Goal: Task Accomplishment & Management: Manage account settings

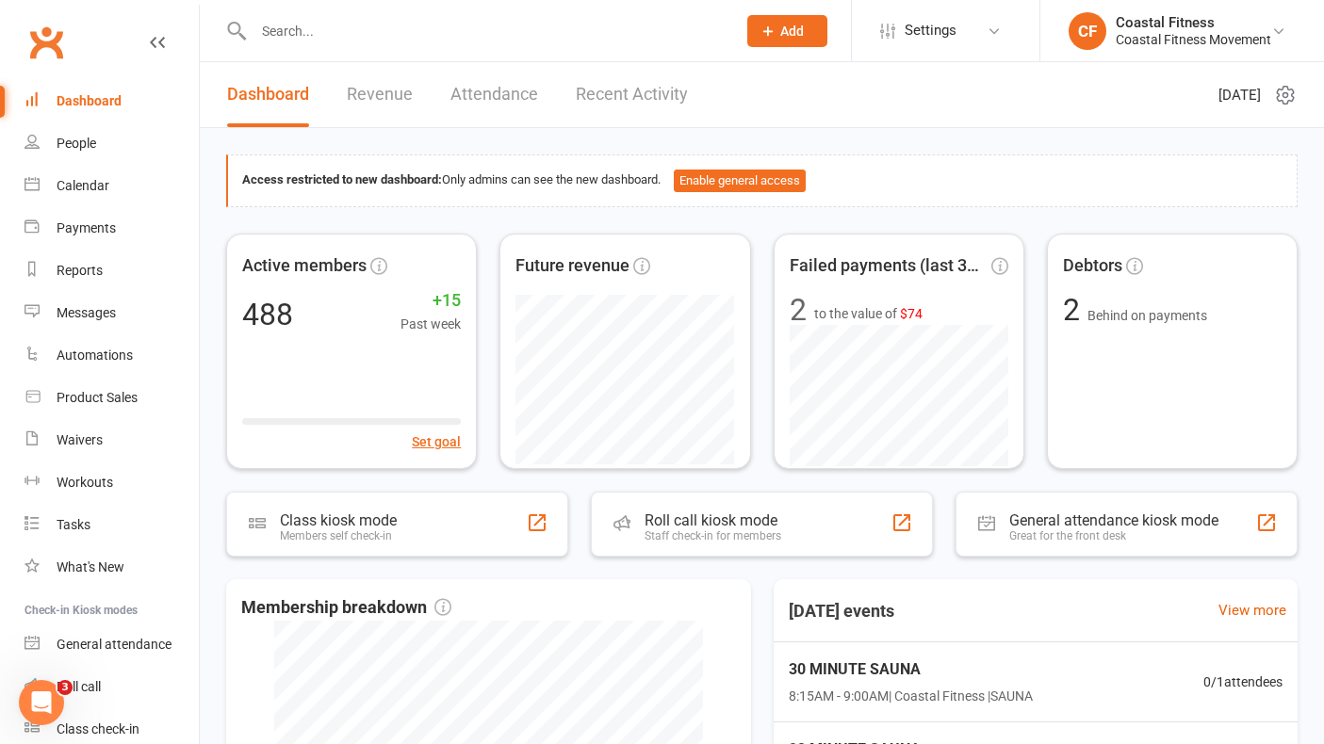
click at [380, 29] on input "text" at bounding box center [485, 31] width 475 height 26
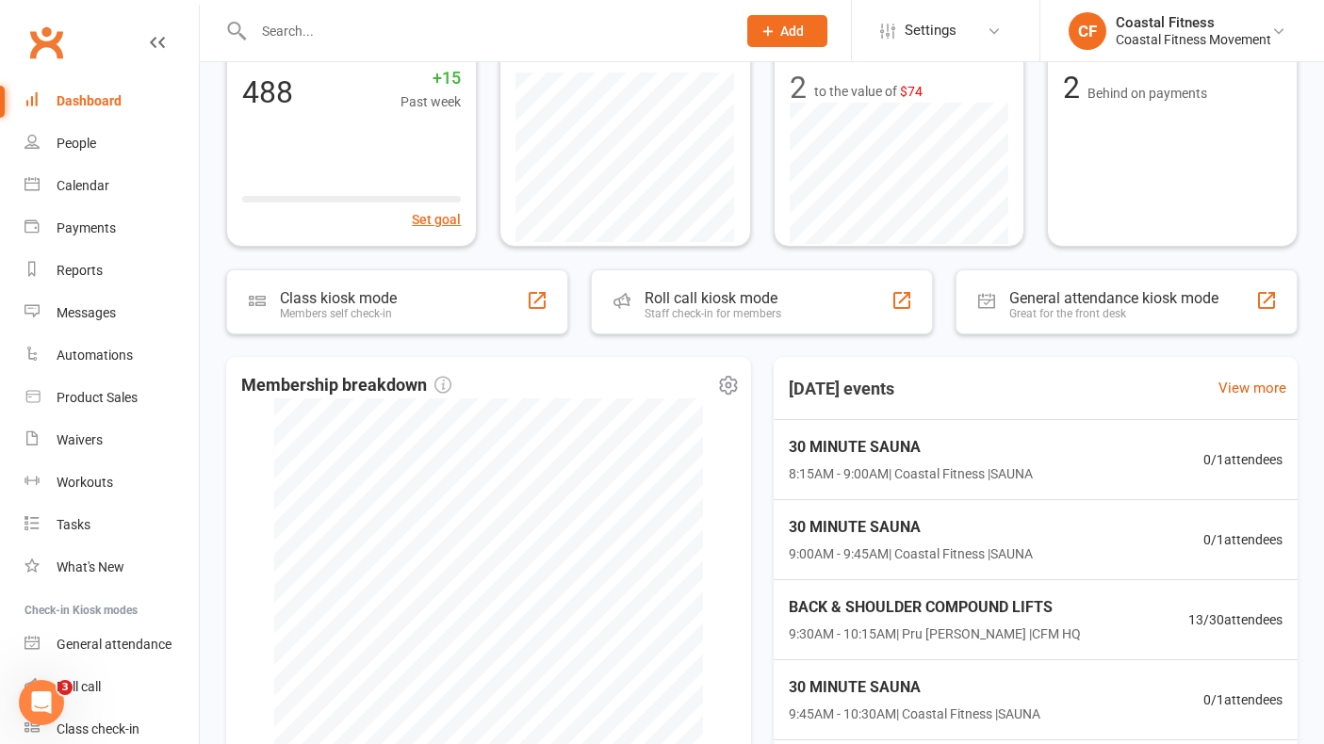
scroll to position [223, 0]
click at [306, 32] on input "text" at bounding box center [485, 31] width 475 height 26
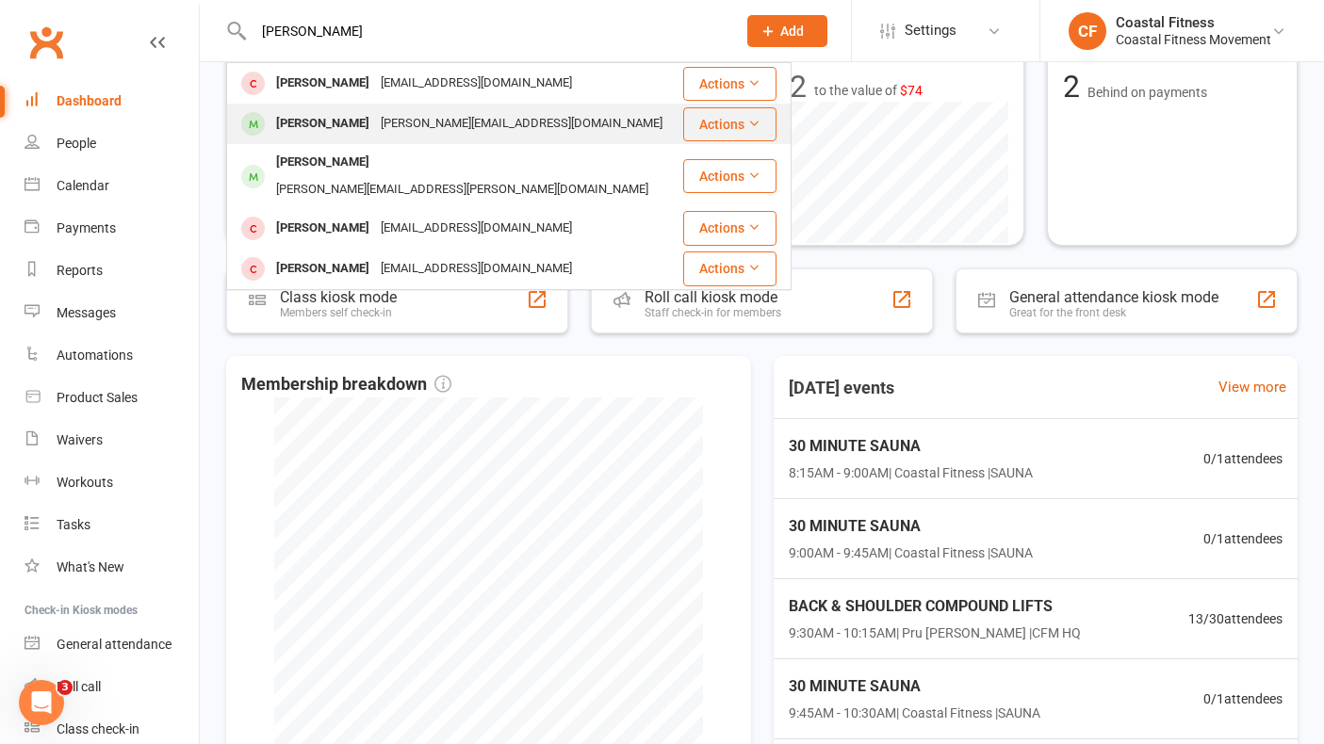
type input "[PERSON_NAME]"
click at [318, 124] on div "[PERSON_NAME]" at bounding box center [322, 123] width 105 height 27
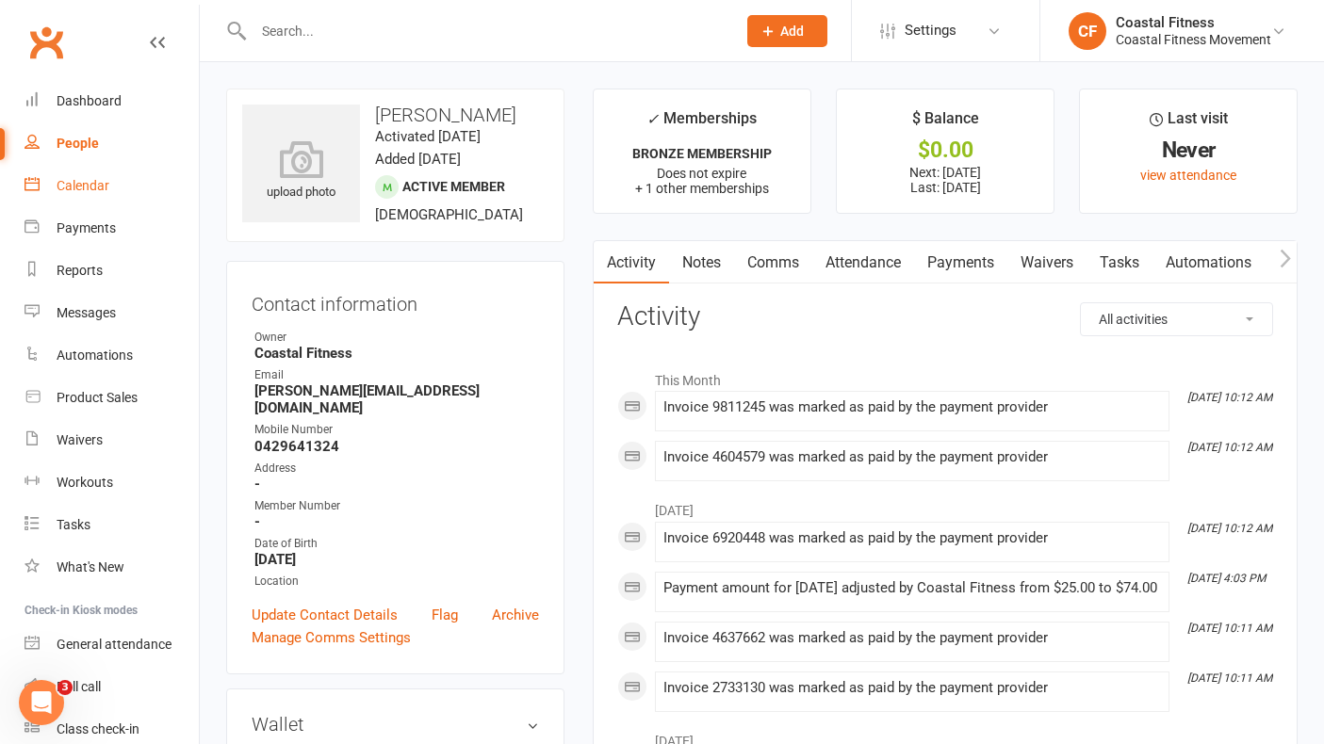
click at [93, 190] on div "Calendar" at bounding box center [83, 185] width 53 height 15
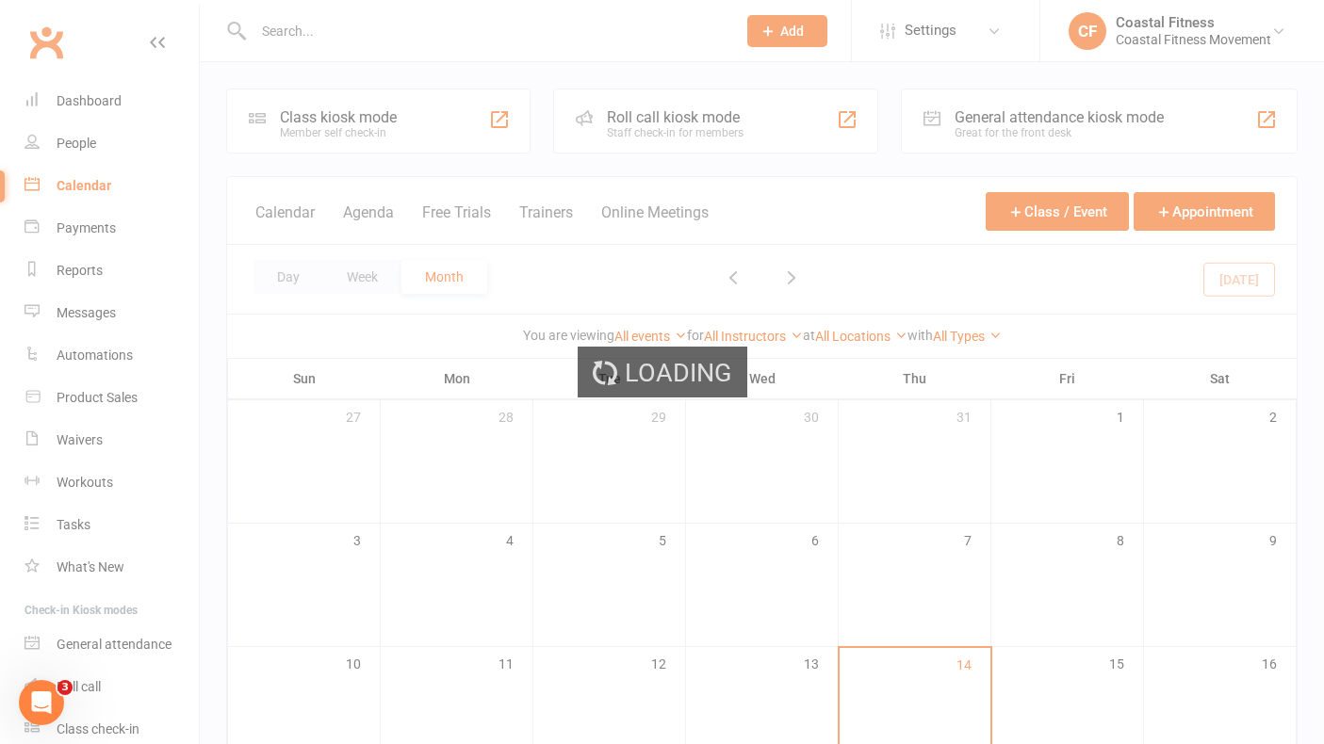
click at [96, 104] on div "Loading" at bounding box center [662, 372] width 1324 height 744
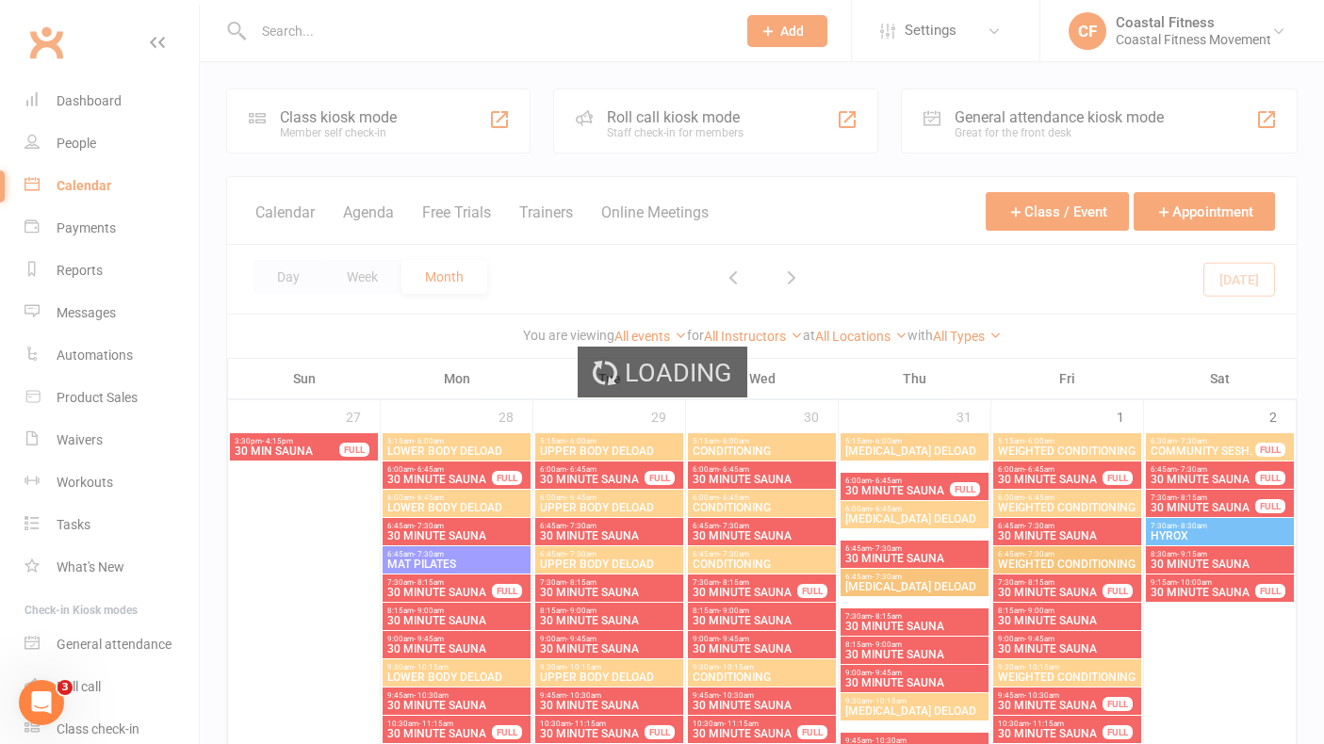
click at [350, 14] on div "Loading" at bounding box center [662, 372] width 1324 height 744
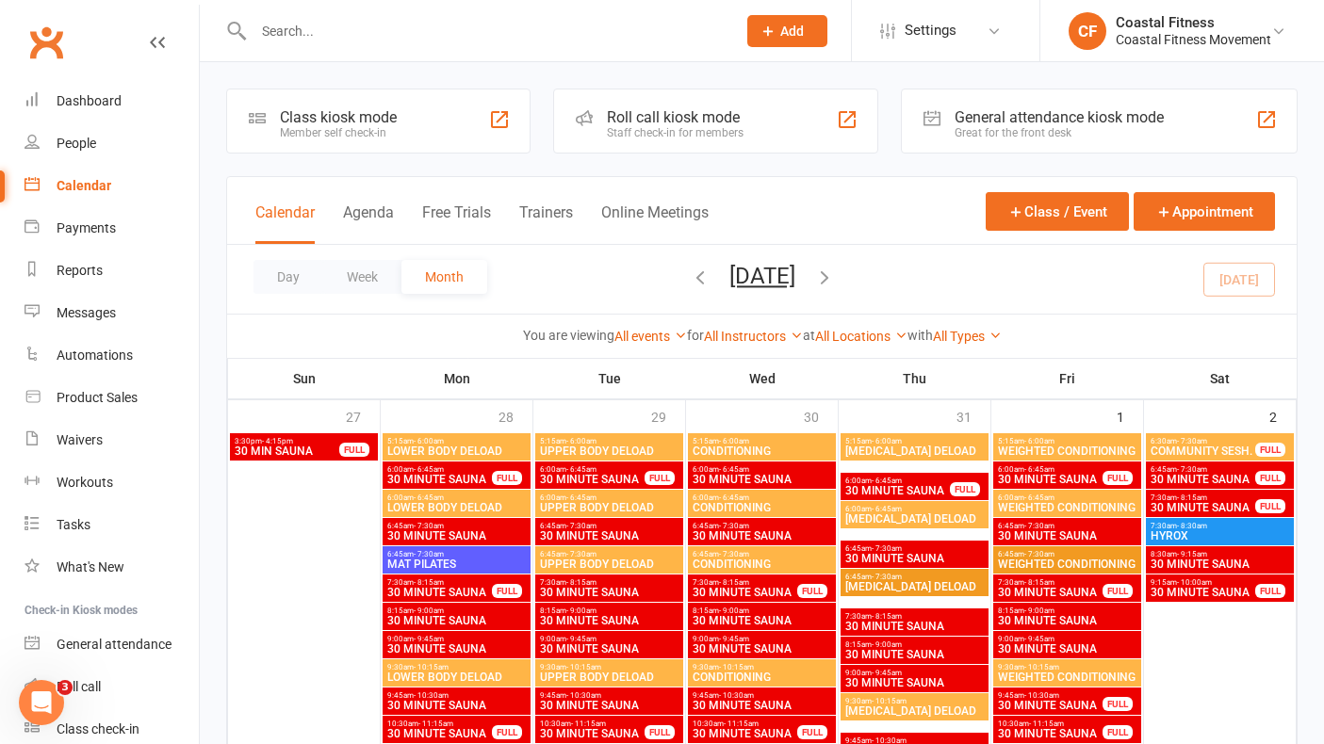
click at [283, 28] on input "text" at bounding box center [485, 31] width 475 height 26
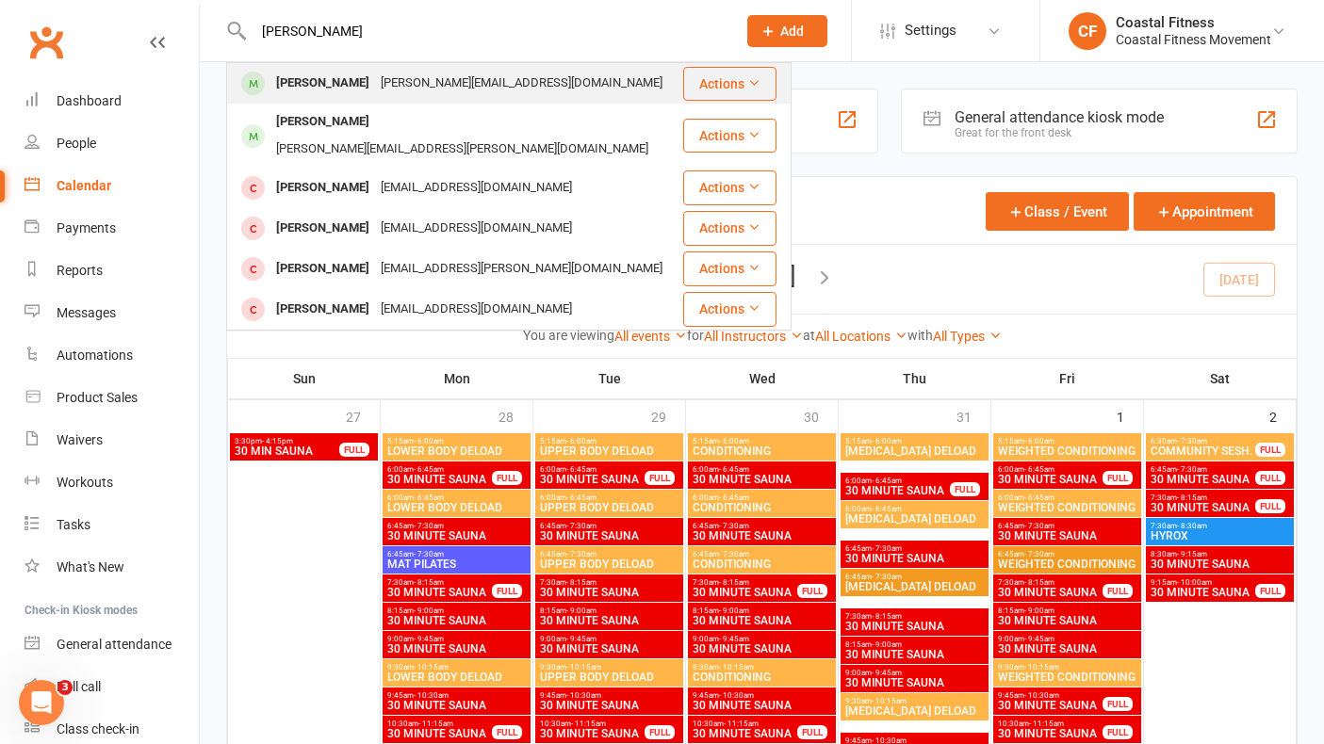
type input "[PERSON_NAME]"
click at [287, 77] on div "[PERSON_NAME]" at bounding box center [322, 83] width 105 height 27
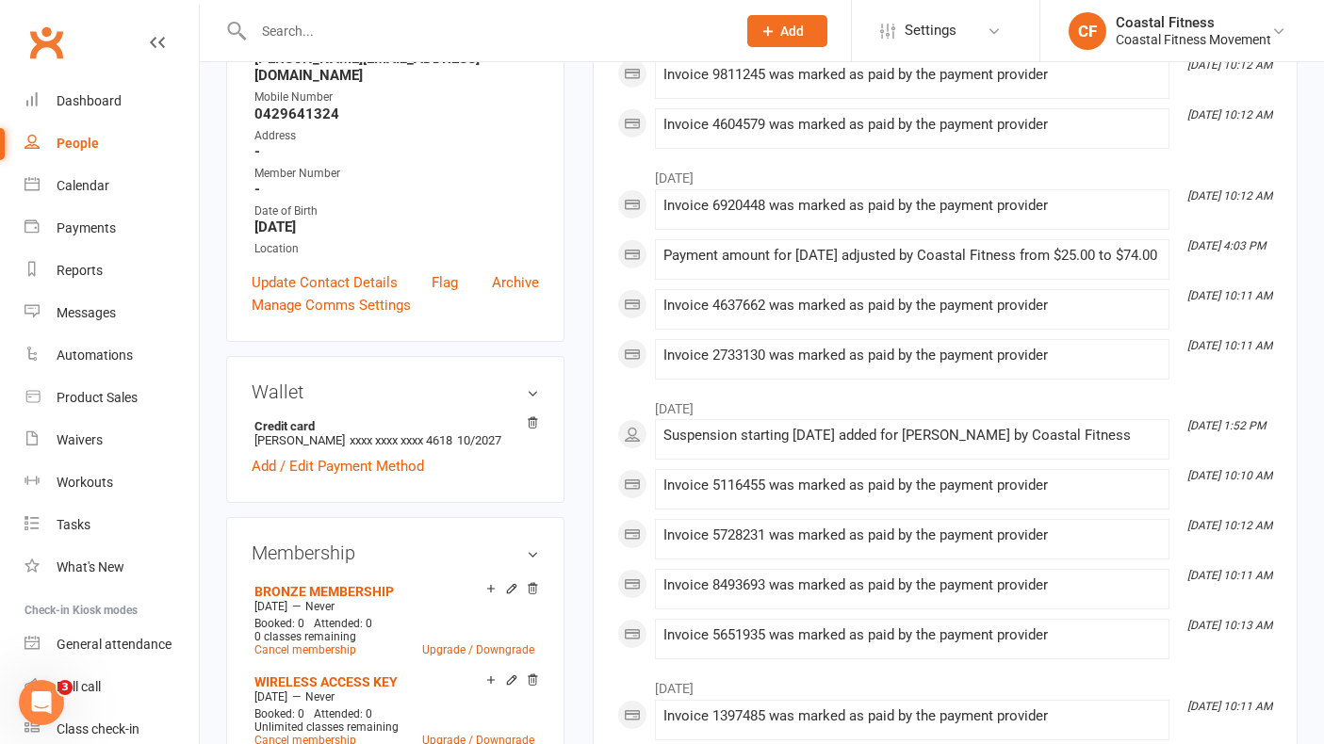
scroll to position [526, 0]
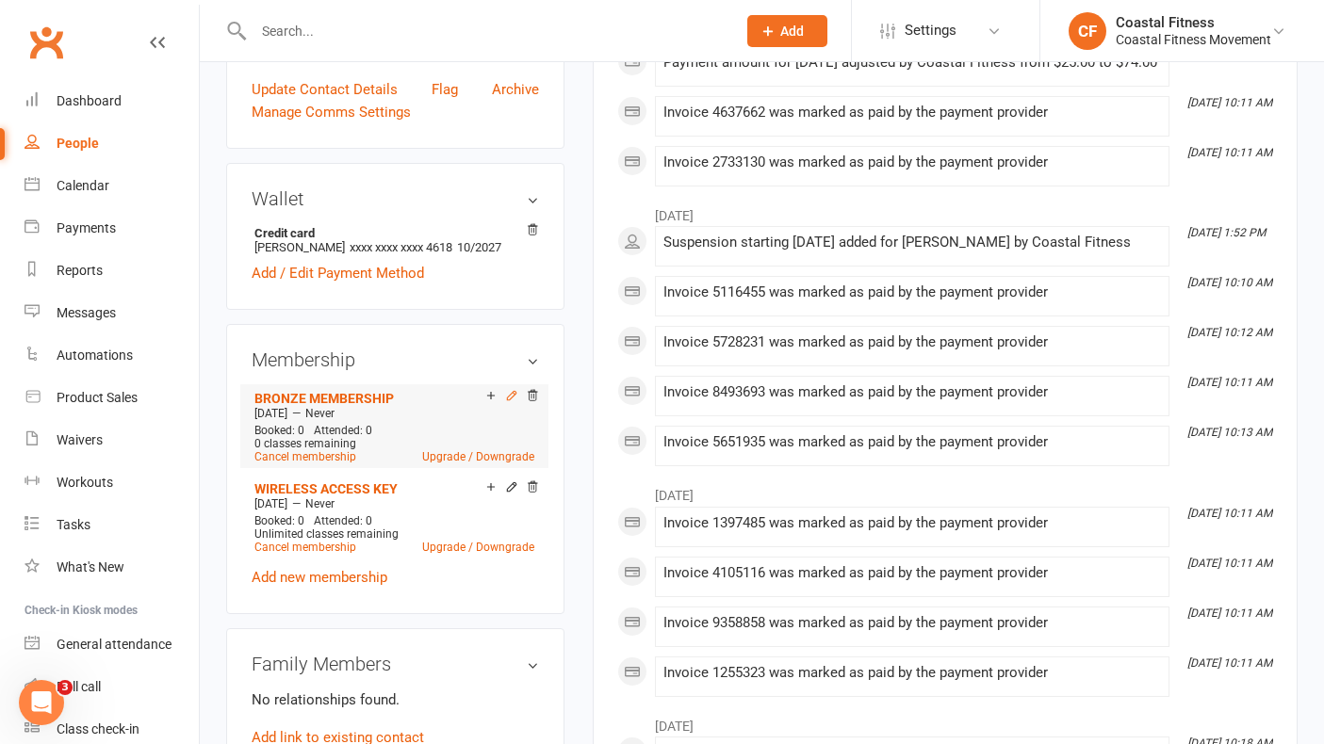
click at [508, 389] on icon at bounding box center [511, 395] width 13 height 13
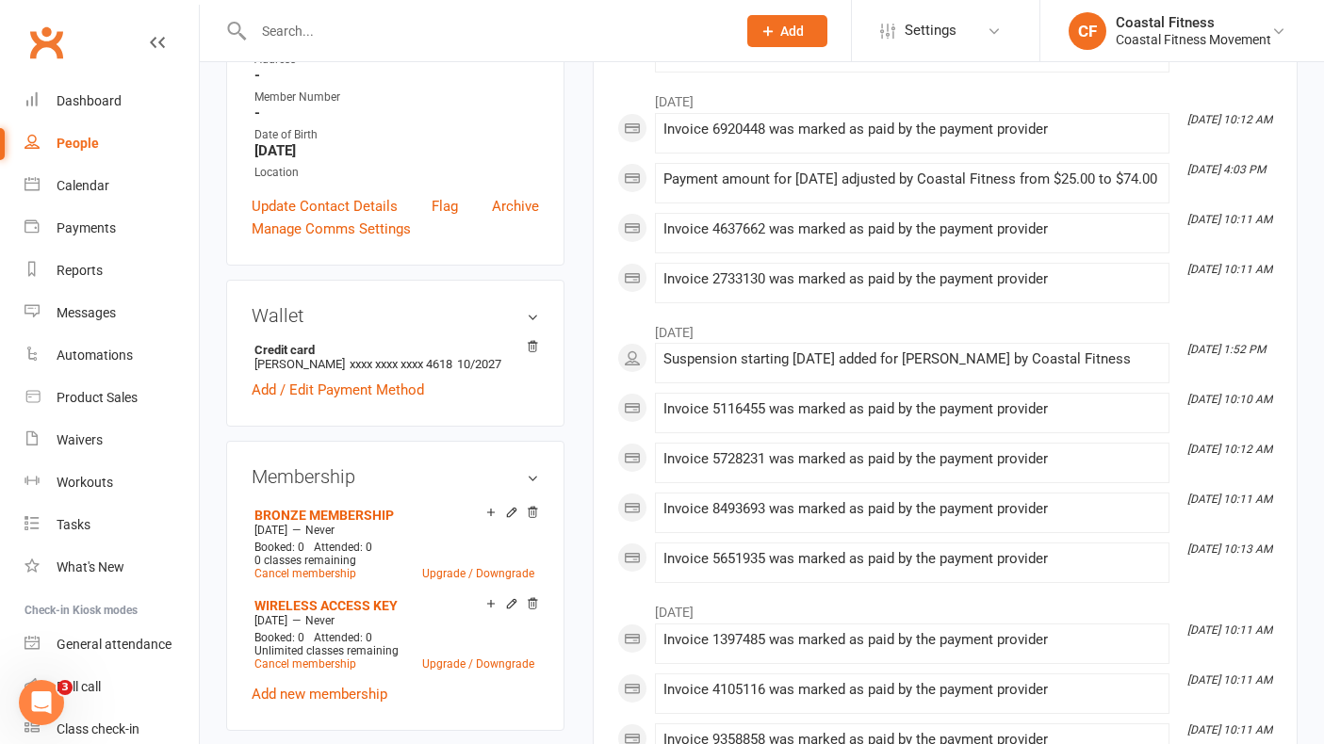
scroll to position [416, 0]
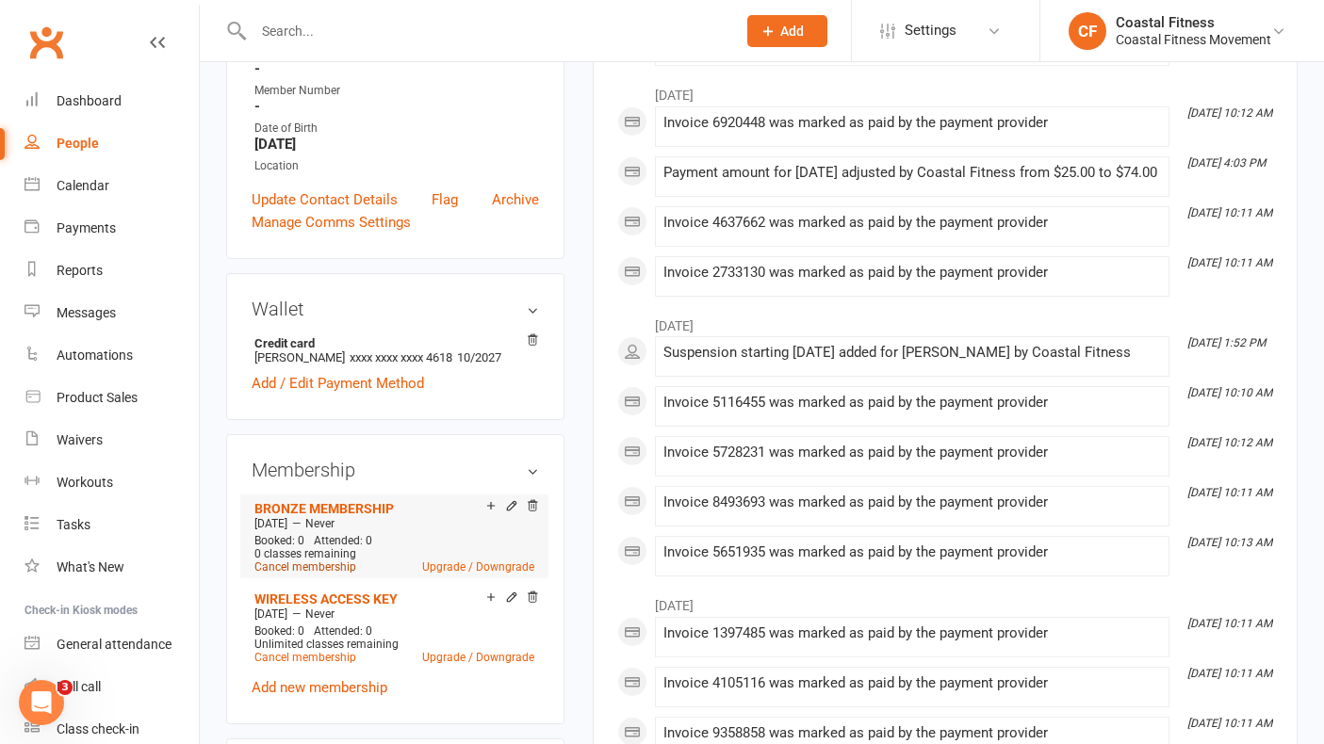
click at [334, 561] on link "Cancel membership" at bounding box center [305, 567] width 102 height 13
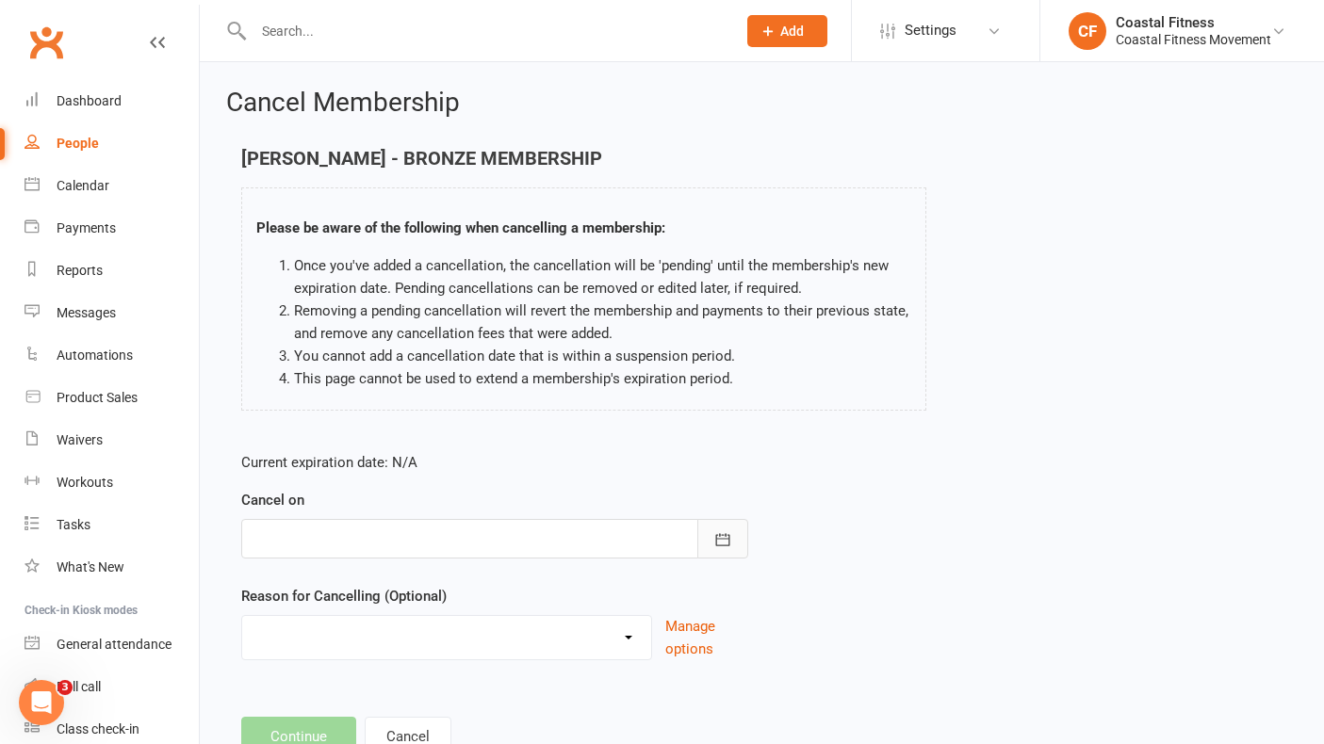
click at [723, 546] on icon "button" at bounding box center [722, 539] width 19 height 19
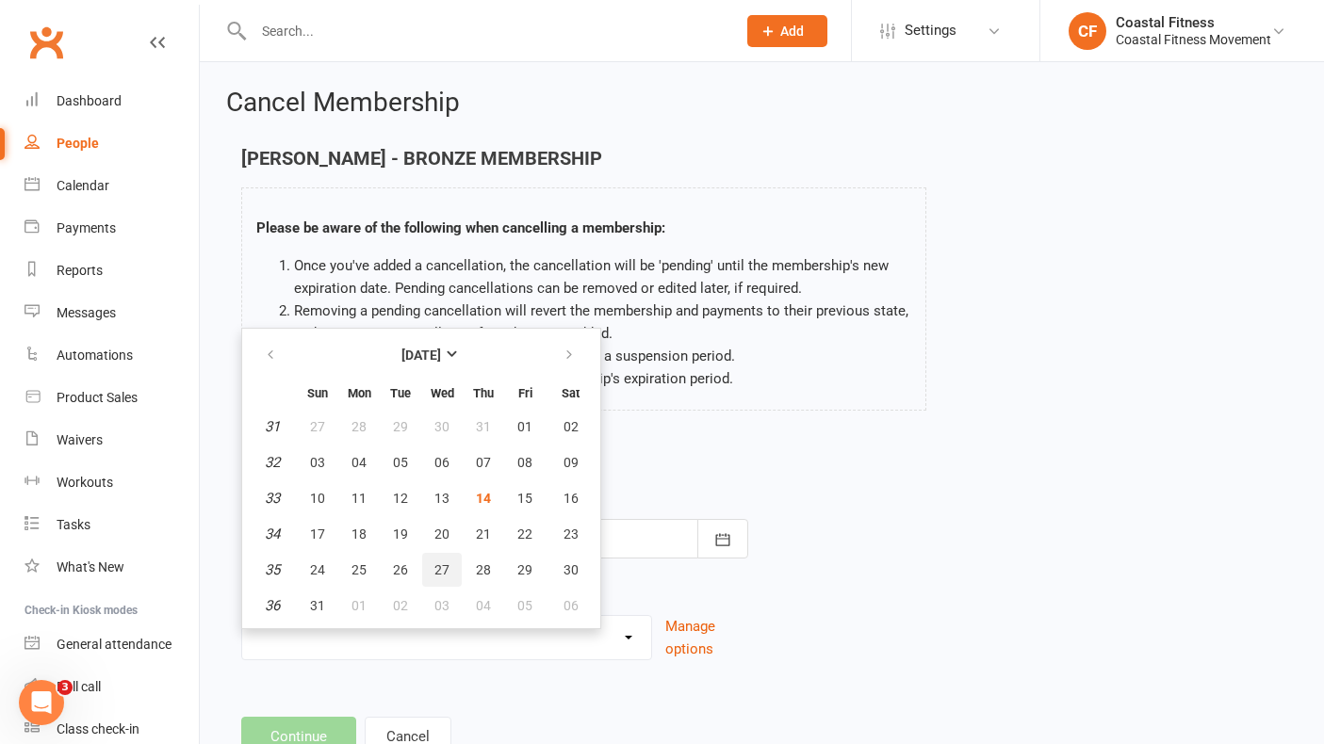
click at [441, 572] on span "27" at bounding box center [441, 569] width 15 height 15
type input "[DATE]"
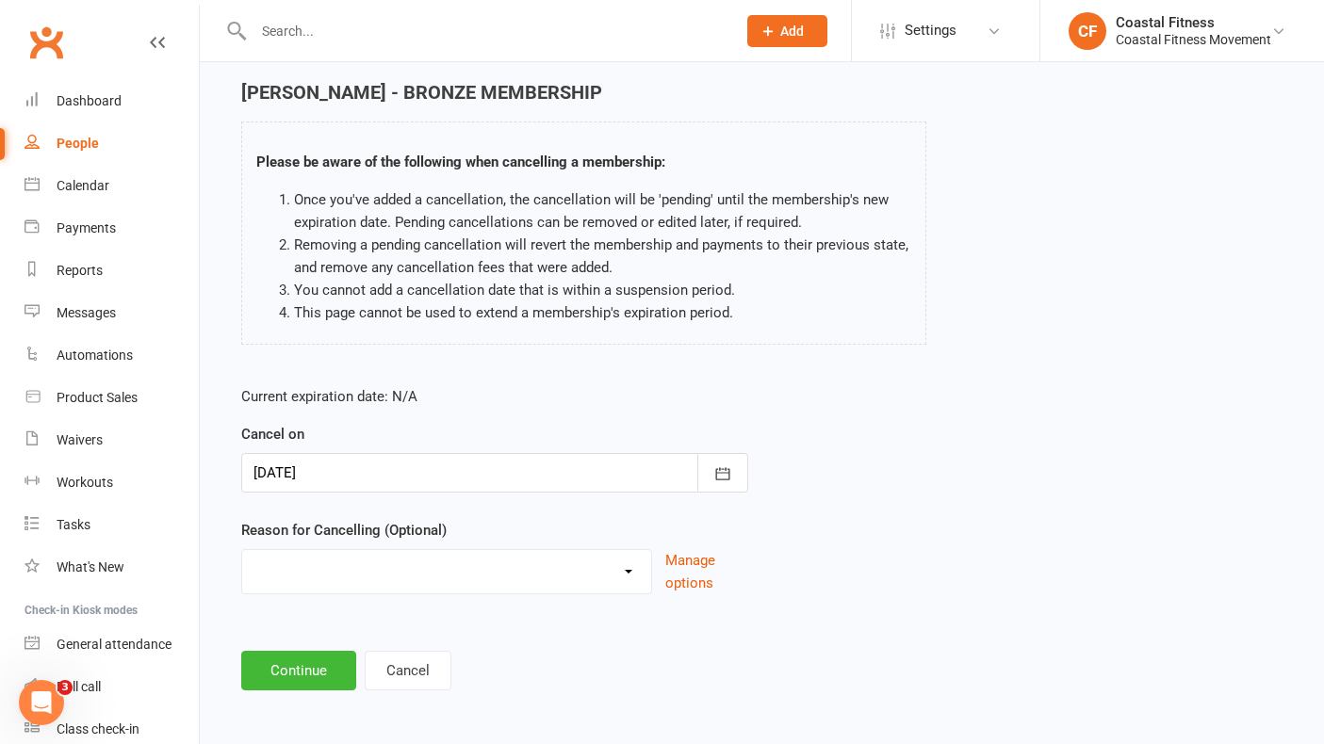
scroll to position [70, 0]
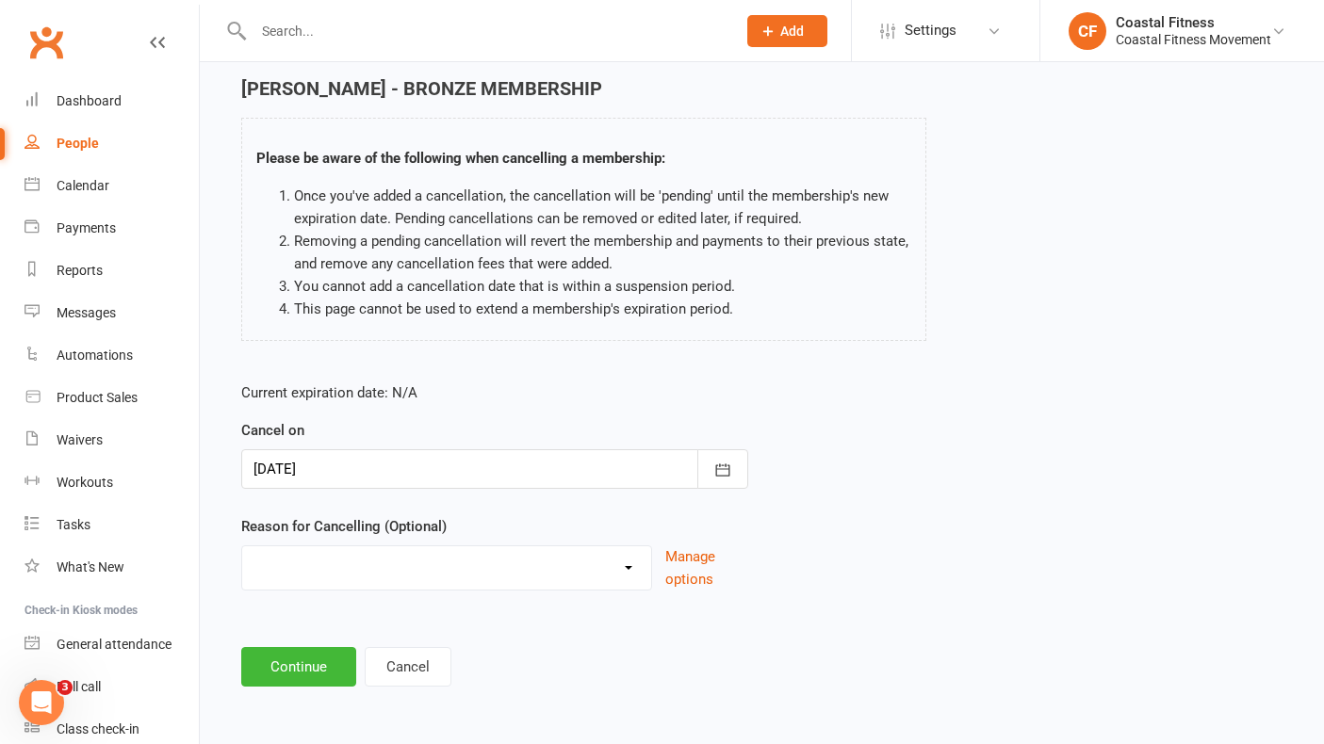
click at [412, 554] on select "Holiday Injury Other reason" at bounding box center [446, 565] width 409 height 38
select select "2"
click at [313, 660] on input at bounding box center [494, 667] width 507 height 40
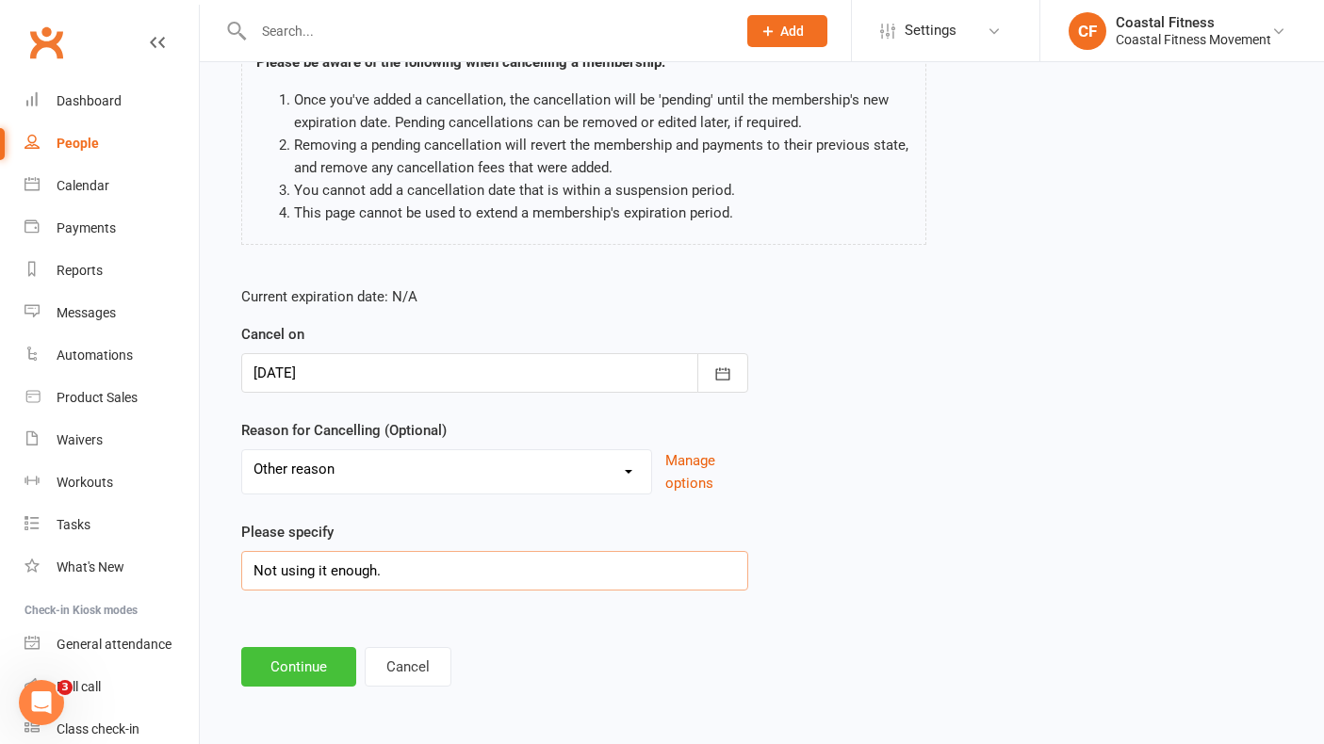
type input "Not using it enough."
click at [285, 666] on button "Continue" at bounding box center [298, 667] width 115 height 40
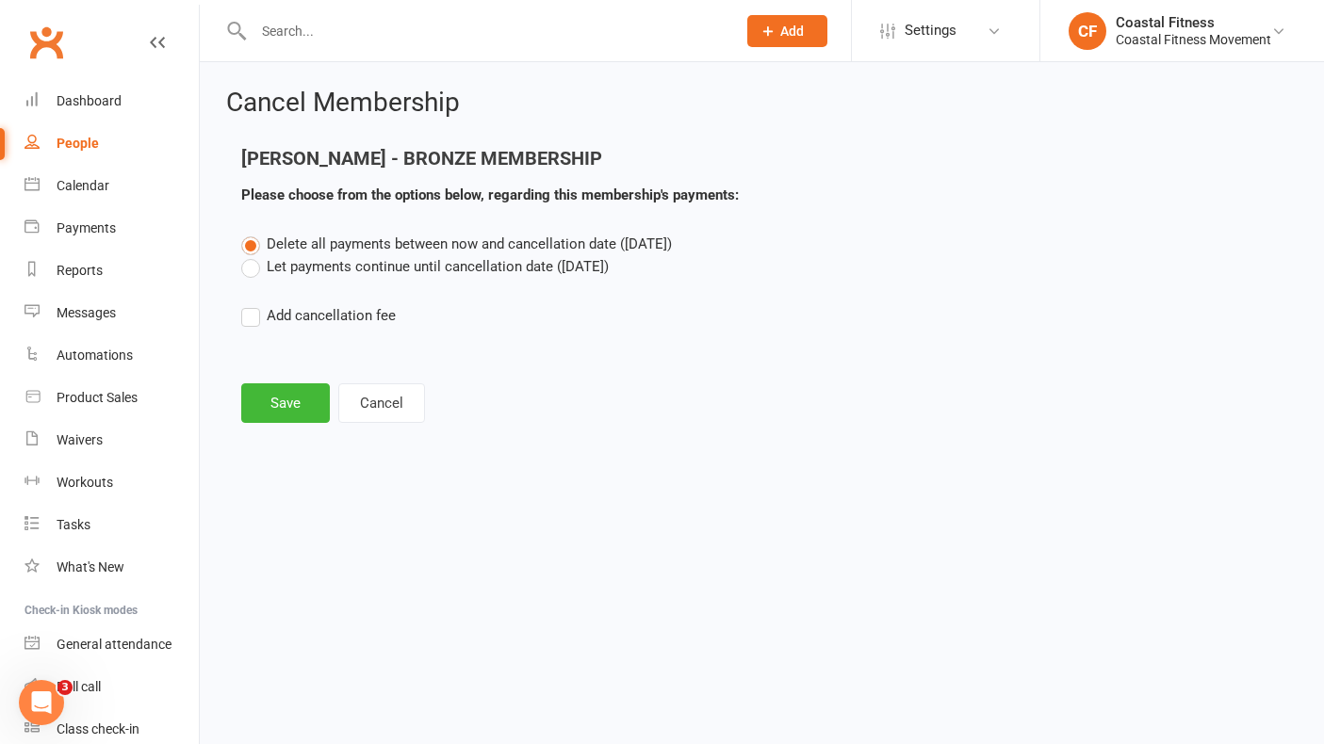
scroll to position [0, 0]
click at [252, 269] on label "Let payments continue until cancellation date ([DATE])" at bounding box center [424, 266] width 367 height 23
click at [252, 255] on input "Let payments continue until cancellation date ([DATE])" at bounding box center [247, 255] width 12 height 0
click at [300, 405] on button "Save" at bounding box center [285, 403] width 89 height 40
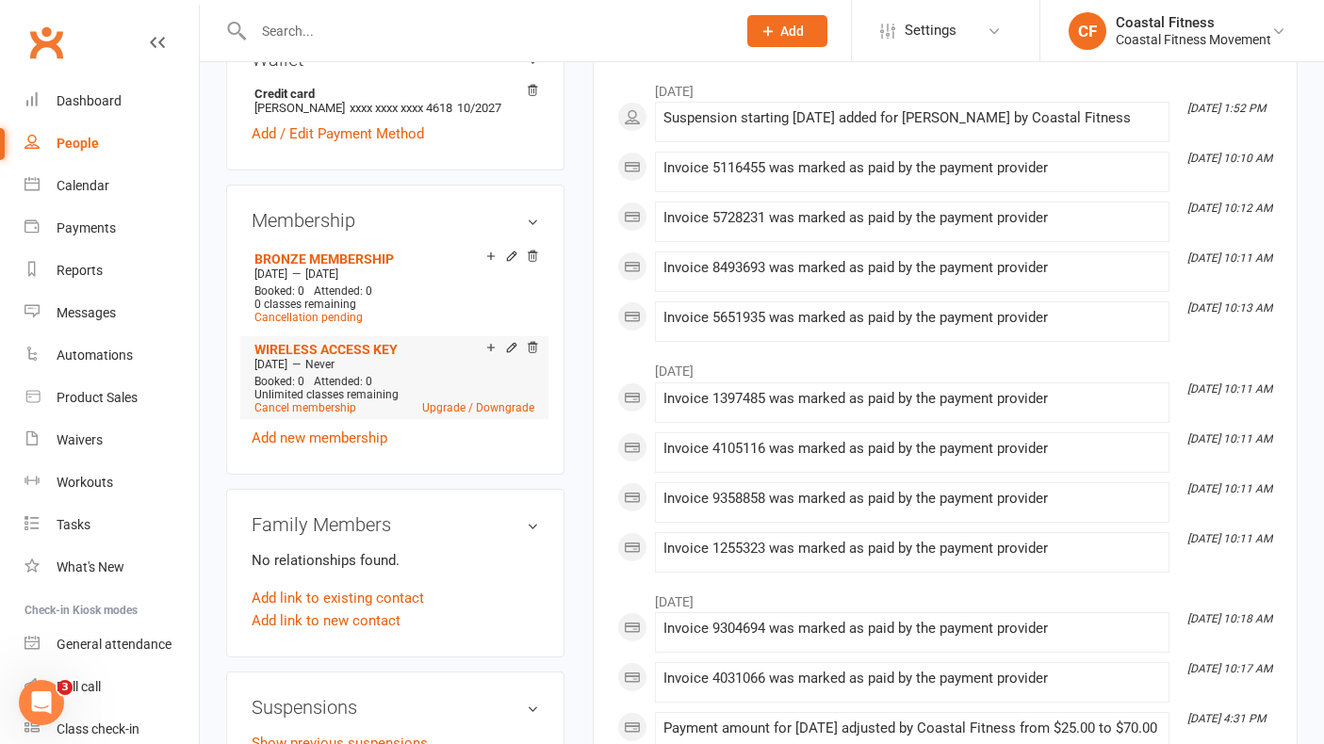
scroll to position [701, 0]
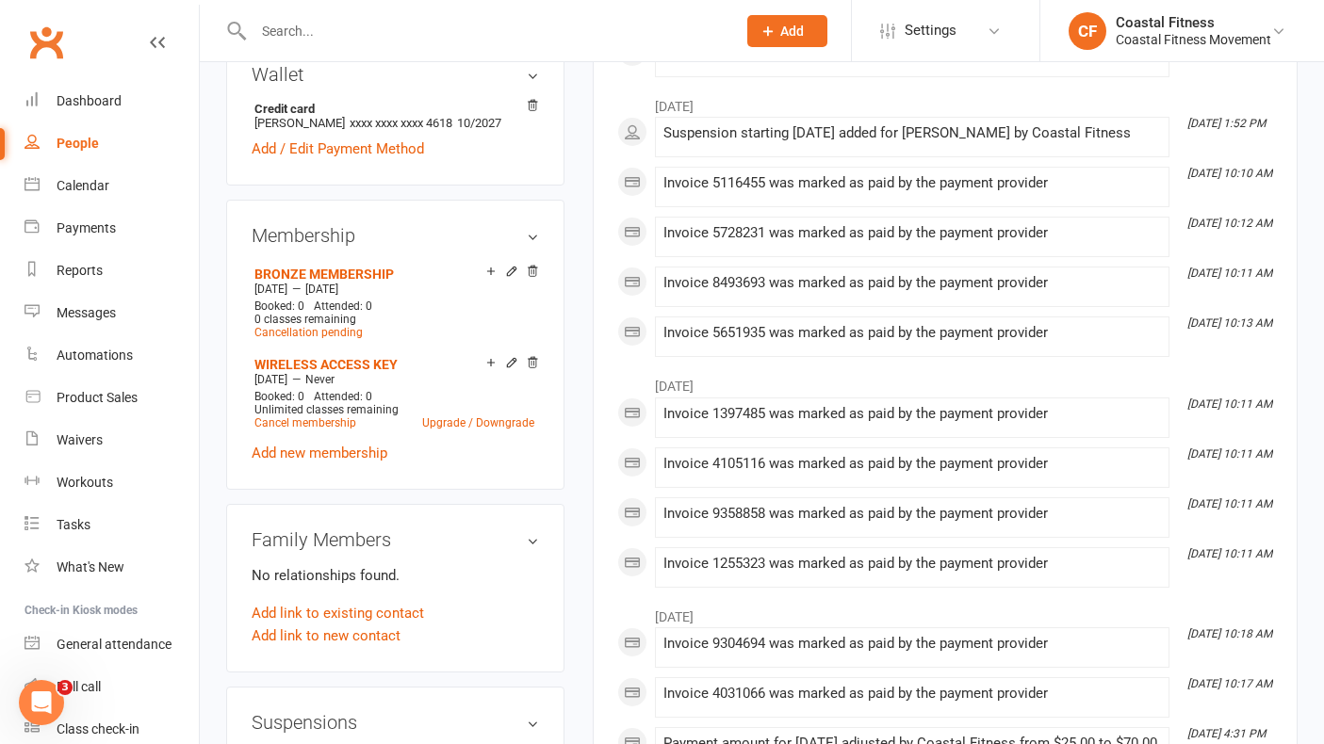
click at [318, 41] on input "text" at bounding box center [485, 31] width 475 height 26
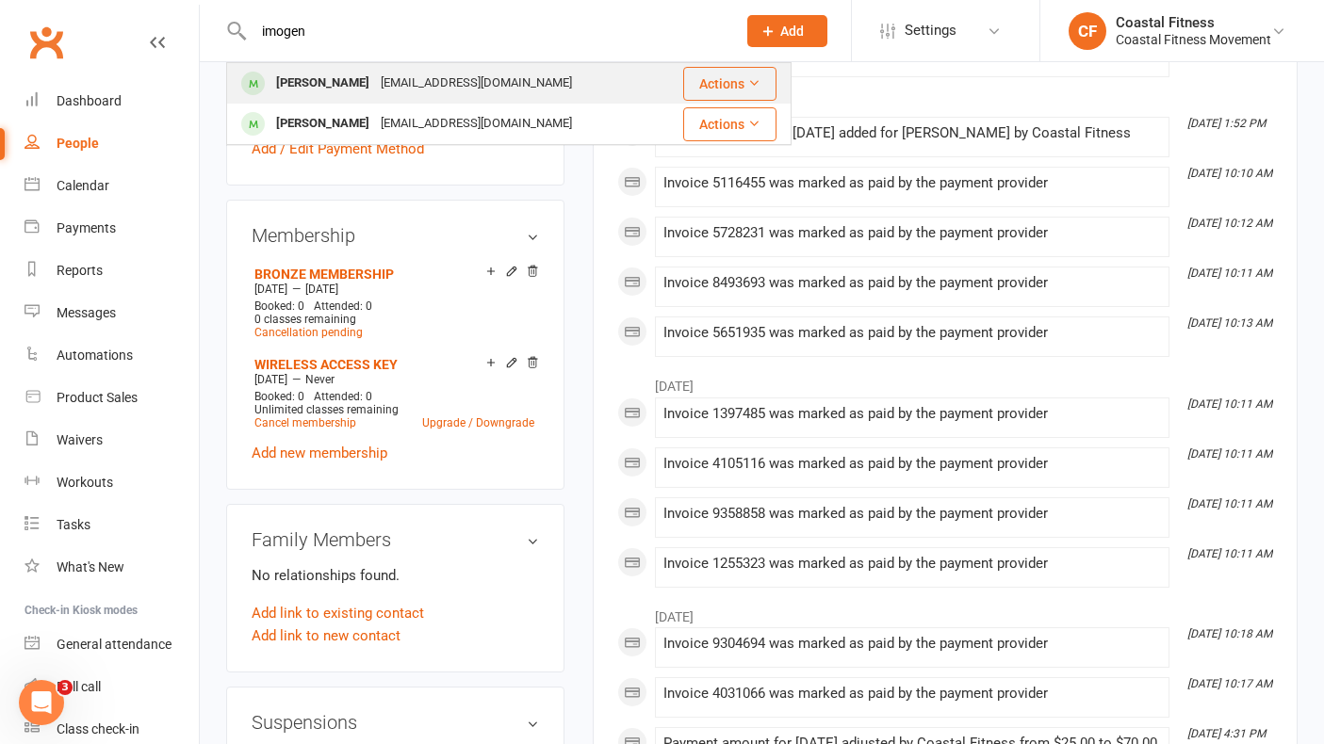
type input "imogen"
click at [310, 85] on div "[PERSON_NAME]" at bounding box center [322, 83] width 105 height 27
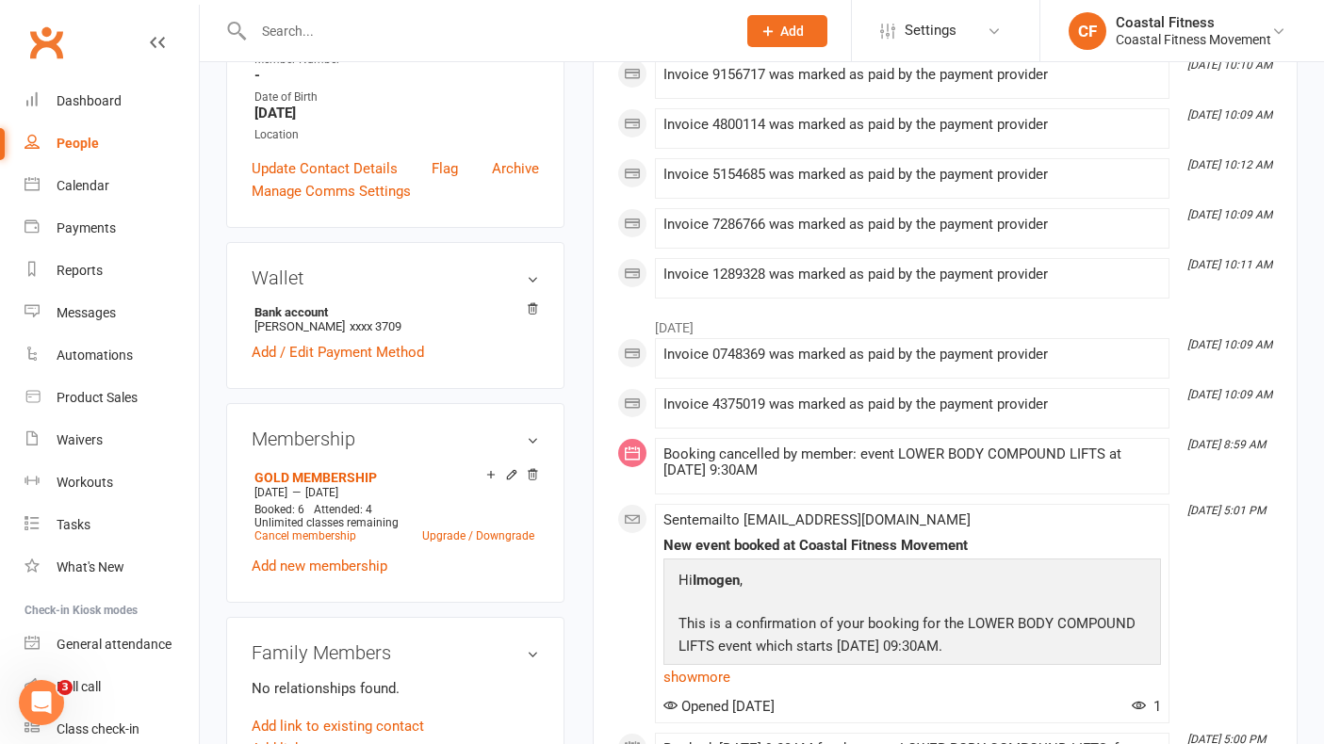
scroll to position [437, 0]
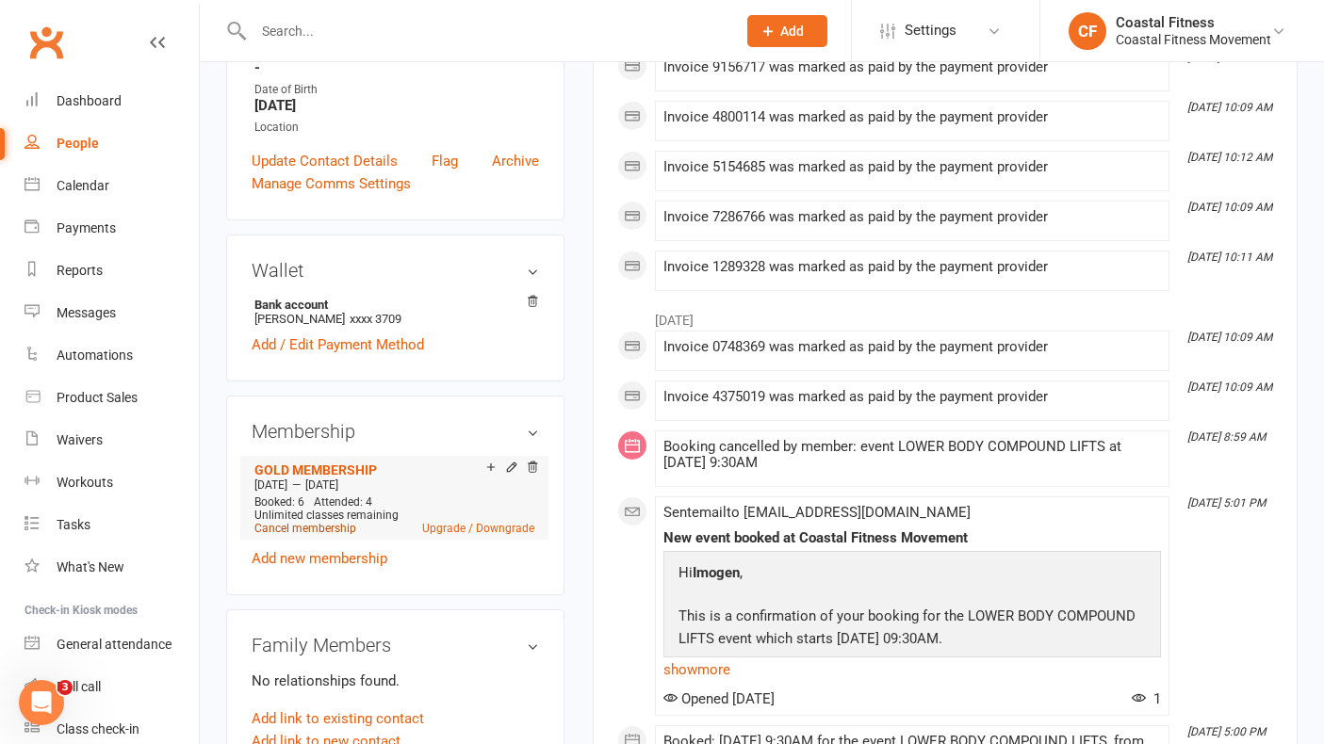
click at [316, 527] on link "Cancel membership" at bounding box center [305, 528] width 102 height 13
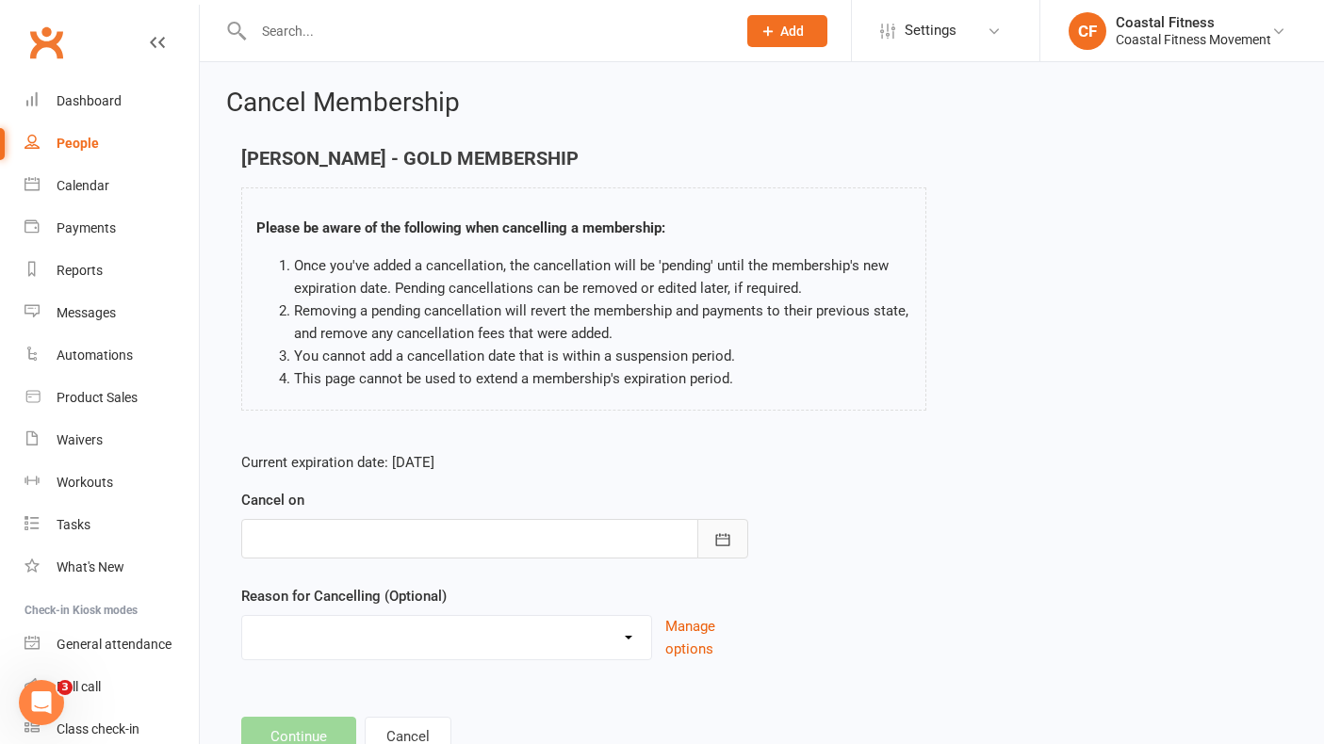
click at [720, 546] on icon "button" at bounding box center [722, 539] width 19 height 19
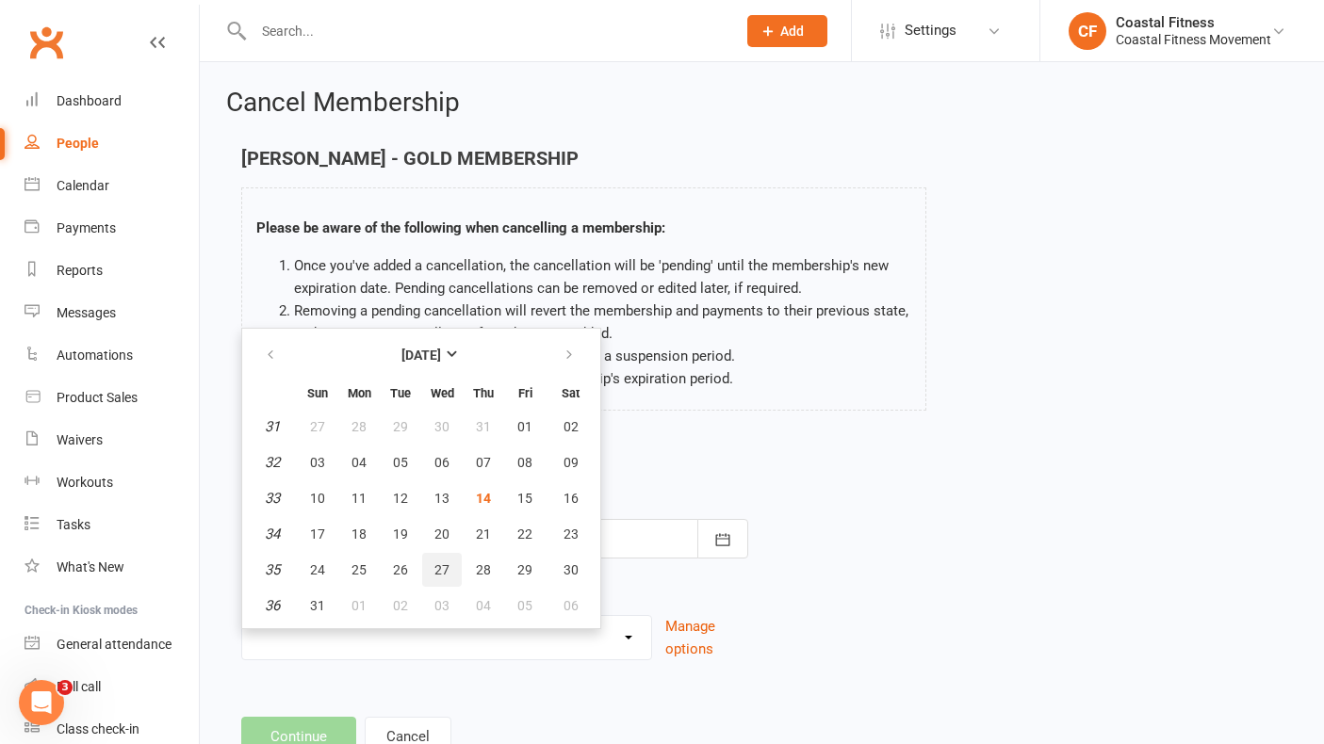
click at [437, 565] on span "27" at bounding box center [441, 569] width 15 height 15
type input "[DATE]"
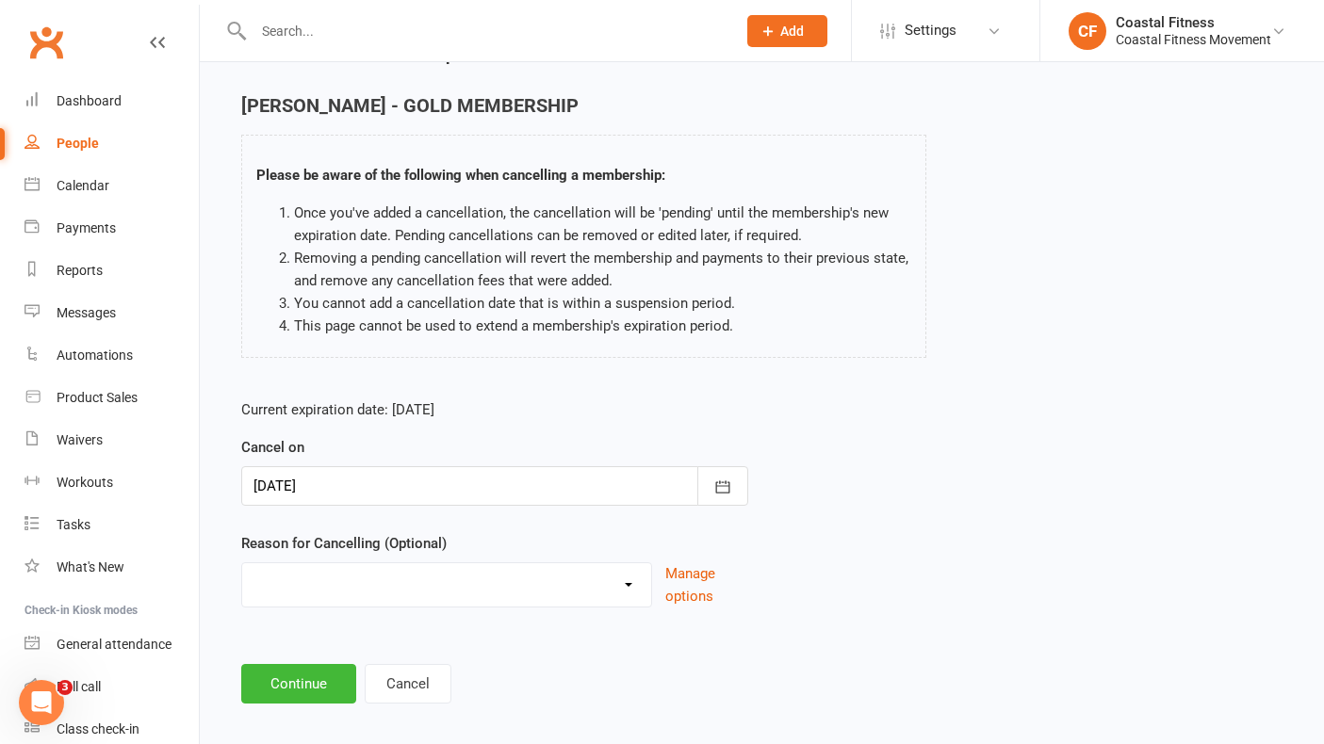
scroll to position [70, 0]
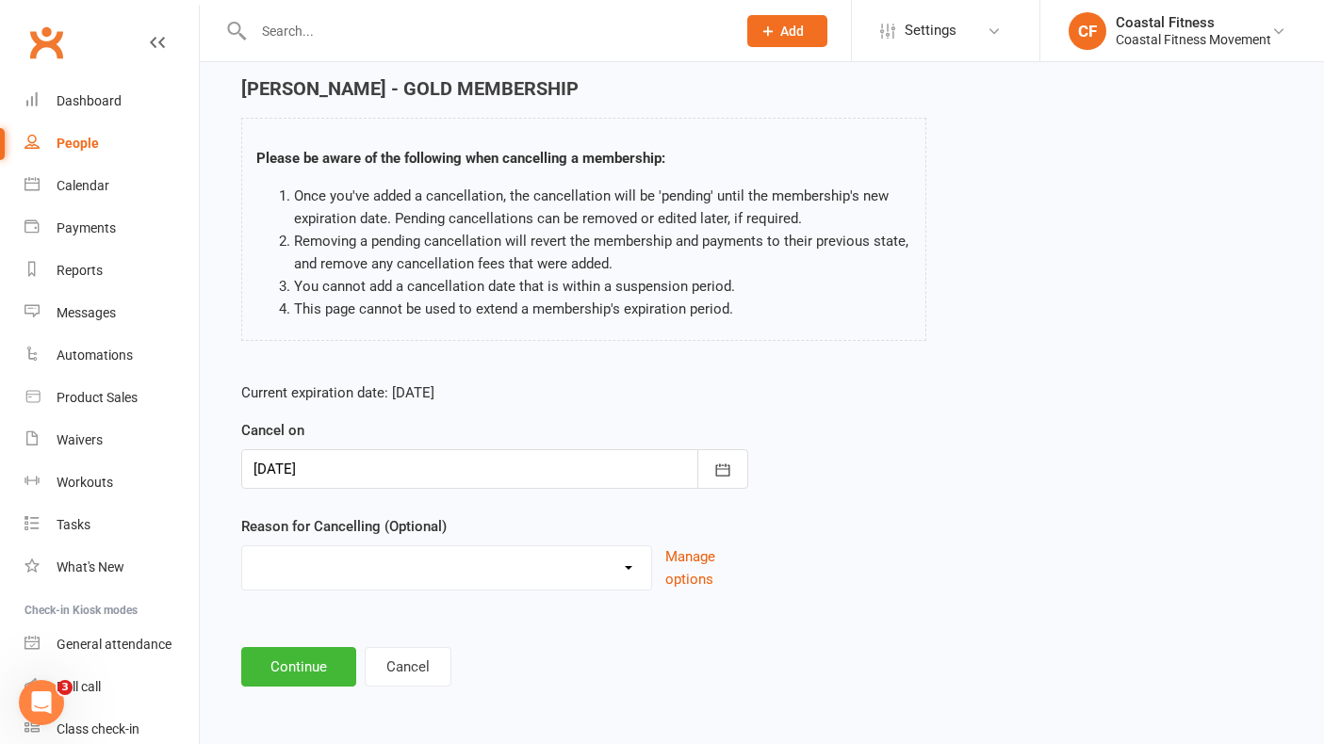
click at [432, 566] on select "Holiday Injury Other reason" at bounding box center [446, 565] width 409 height 38
select select "1"
click at [318, 660] on button "Continue" at bounding box center [298, 667] width 115 height 40
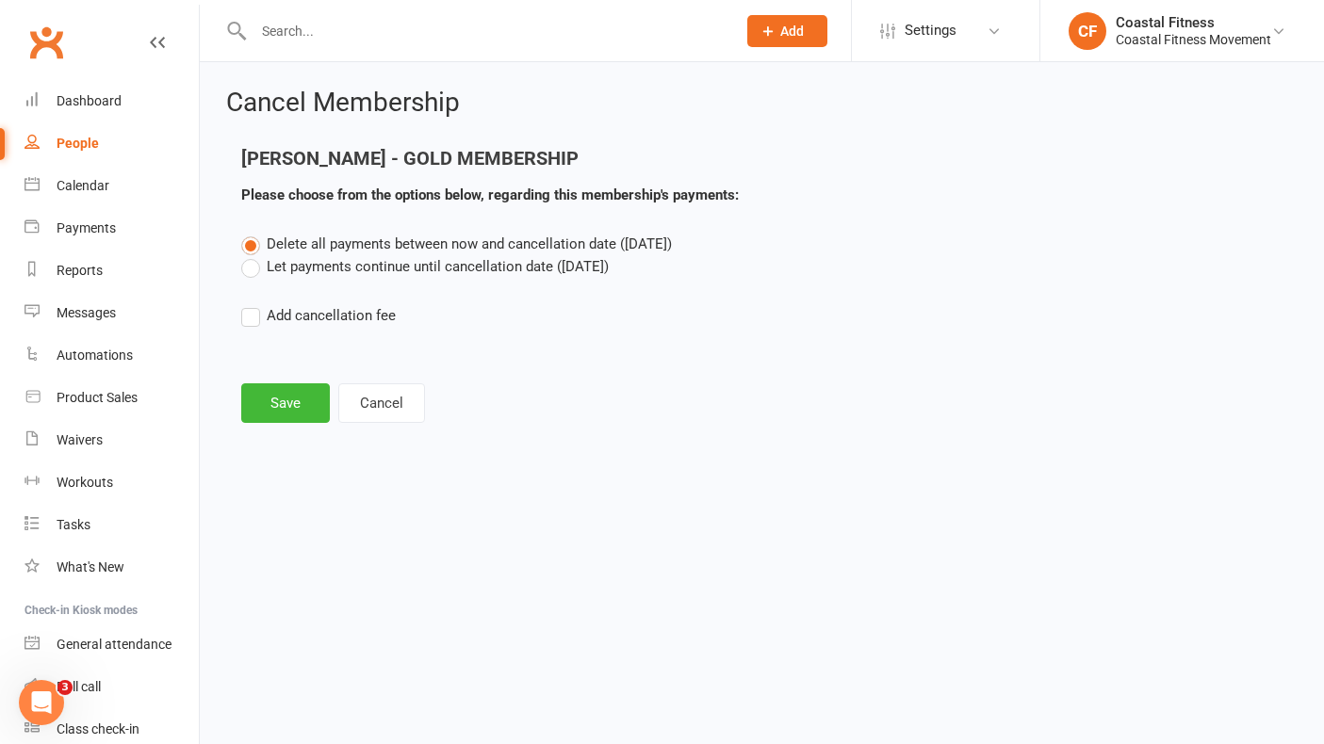
scroll to position [0, 0]
click at [244, 266] on label "Let payments continue until cancellation date ([DATE])" at bounding box center [424, 266] width 367 height 23
click at [244, 255] on input "Let payments continue until cancellation date ([DATE])" at bounding box center [247, 255] width 12 height 0
click at [288, 406] on button "Save" at bounding box center [285, 403] width 89 height 40
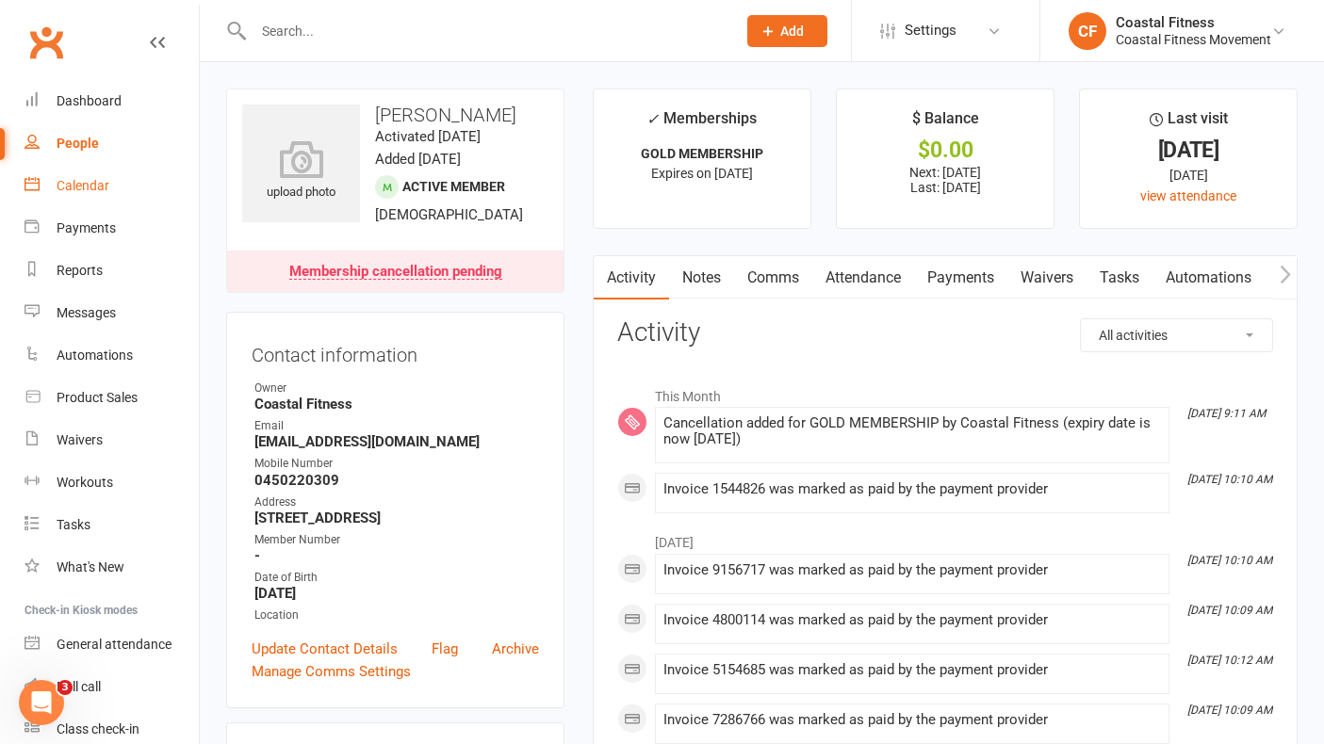
click at [89, 181] on div "Calendar" at bounding box center [83, 185] width 53 height 15
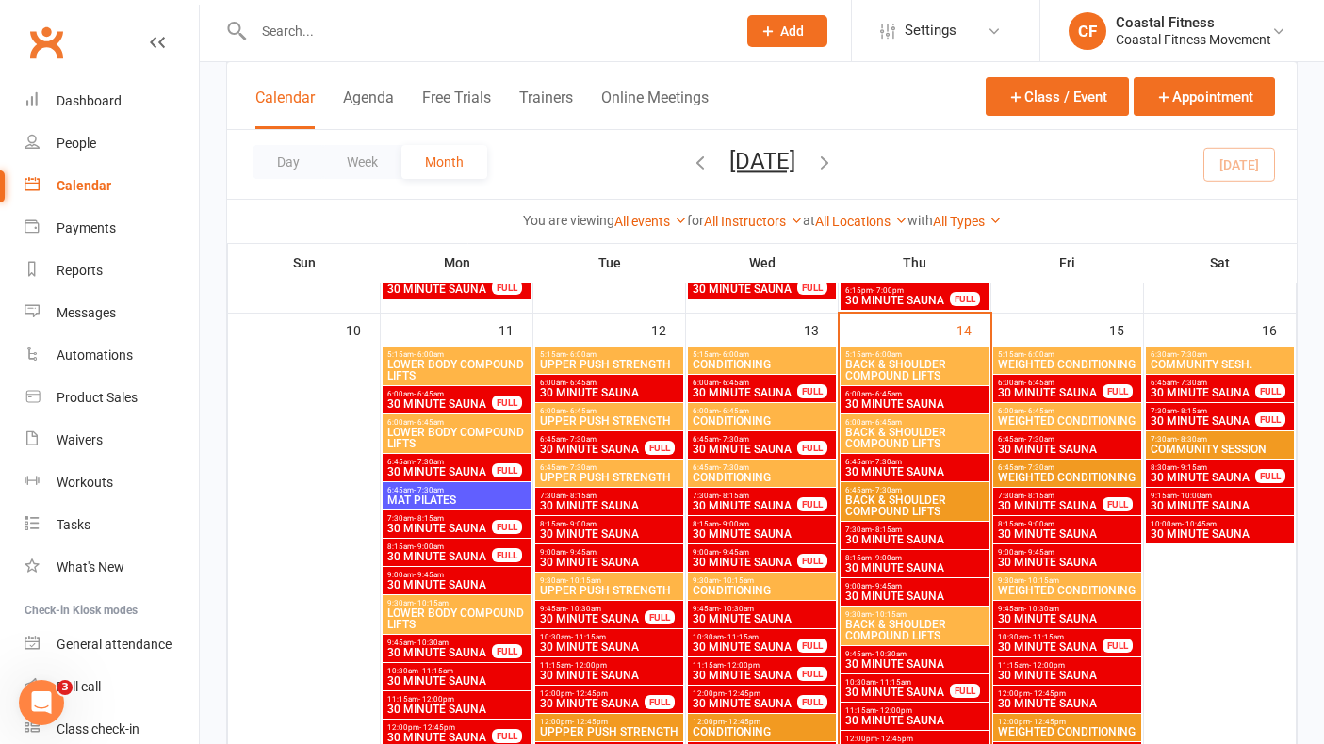
scroll to position [1442, 0]
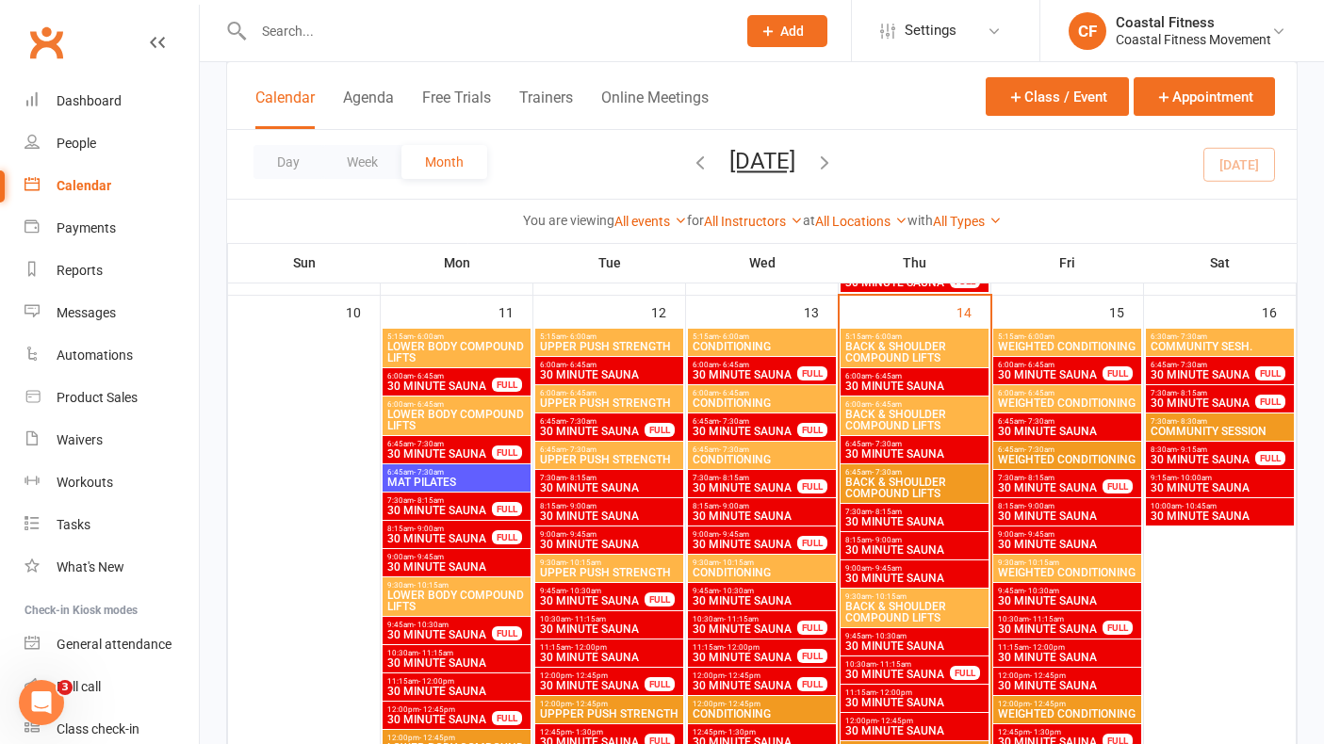
click at [902, 606] on span "BACK & SHOULDER COMPOUND LIFTS" at bounding box center [914, 612] width 140 height 23
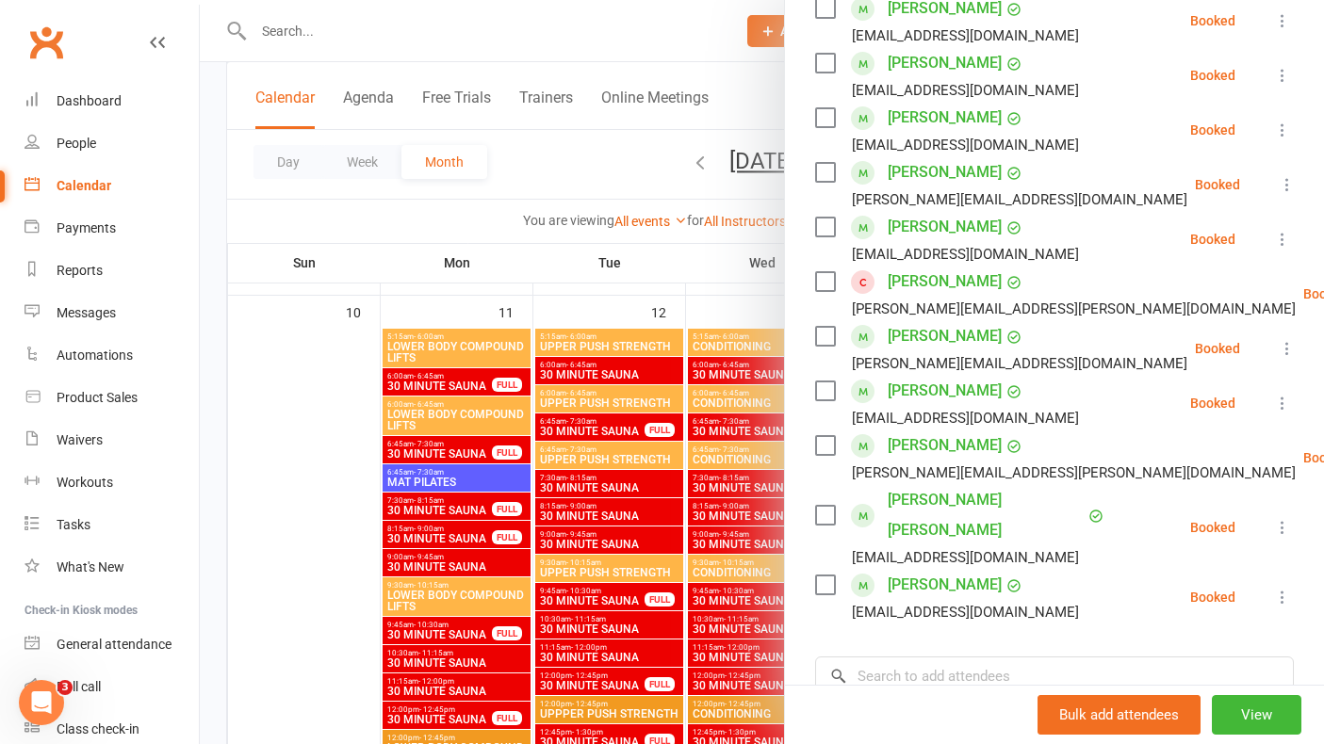
scroll to position [547, 0]
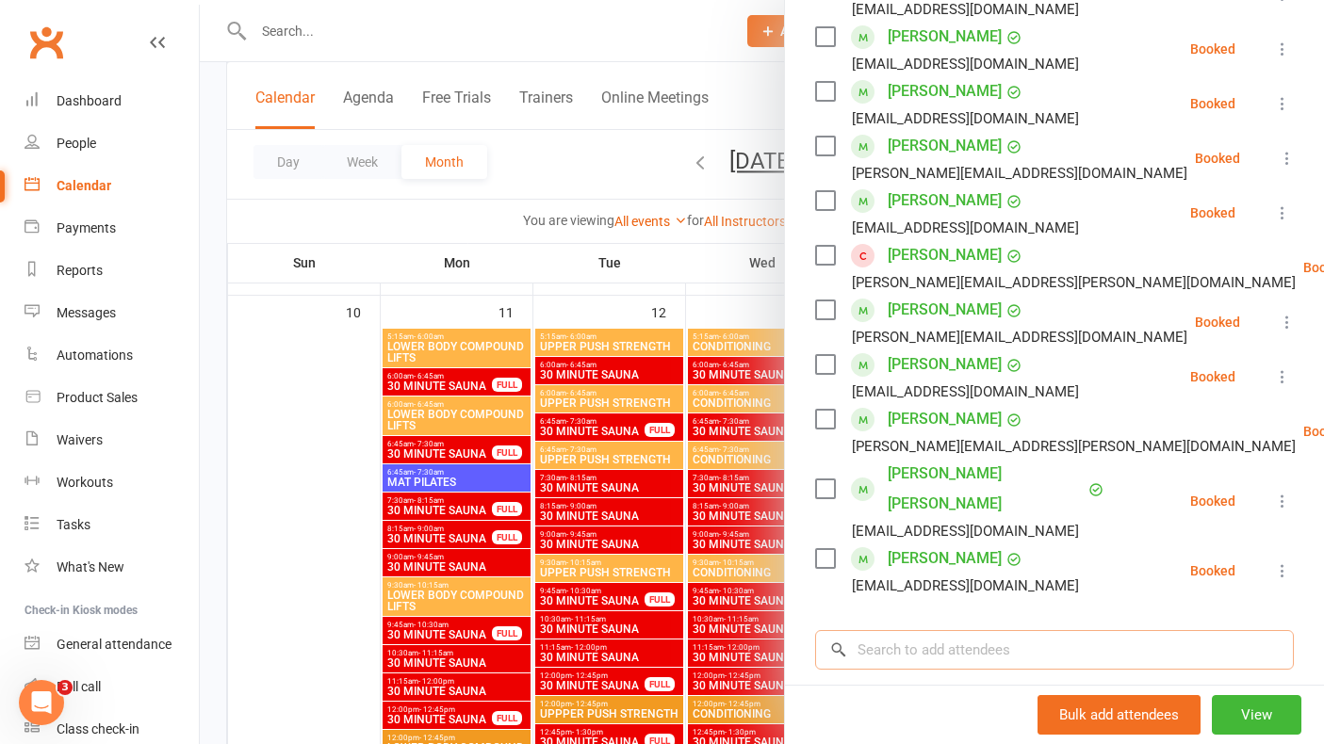
click at [916, 630] on input "search" at bounding box center [1054, 650] width 479 height 40
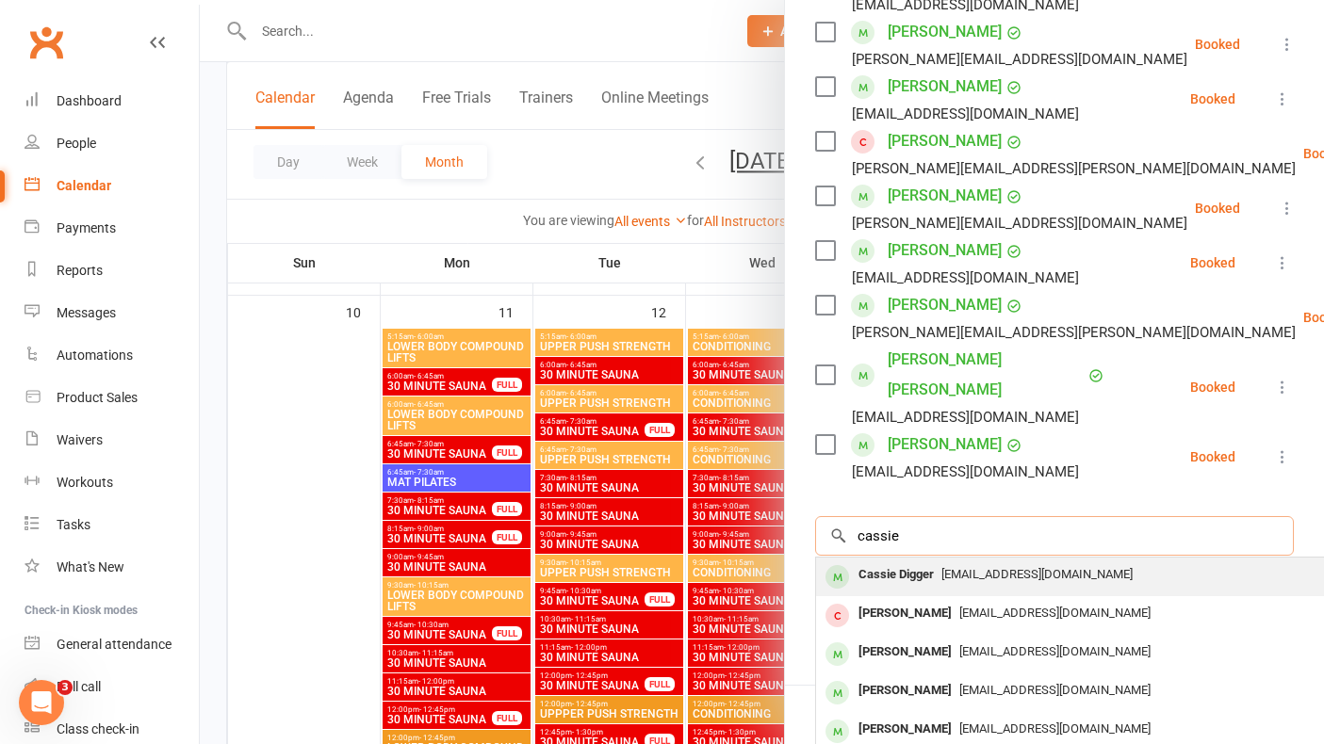
scroll to position [677, 0]
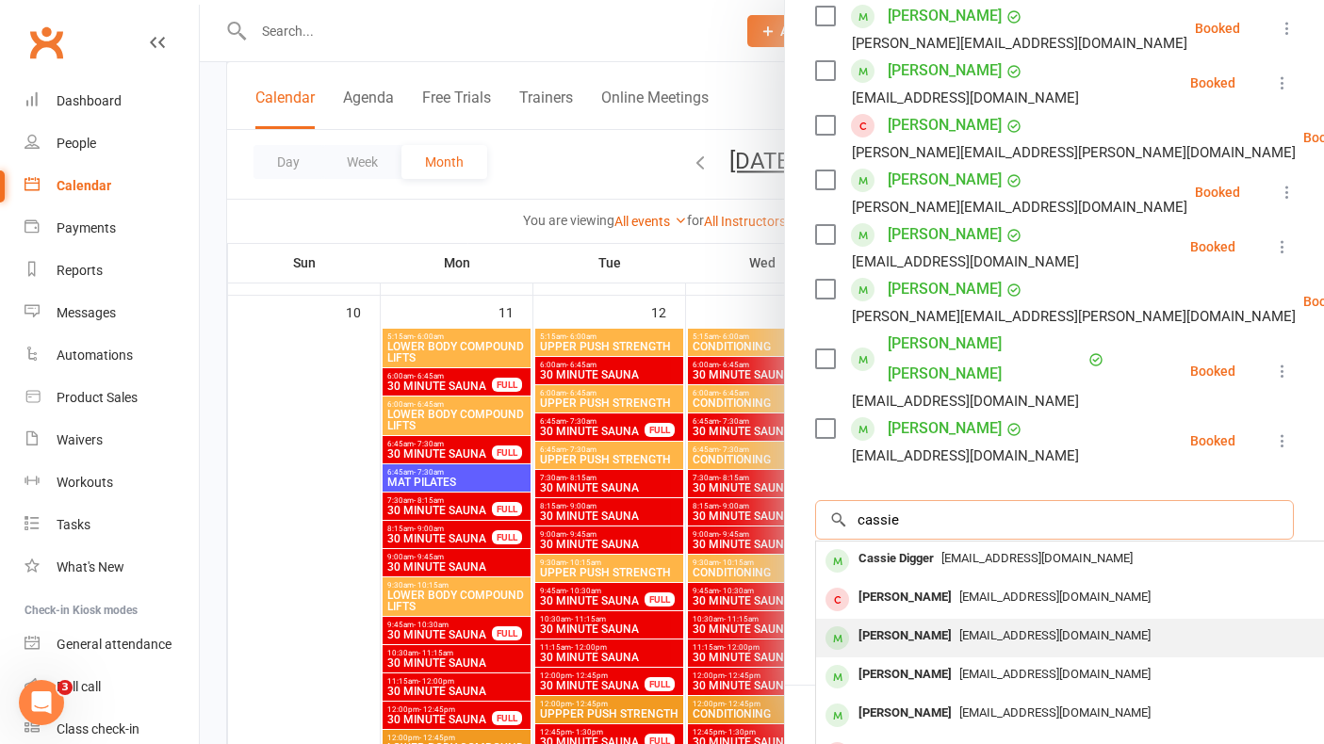
type input "cassie"
click at [936, 623] on div "[PERSON_NAME]" at bounding box center [905, 636] width 108 height 27
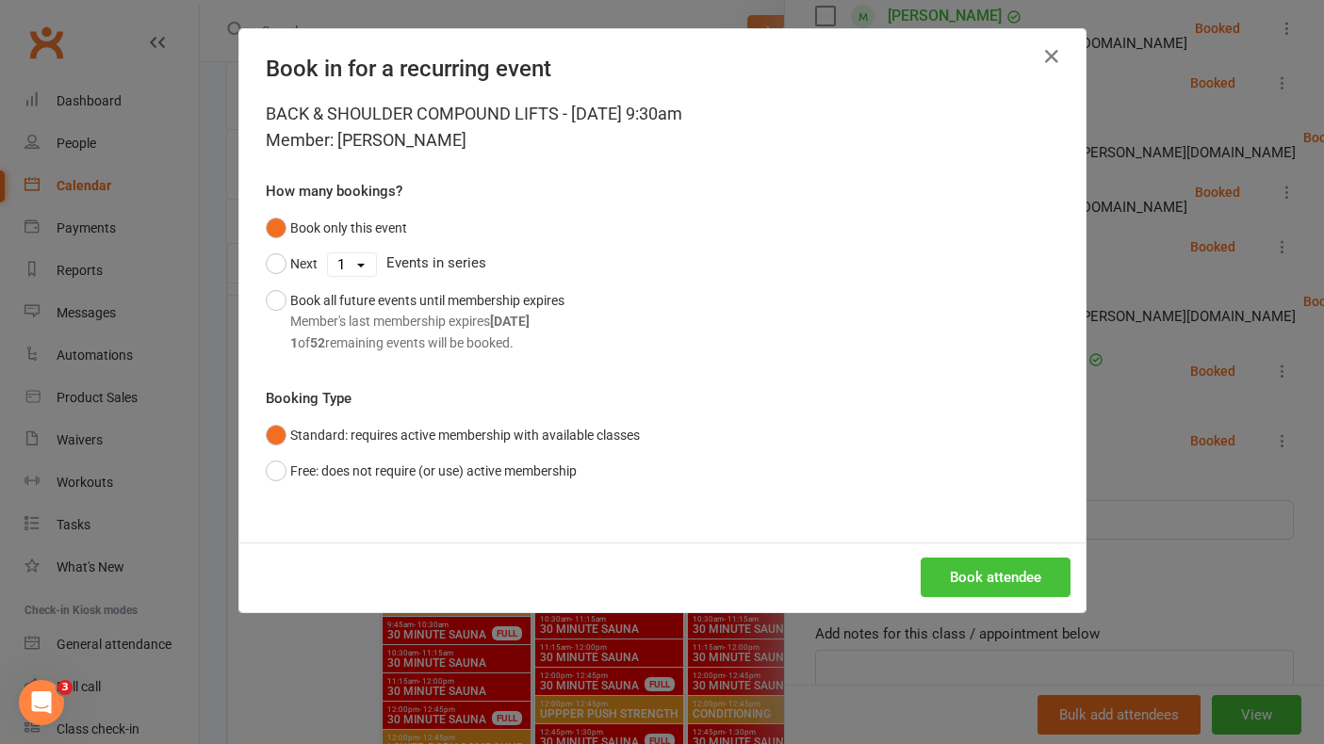
click at [1053, 576] on button "Book attendee" at bounding box center [996, 578] width 150 height 40
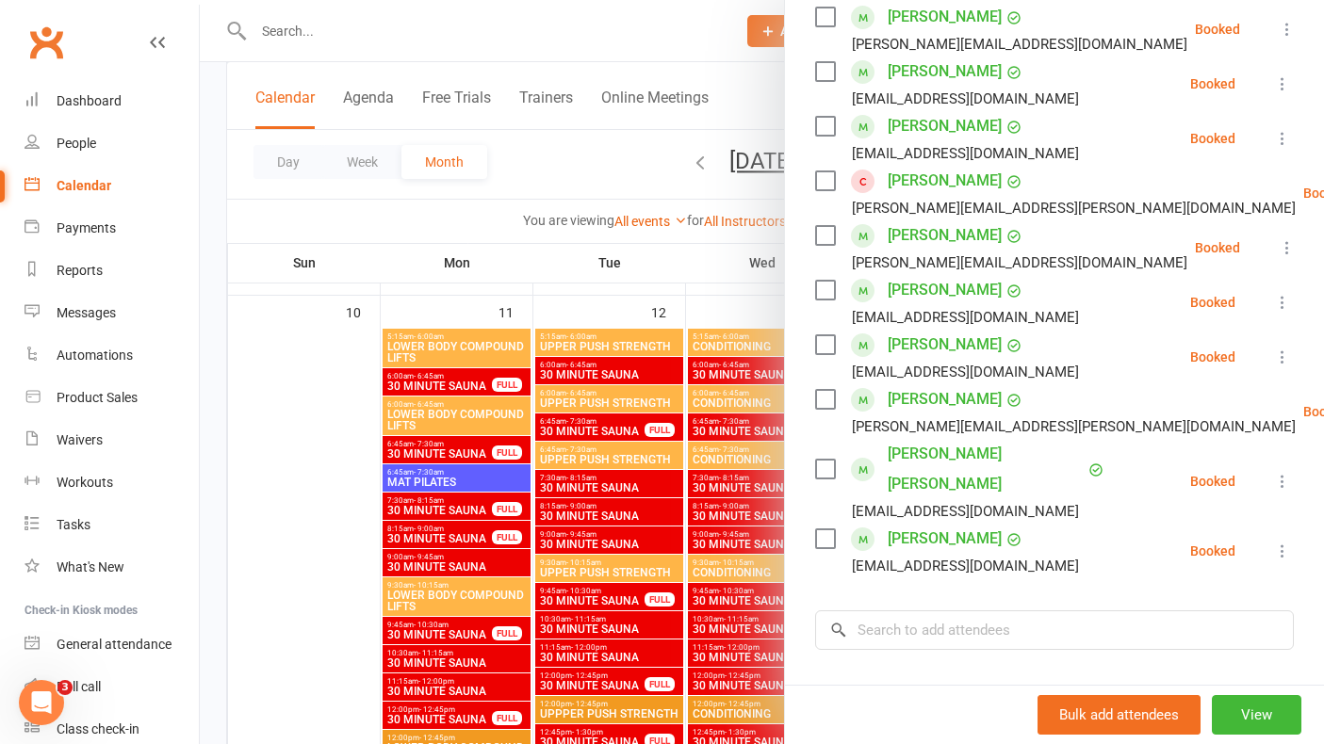
scroll to position [676, 0]
click at [1280, 361] on icon at bounding box center [1282, 358] width 19 height 19
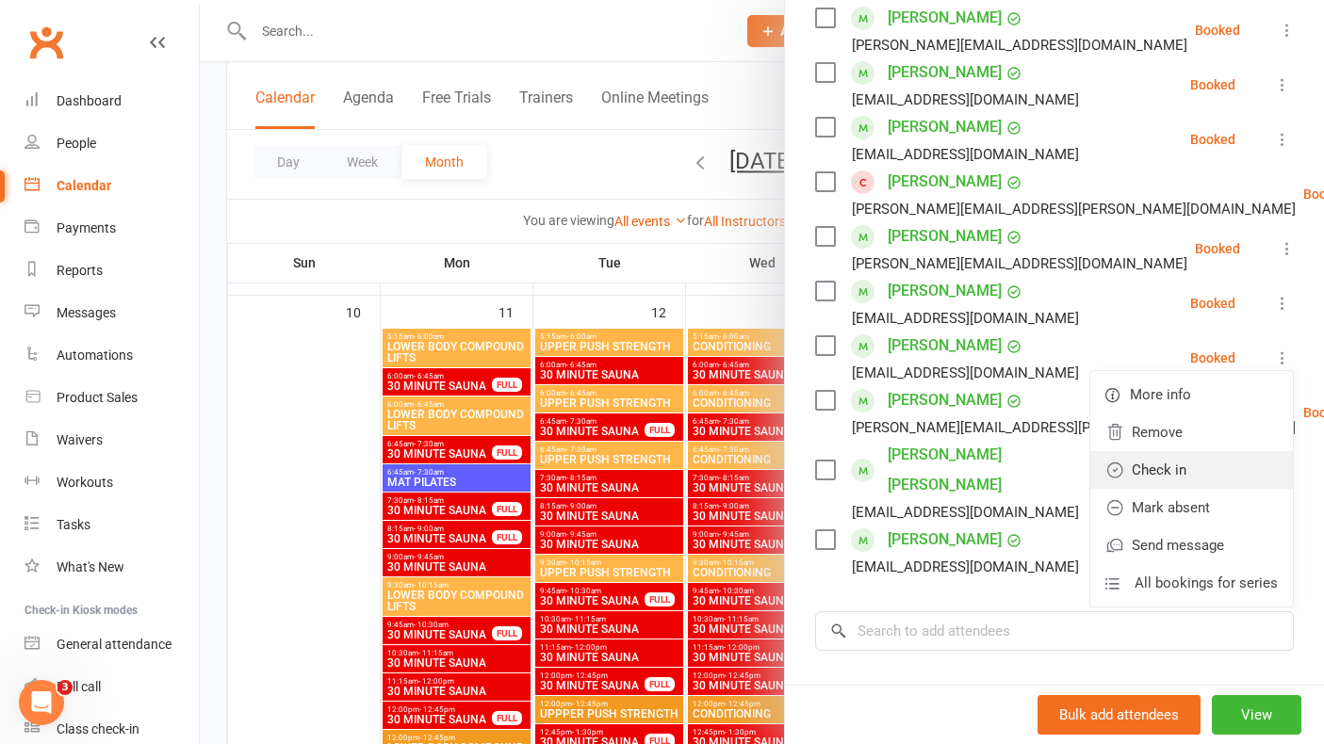
click at [1213, 472] on link "Check in" at bounding box center [1191, 470] width 203 height 38
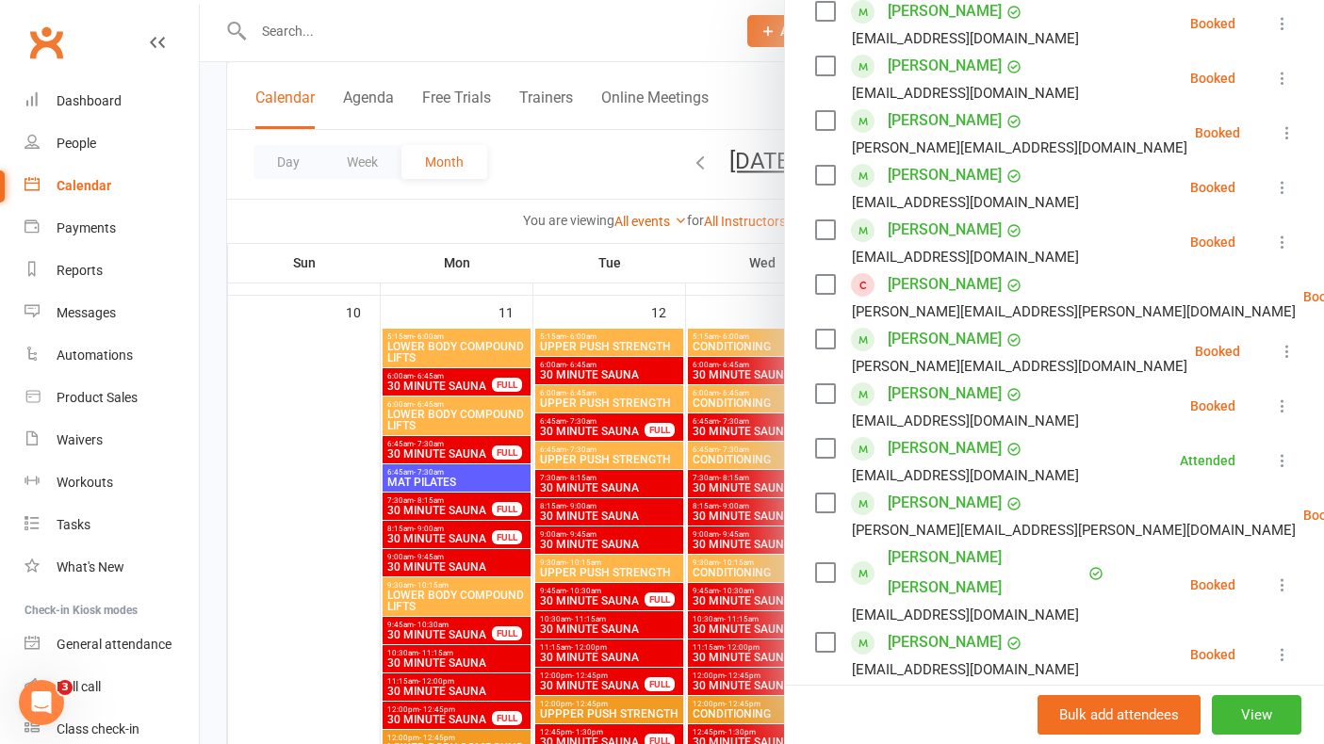
scroll to position [557, 0]
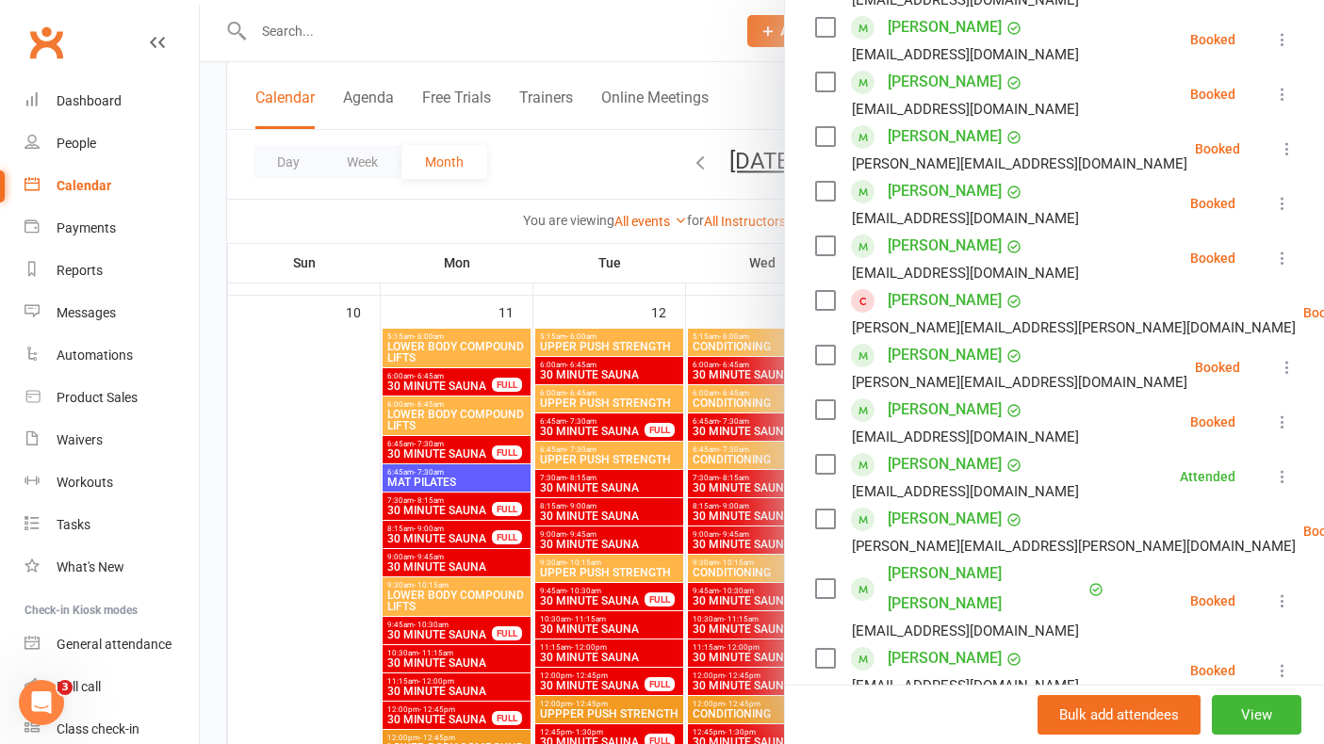
click at [1283, 418] on icon at bounding box center [1282, 422] width 19 height 19
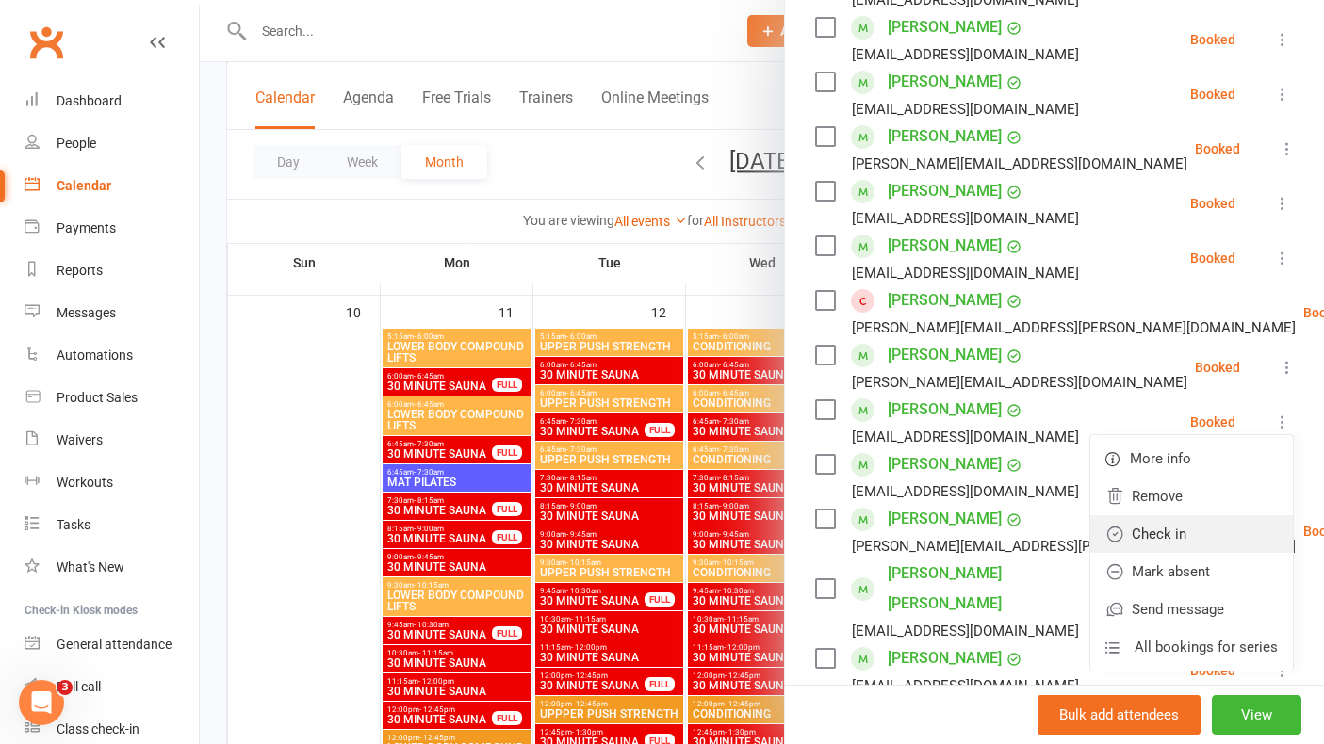
click at [1188, 531] on link "Check in" at bounding box center [1191, 534] width 203 height 38
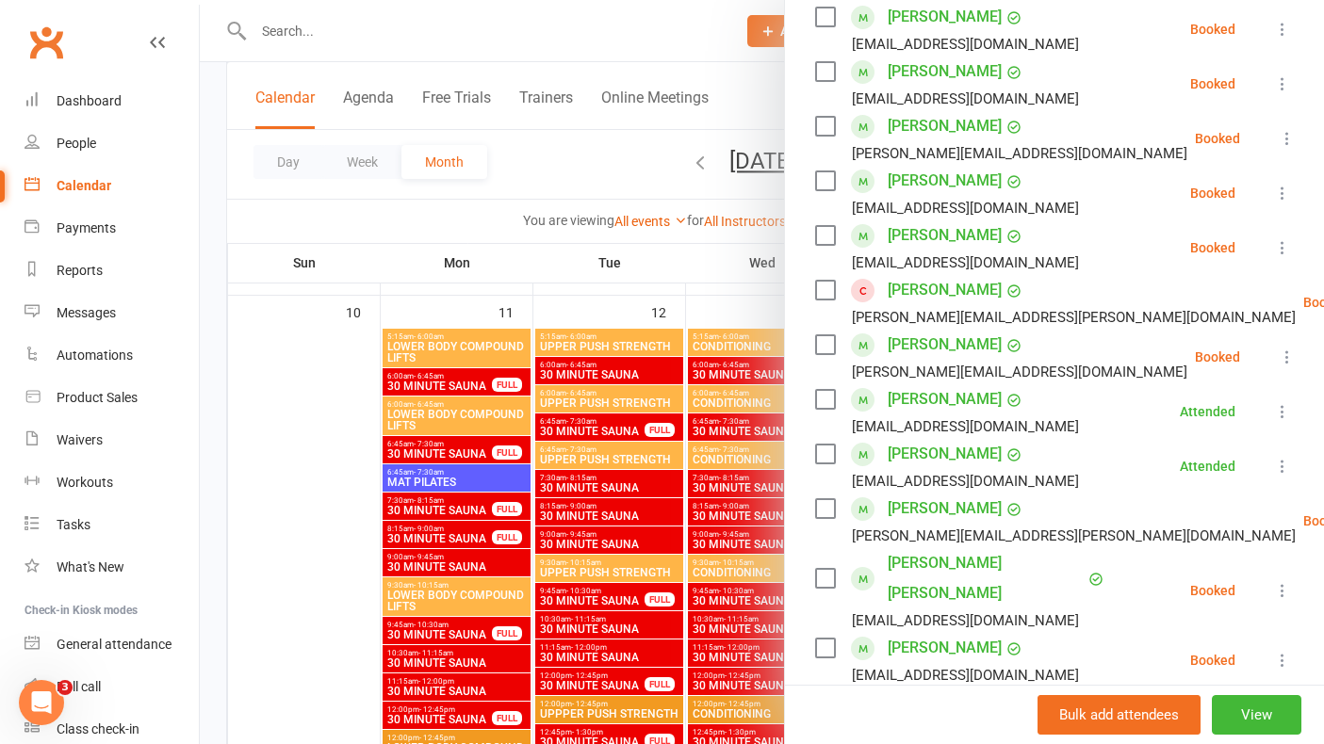
scroll to position [630, 0]
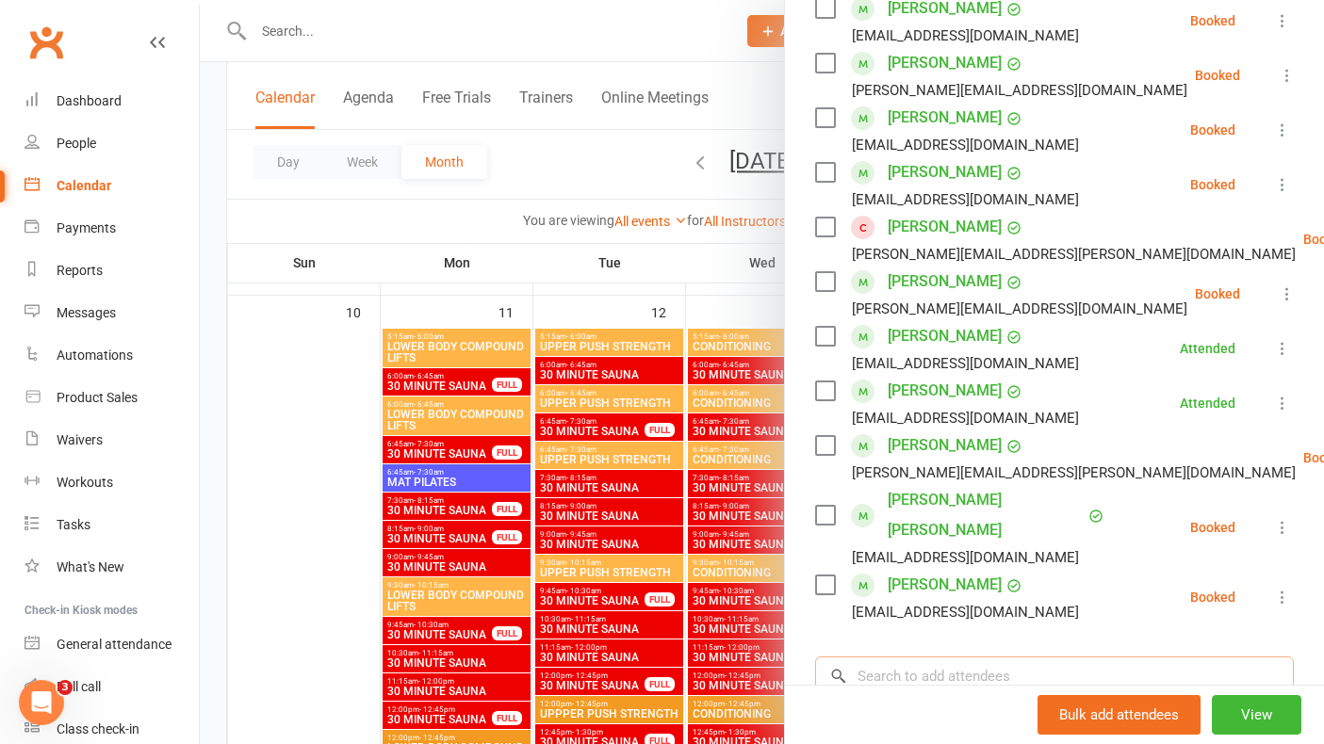
click at [945, 657] on input "search" at bounding box center [1054, 677] width 479 height 40
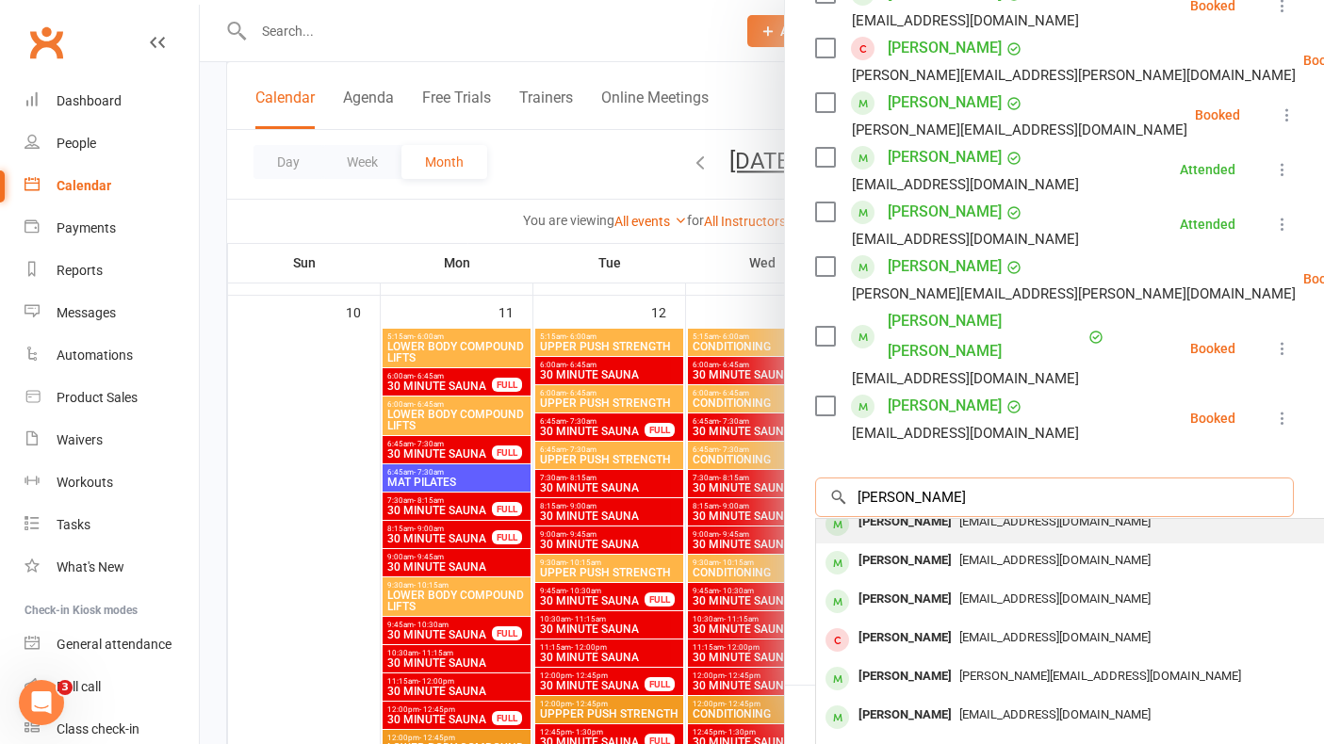
scroll to position [104, 0]
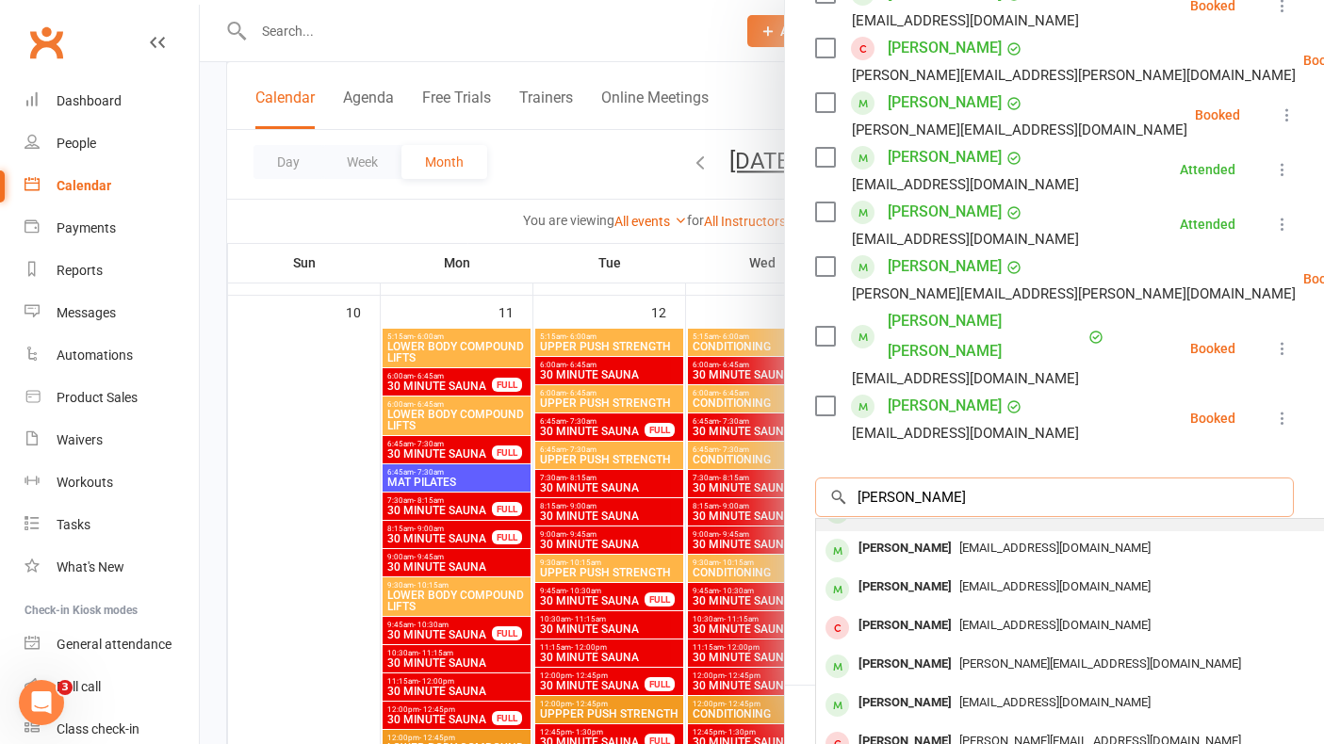
type input "[PERSON_NAME]"
click at [932, 612] on div "[PERSON_NAME]" at bounding box center [905, 625] width 108 height 27
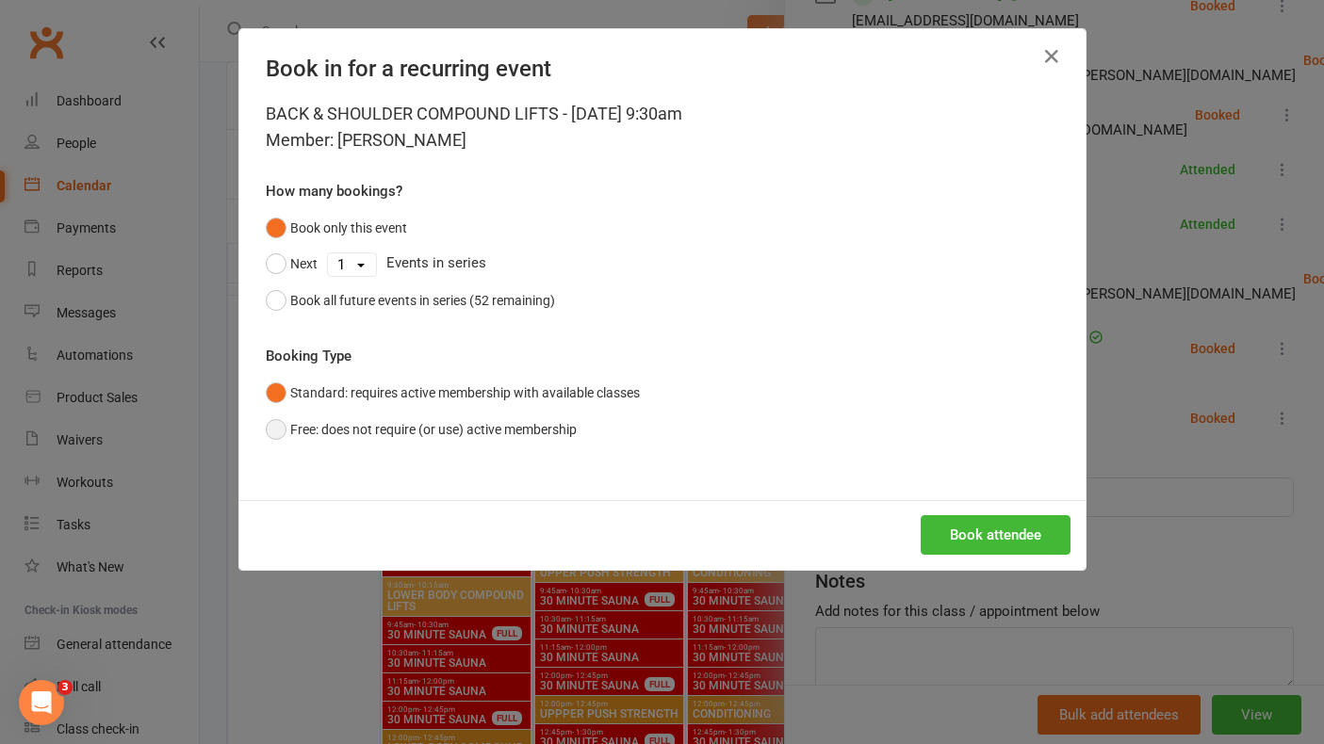
click at [288, 427] on button "Free: does not require (or use) active membership" at bounding box center [421, 430] width 311 height 36
click at [1015, 539] on button "Book attendee" at bounding box center [996, 535] width 150 height 40
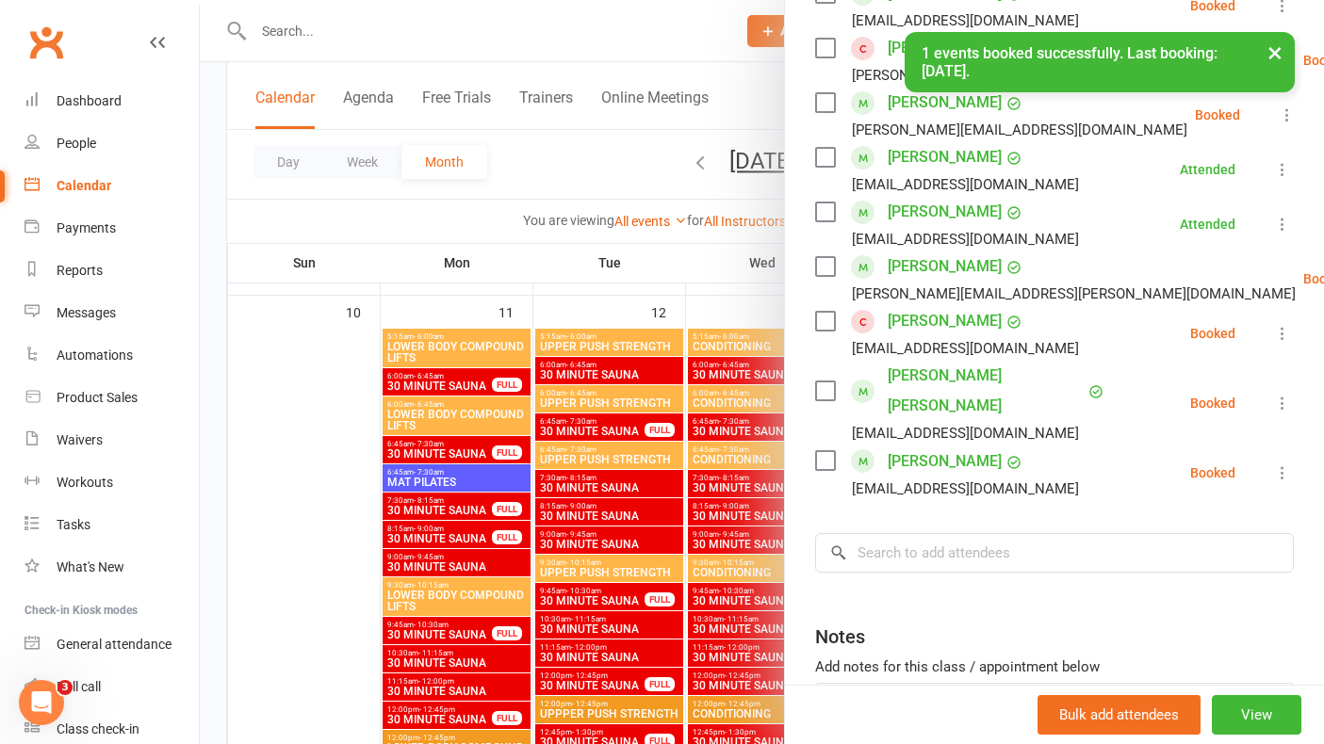
scroll to position [771, 0]
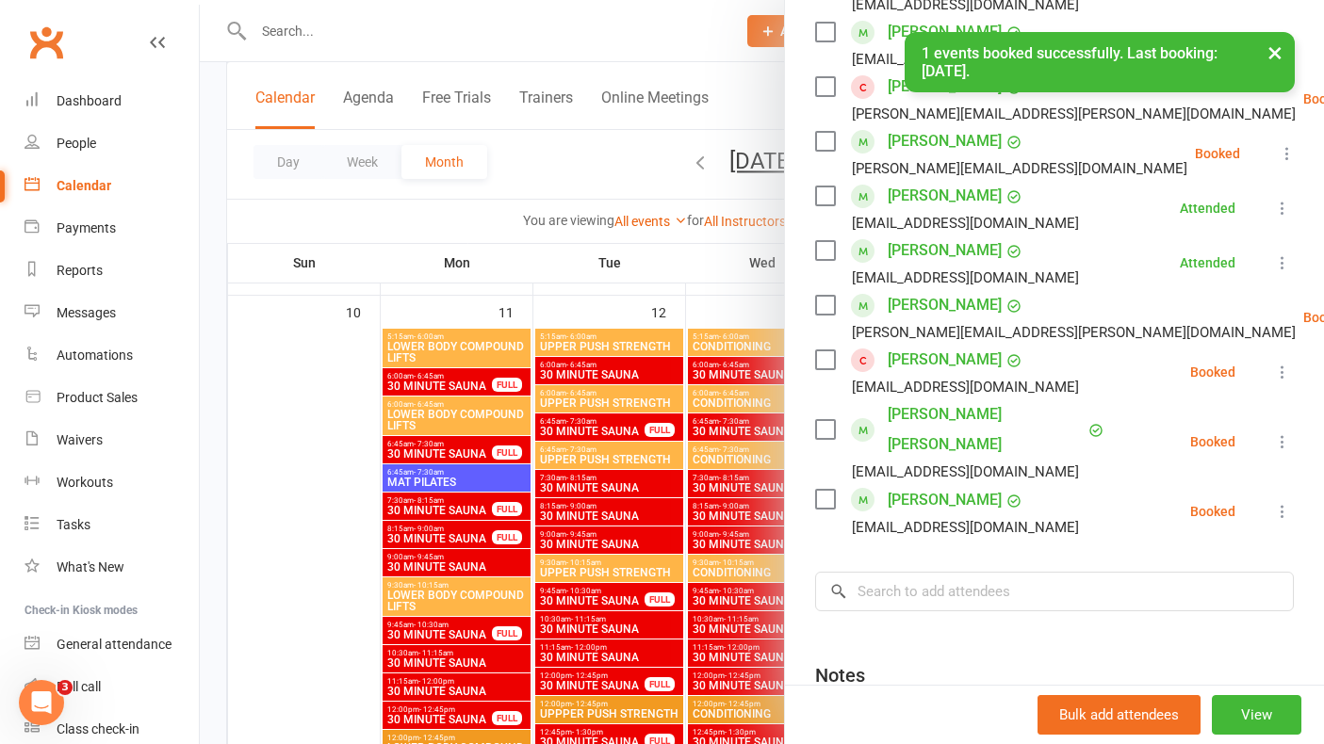
click at [942, 363] on link "[PERSON_NAME]" at bounding box center [945, 360] width 114 height 30
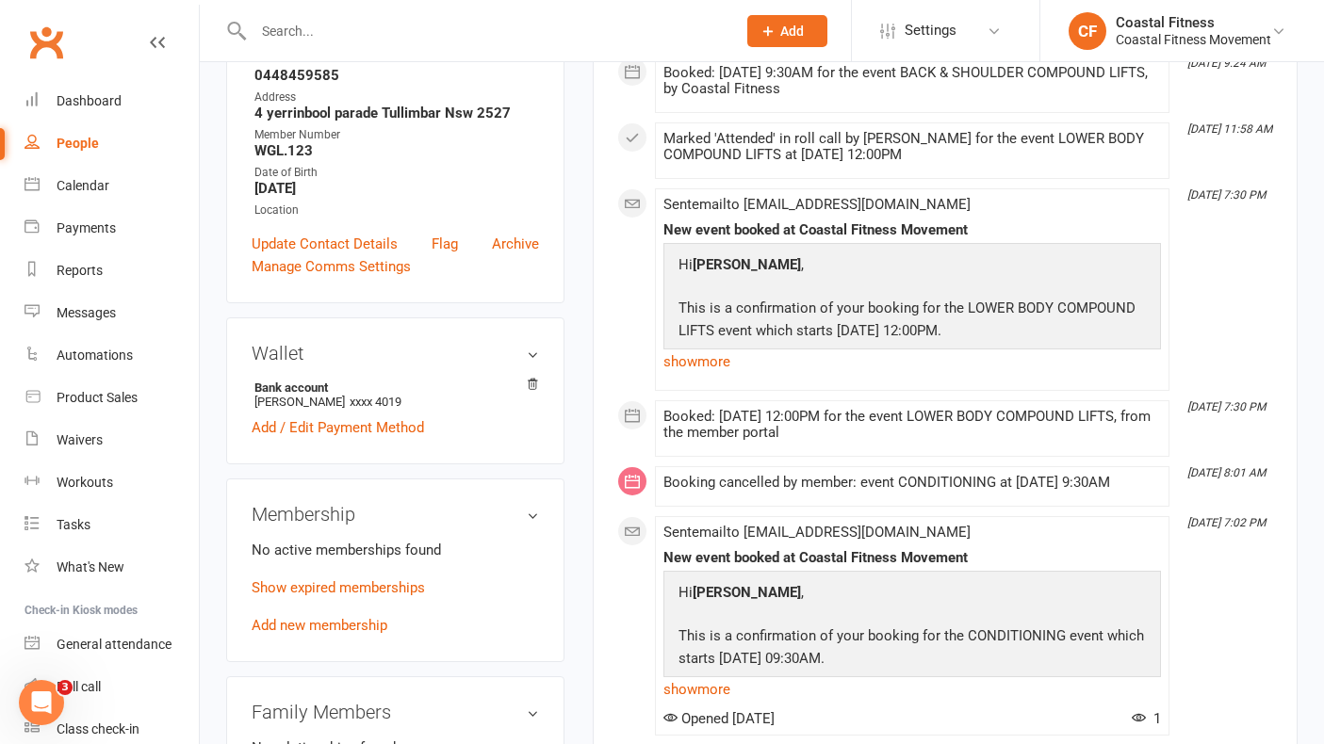
scroll to position [350, 0]
click at [349, 635] on link "Add new membership" at bounding box center [320, 626] width 136 height 17
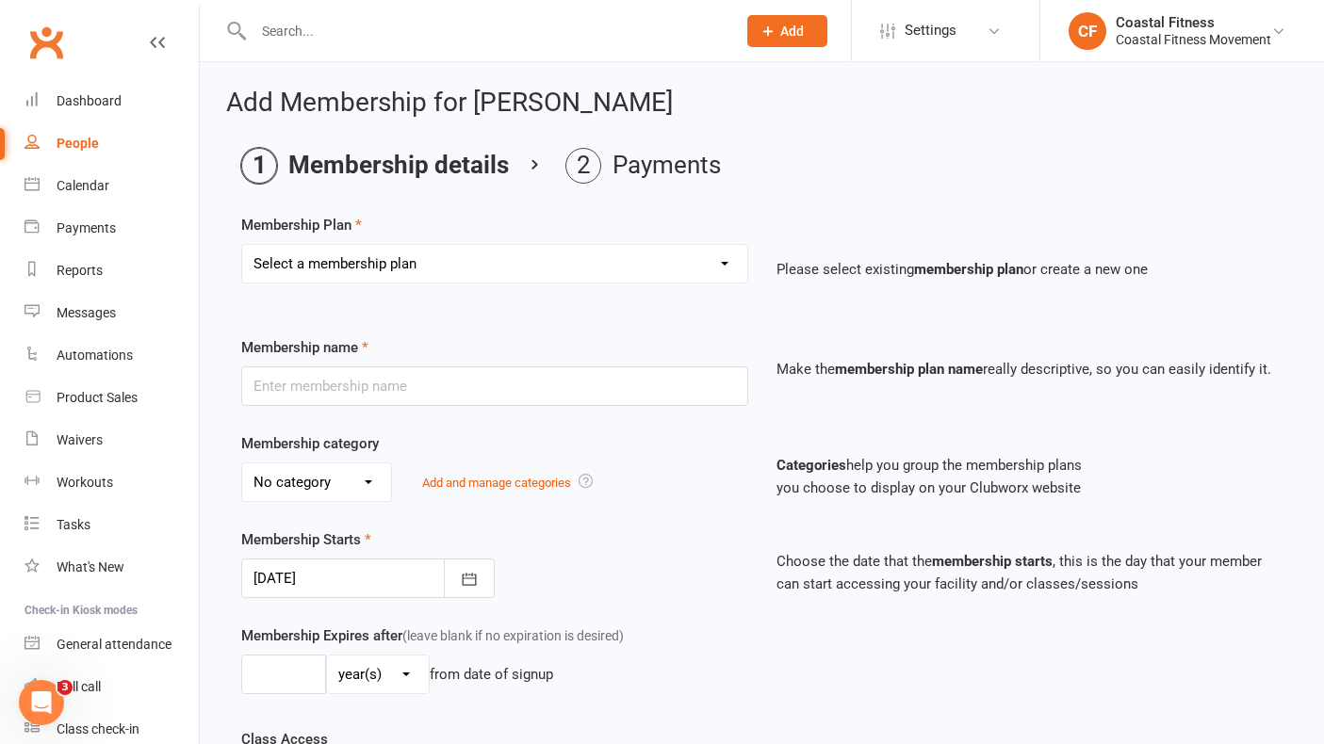
click at [302, 24] on input "text" at bounding box center [485, 31] width 475 height 26
click at [90, 171] on link "Calendar" at bounding box center [111, 186] width 174 height 42
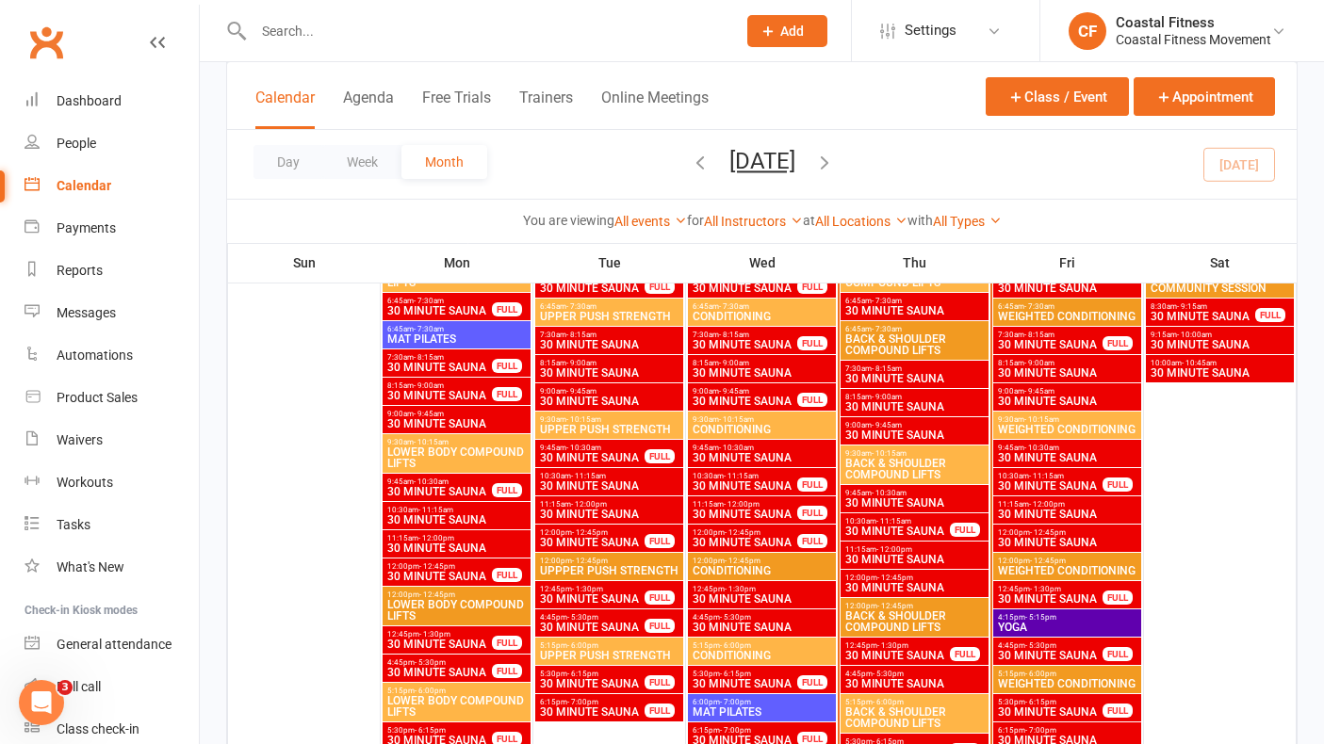
scroll to position [1592, 0]
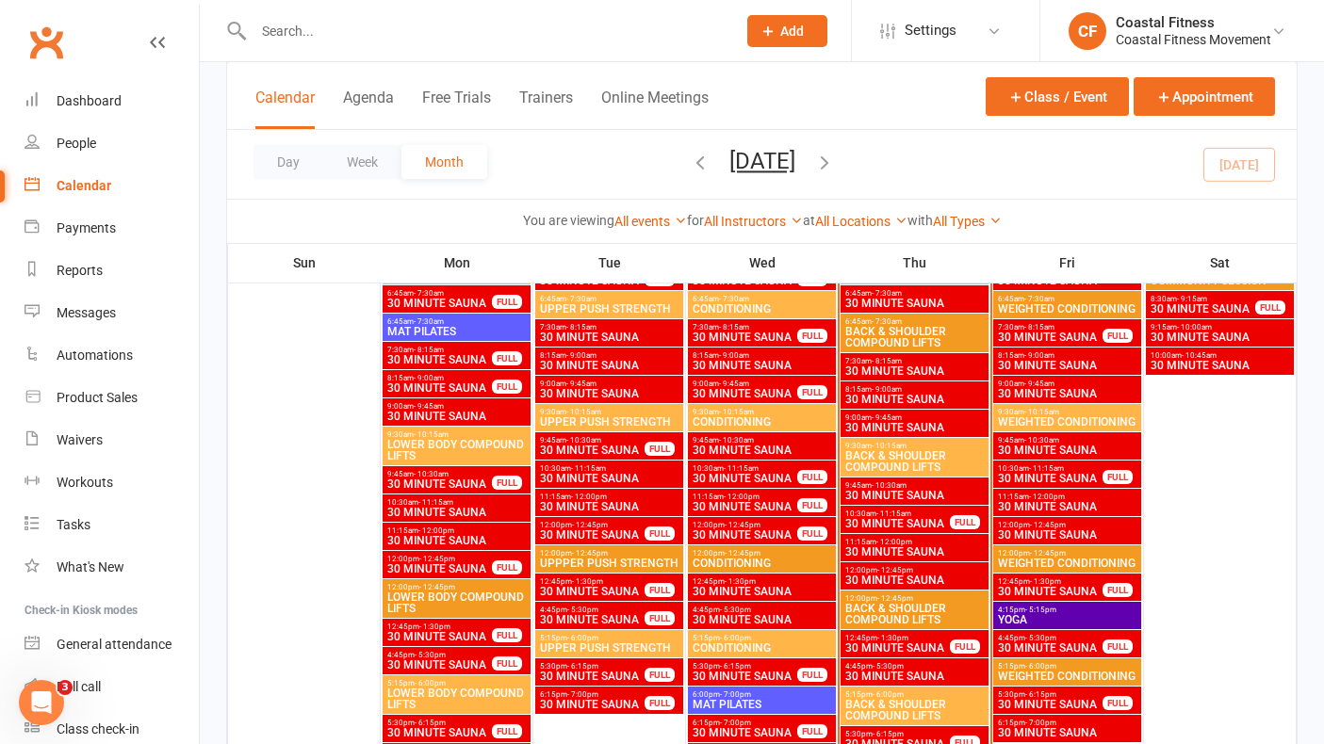
click at [908, 447] on span "9:30am - 10:15am" at bounding box center [914, 446] width 140 height 8
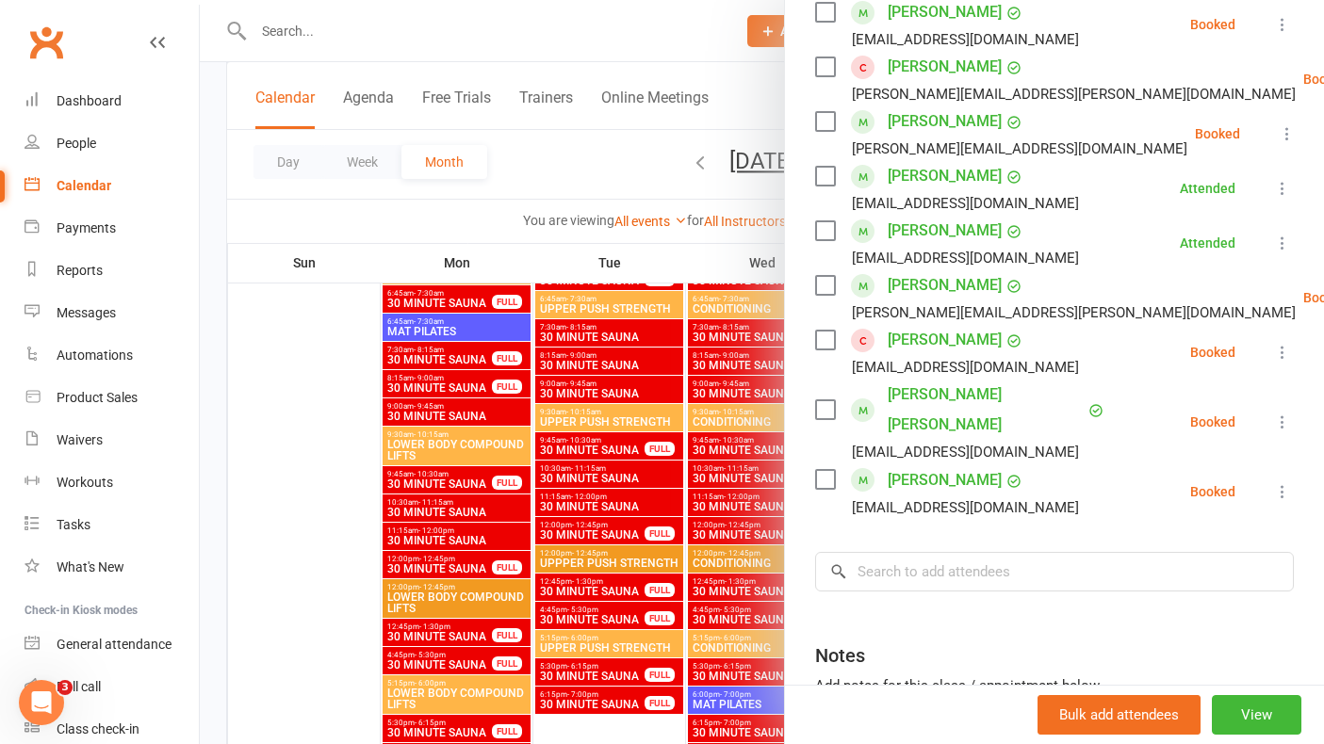
scroll to position [820, 0]
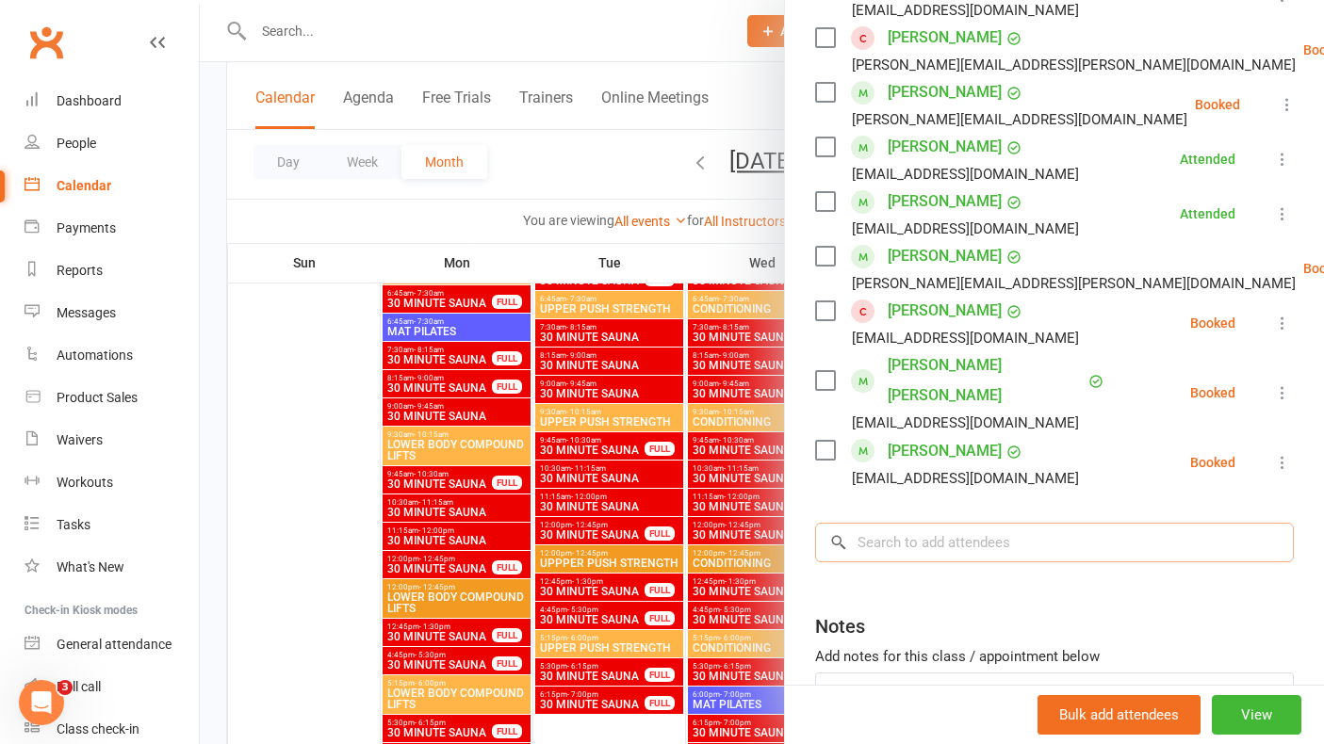
click at [927, 523] on input "search" at bounding box center [1054, 543] width 479 height 40
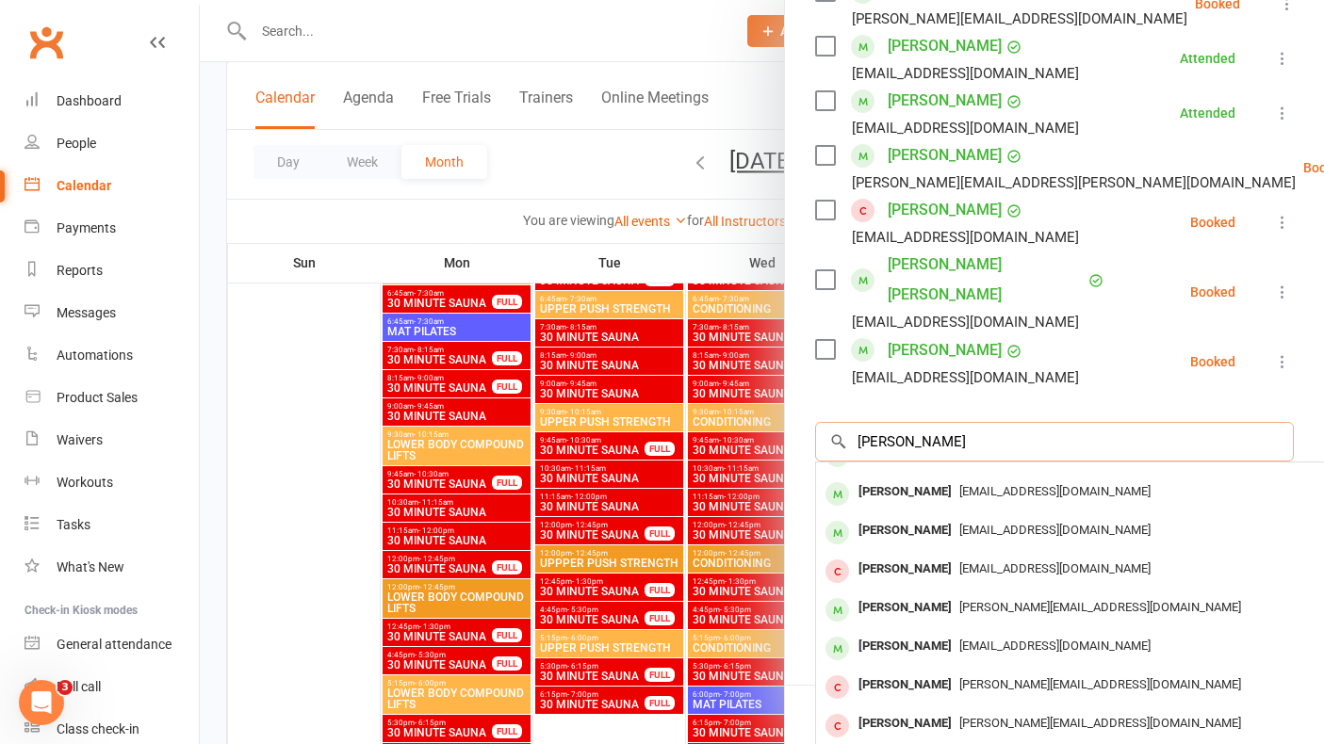
scroll to position [933, 0]
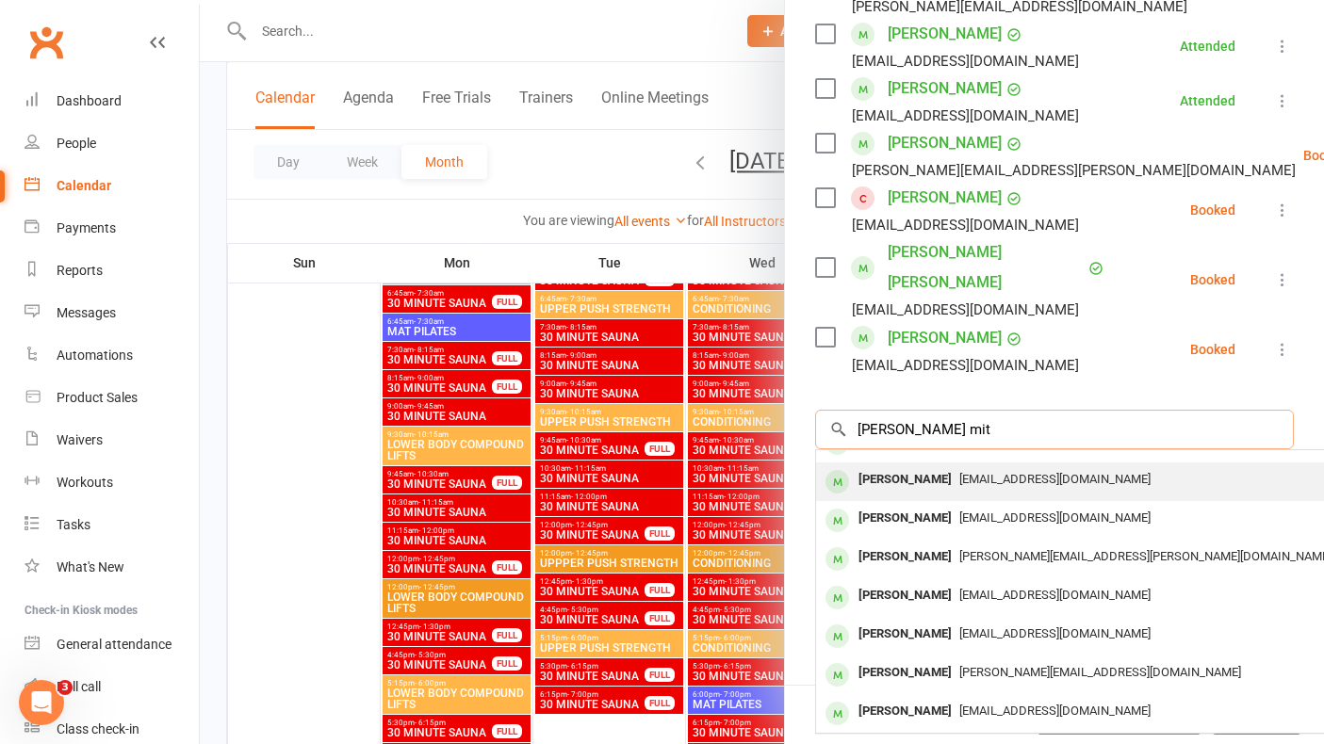
type input "[PERSON_NAME] mit"
click at [945, 466] on div "[PERSON_NAME]" at bounding box center [905, 479] width 108 height 27
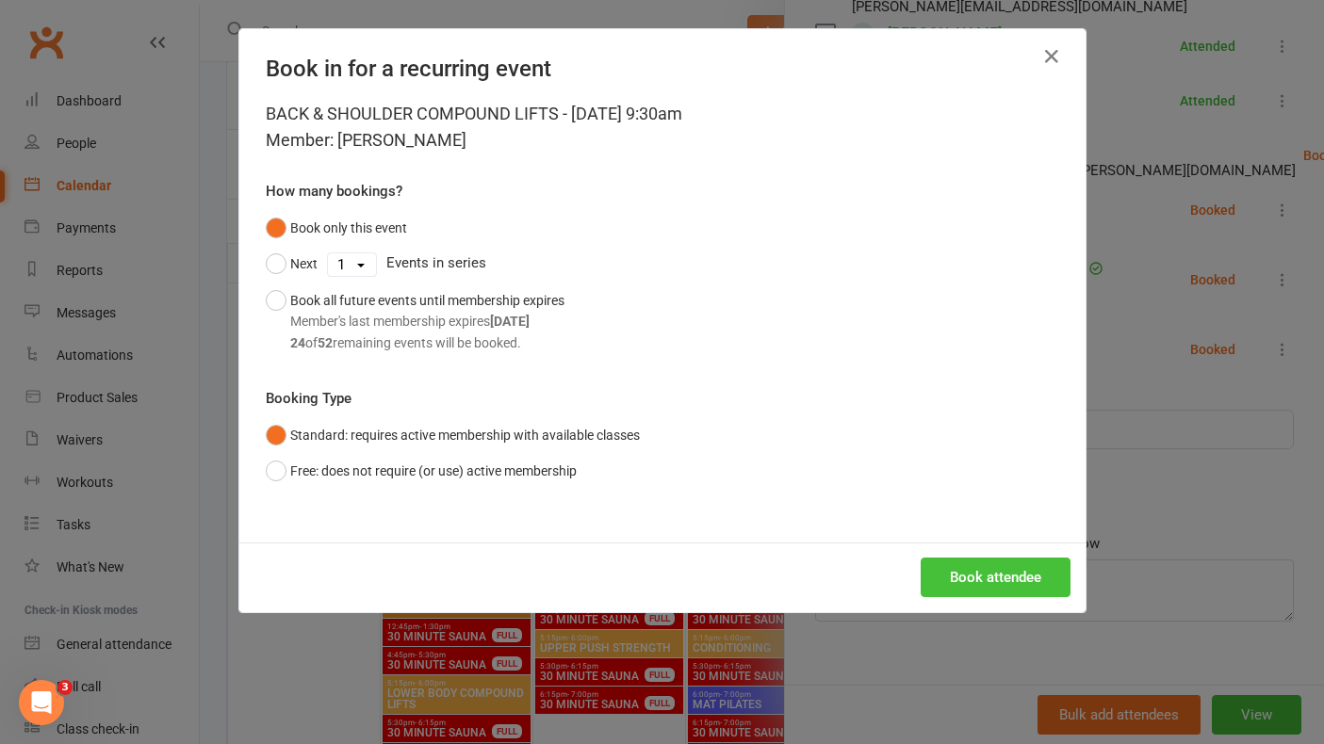
click at [999, 576] on button "Book attendee" at bounding box center [996, 578] width 150 height 40
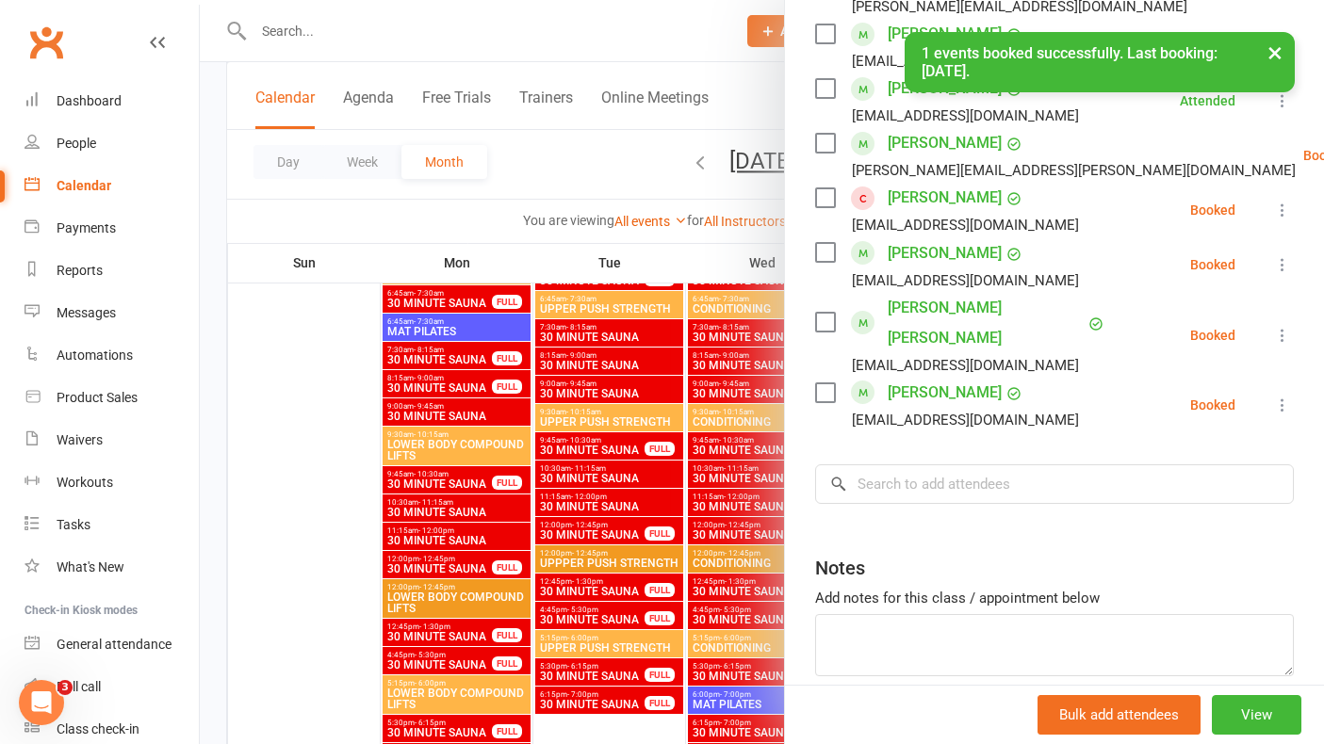
click at [1283, 206] on icon at bounding box center [1282, 210] width 19 height 19
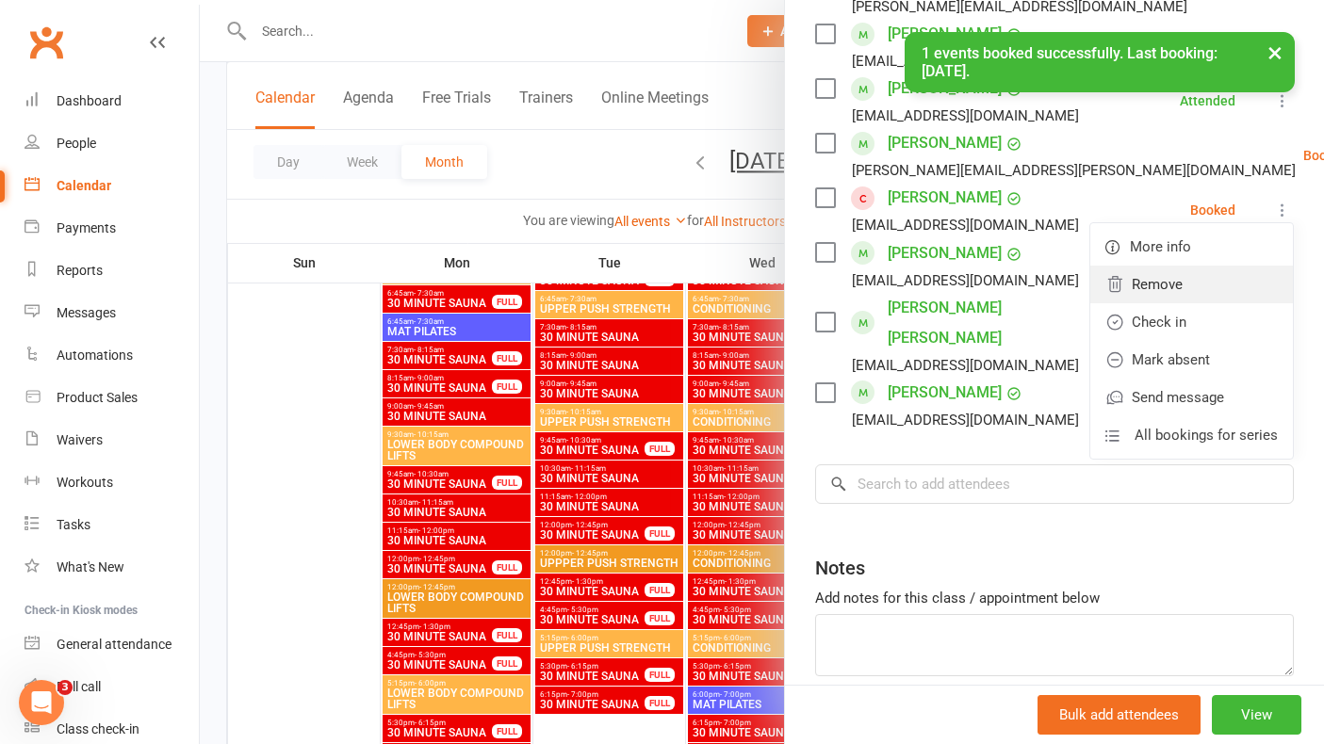
click at [1178, 286] on link "Remove" at bounding box center [1191, 285] width 203 height 38
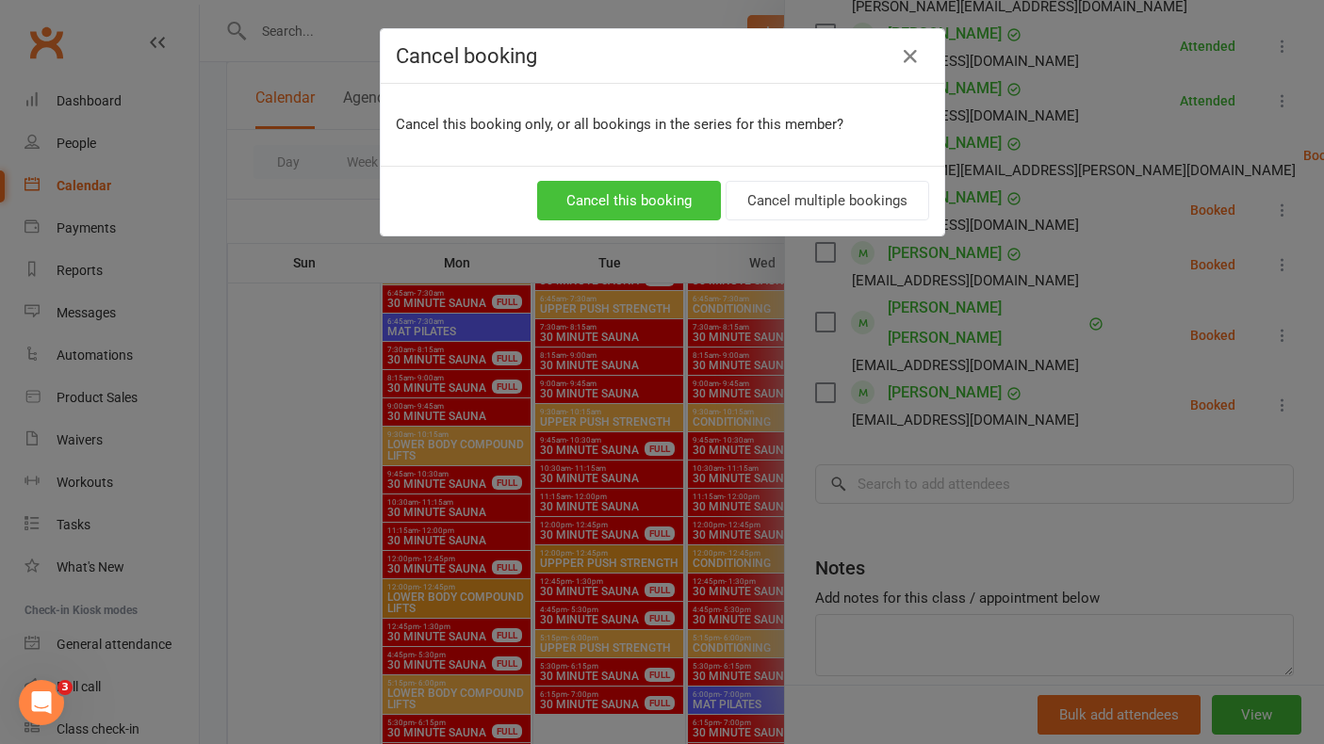
click at [660, 199] on button "Cancel this booking" at bounding box center [629, 201] width 184 height 40
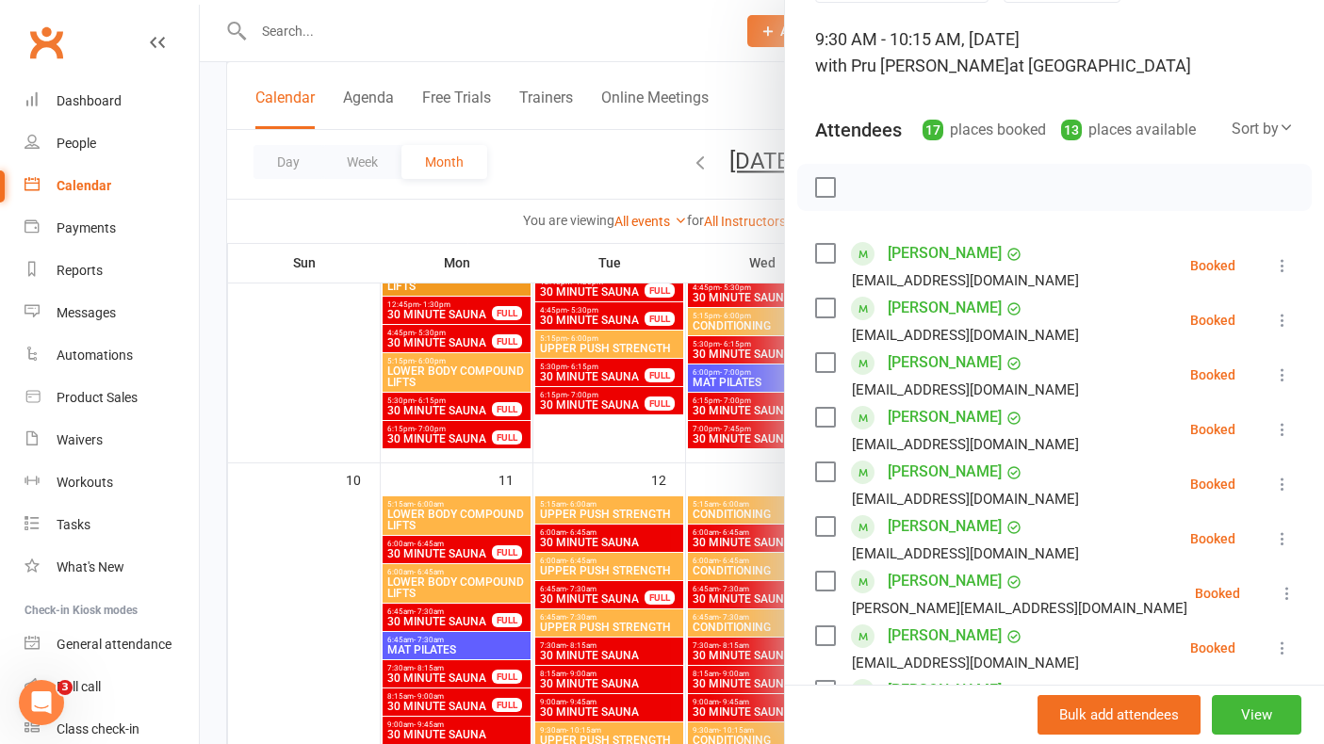
scroll to position [0, 0]
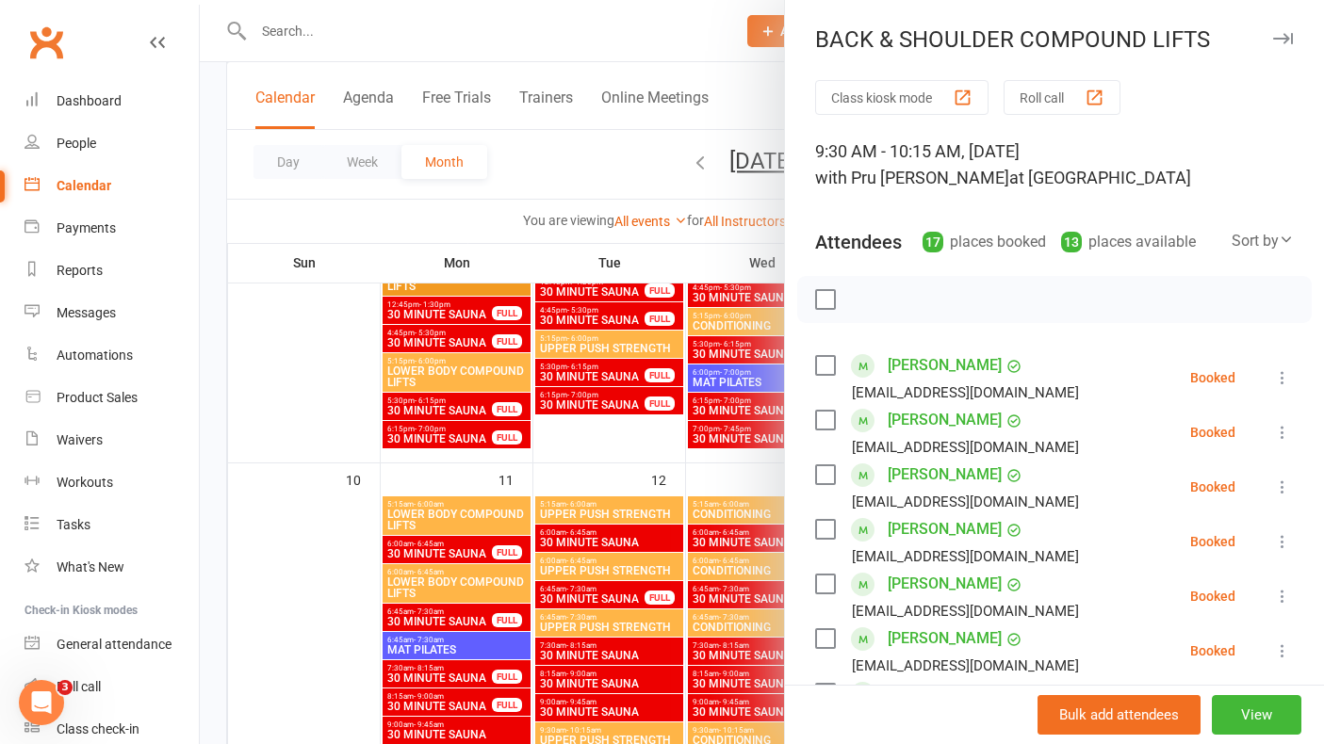
click at [1289, 33] on icon "button" at bounding box center [1283, 38] width 20 height 11
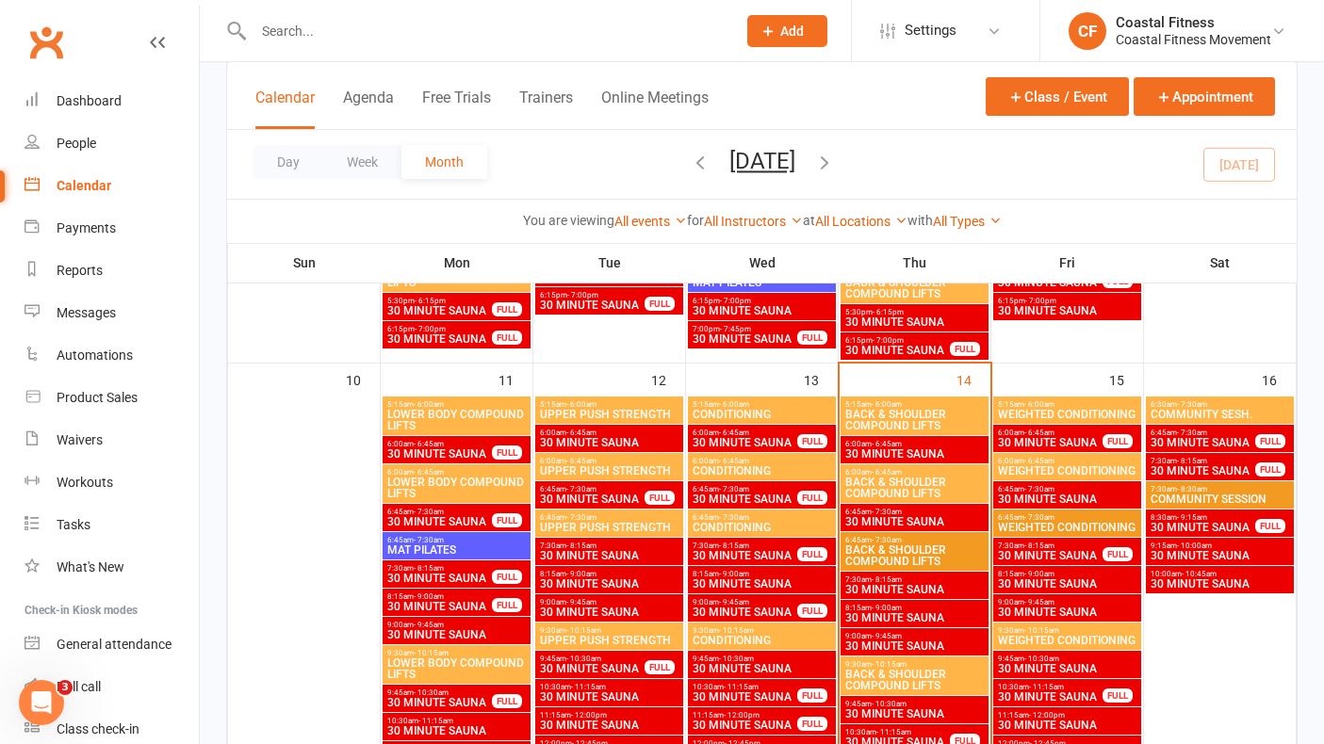
scroll to position [1458, 0]
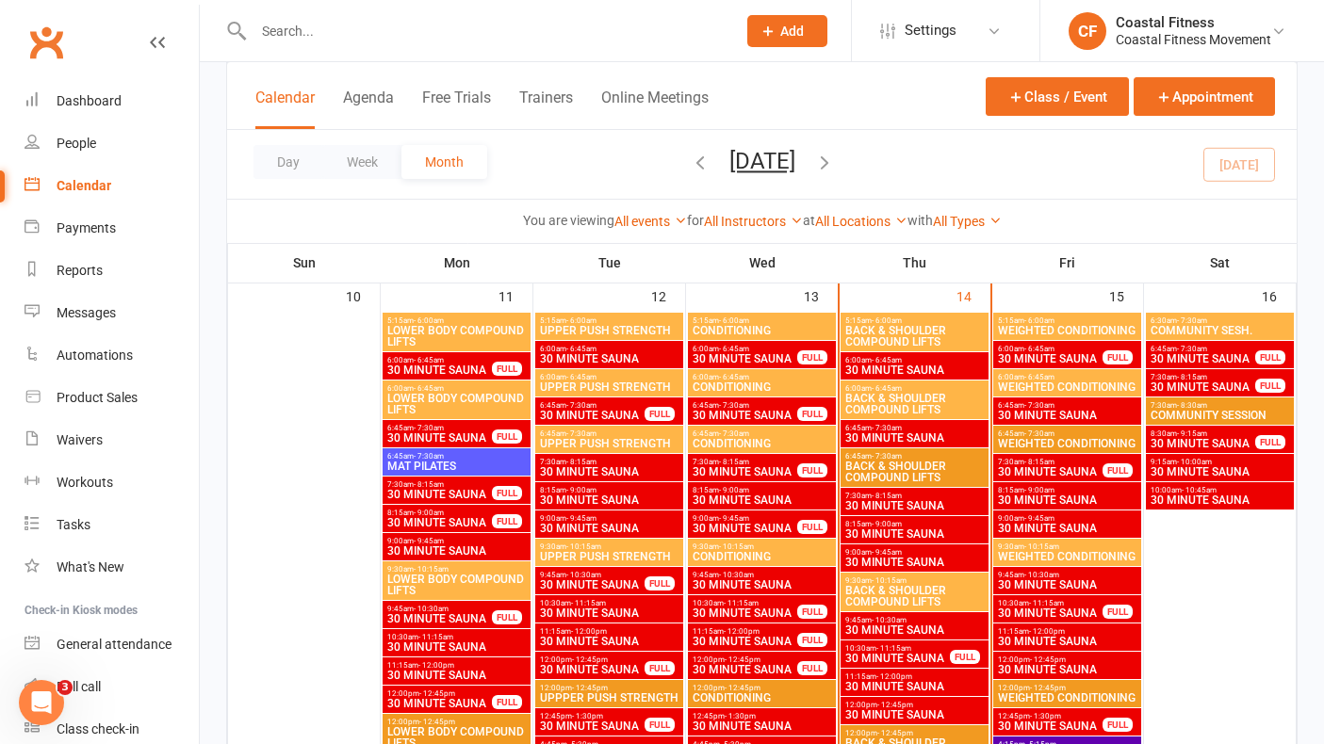
click at [902, 591] on span "BACK & SHOULDER COMPOUND LIFTS" at bounding box center [914, 596] width 140 height 23
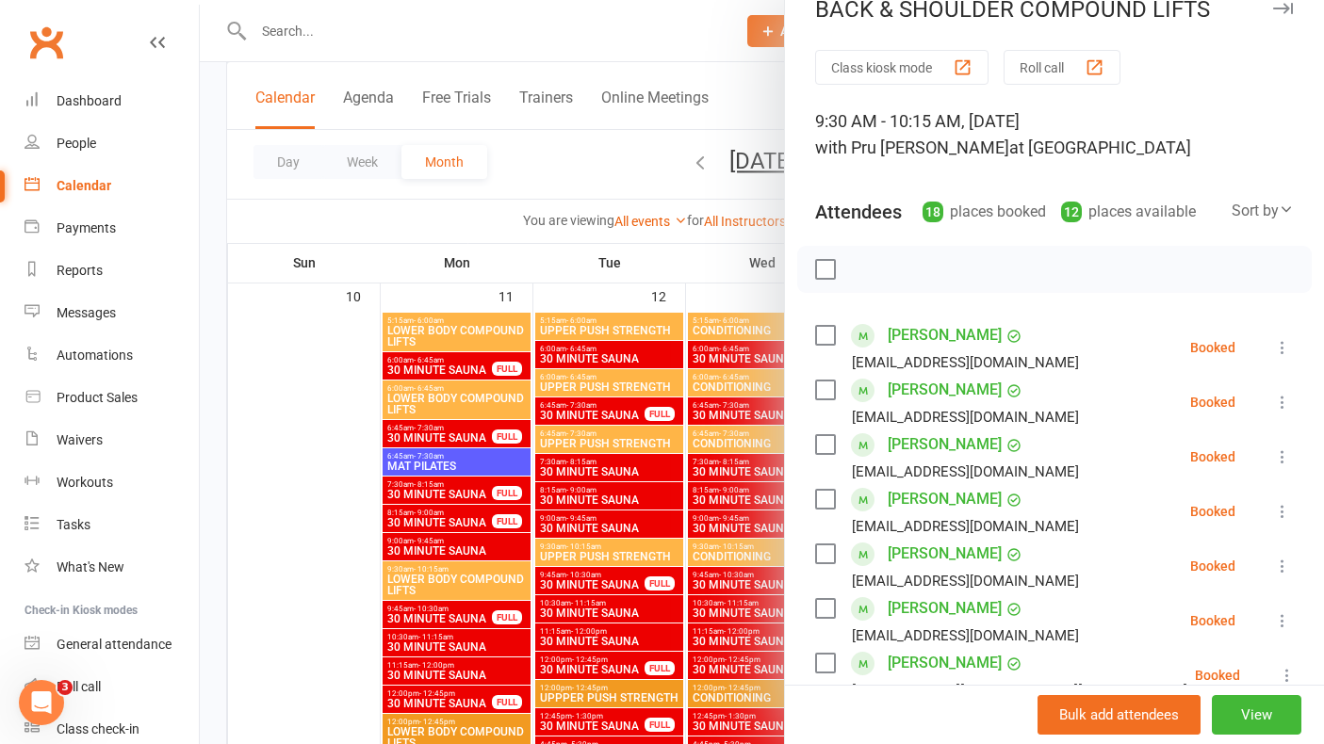
scroll to position [33, 0]
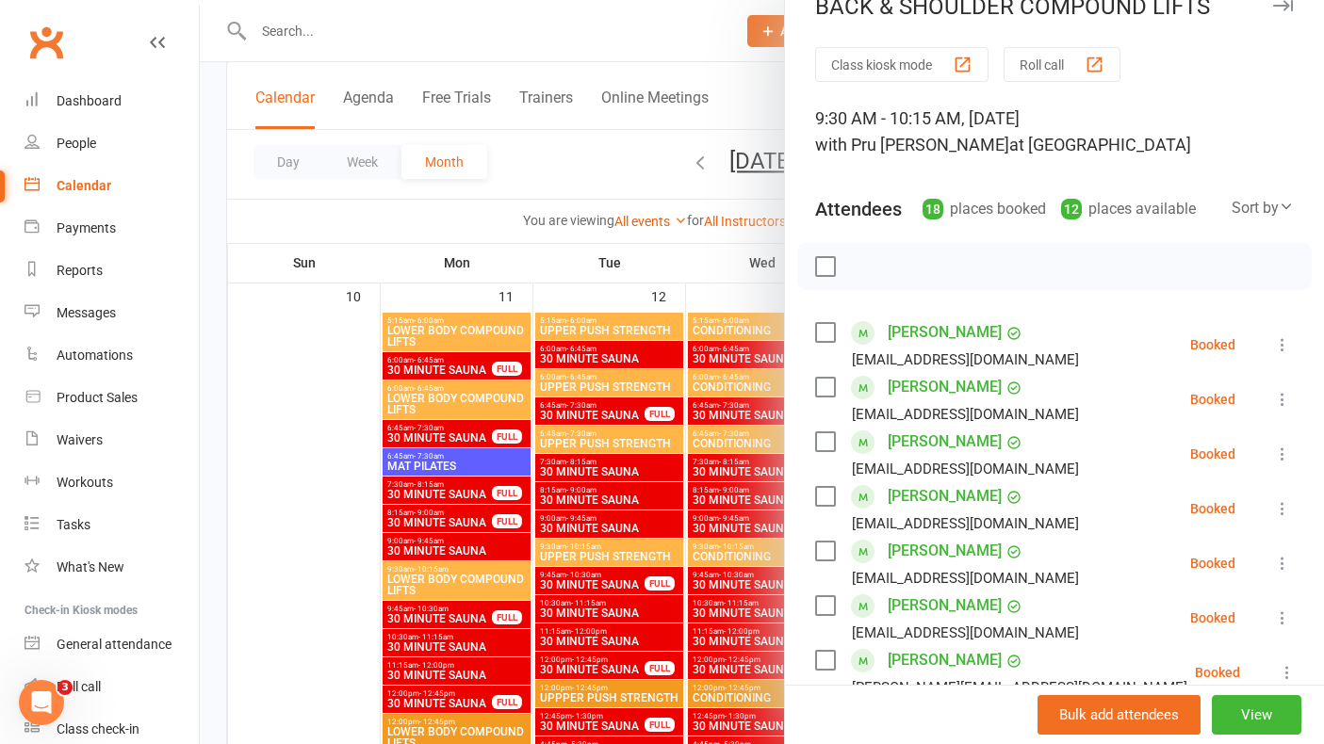
click at [1280, 344] on icon at bounding box center [1282, 344] width 19 height 19
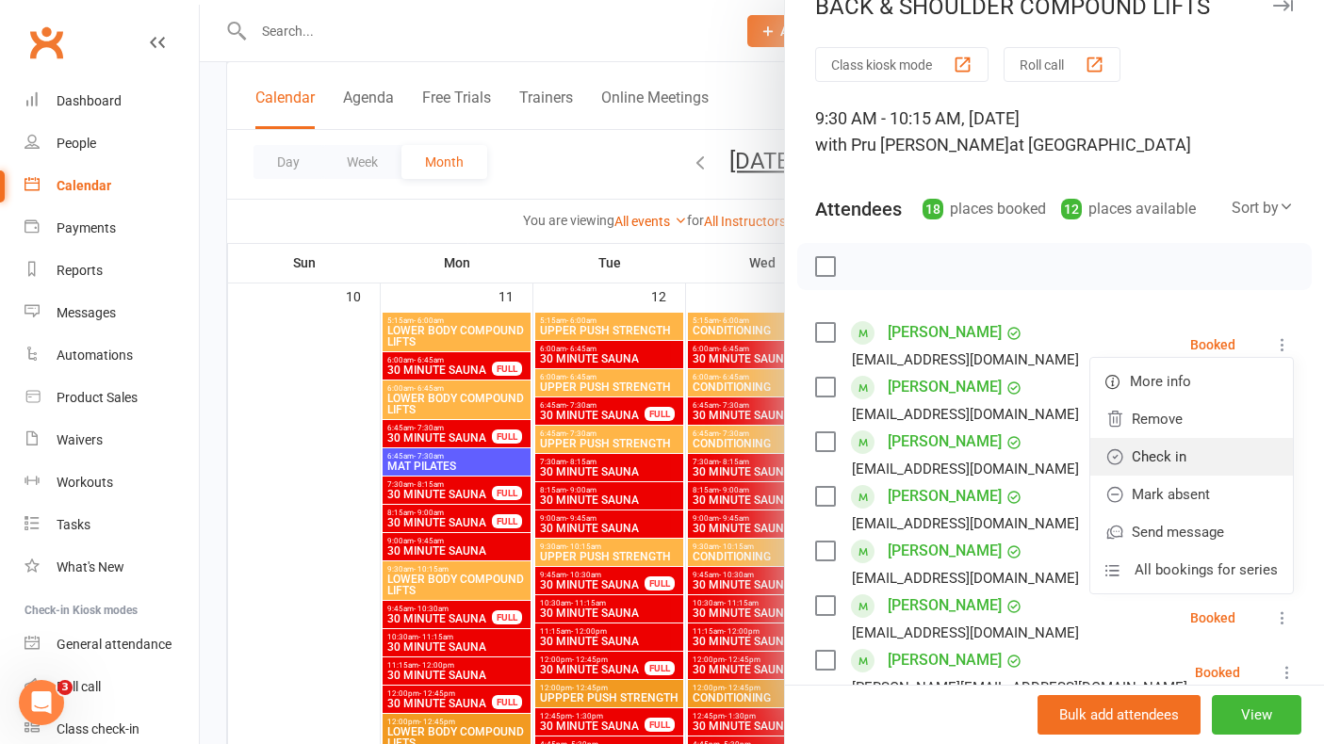
click at [1197, 459] on link "Check in" at bounding box center [1191, 457] width 203 height 38
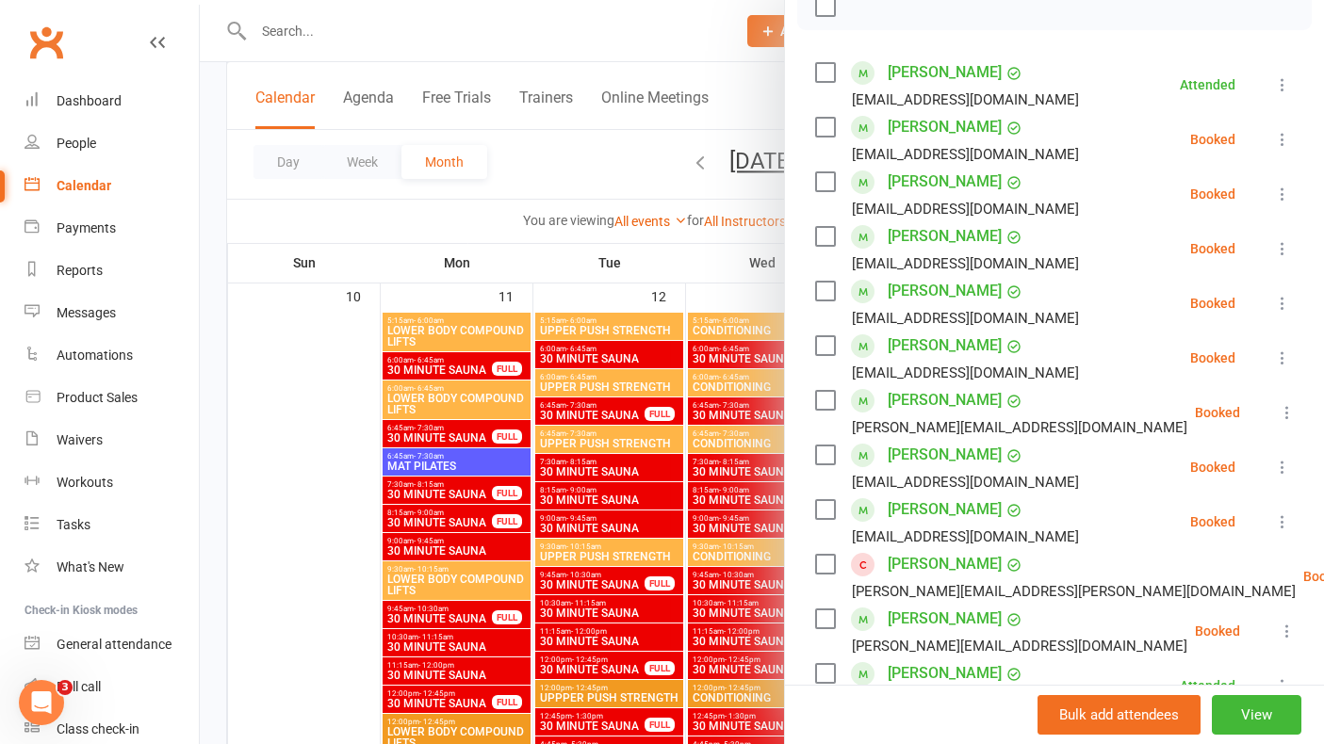
scroll to position [346, 0]
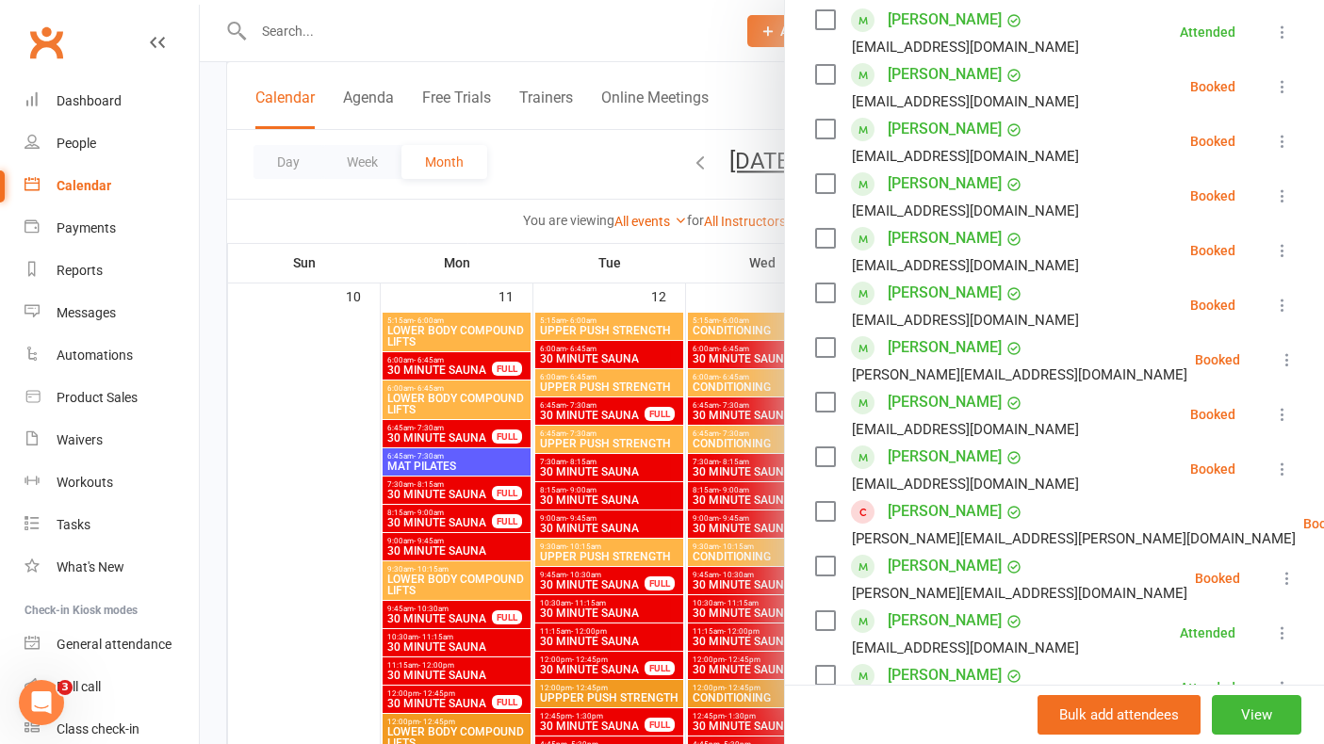
click at [1284, 250] on icon at bounding box center [1282, 250] width 19 height 19
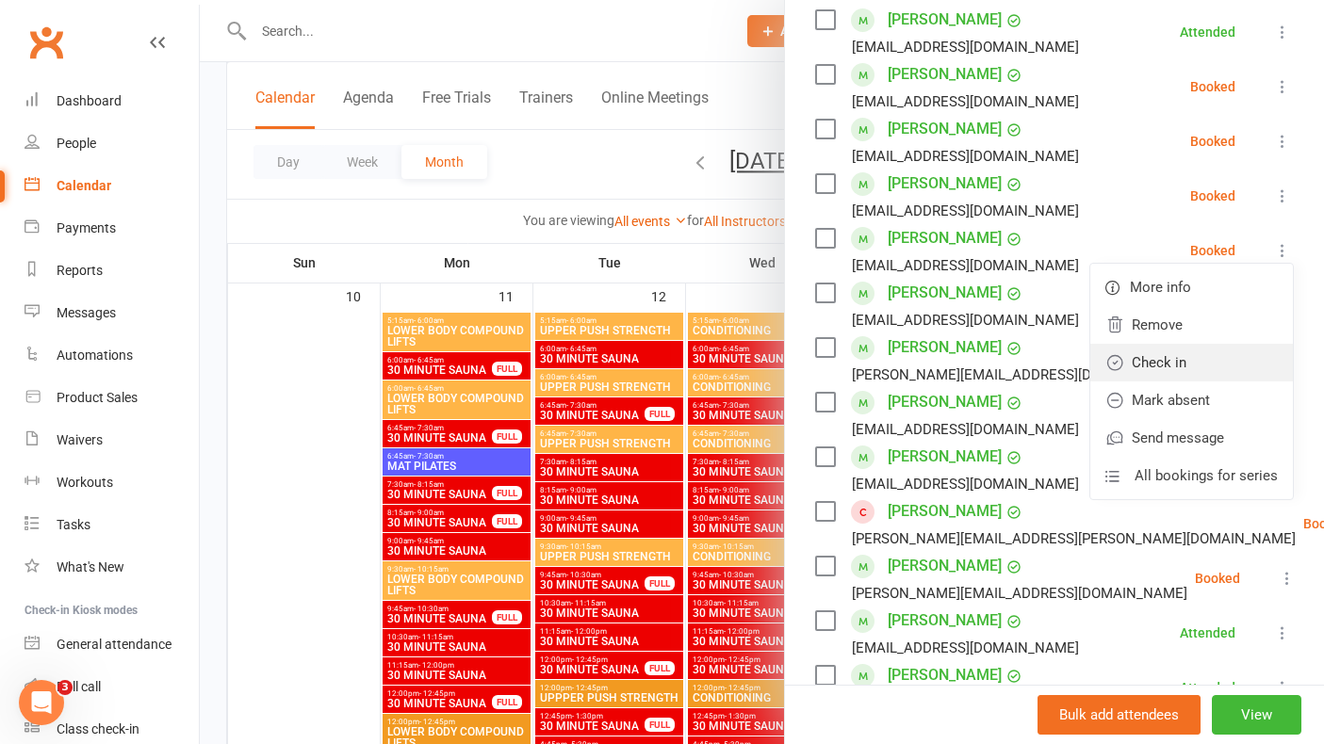
click at [1170, 361] on link "Check in" at bounding box center [1191, 363] width 203 height 38
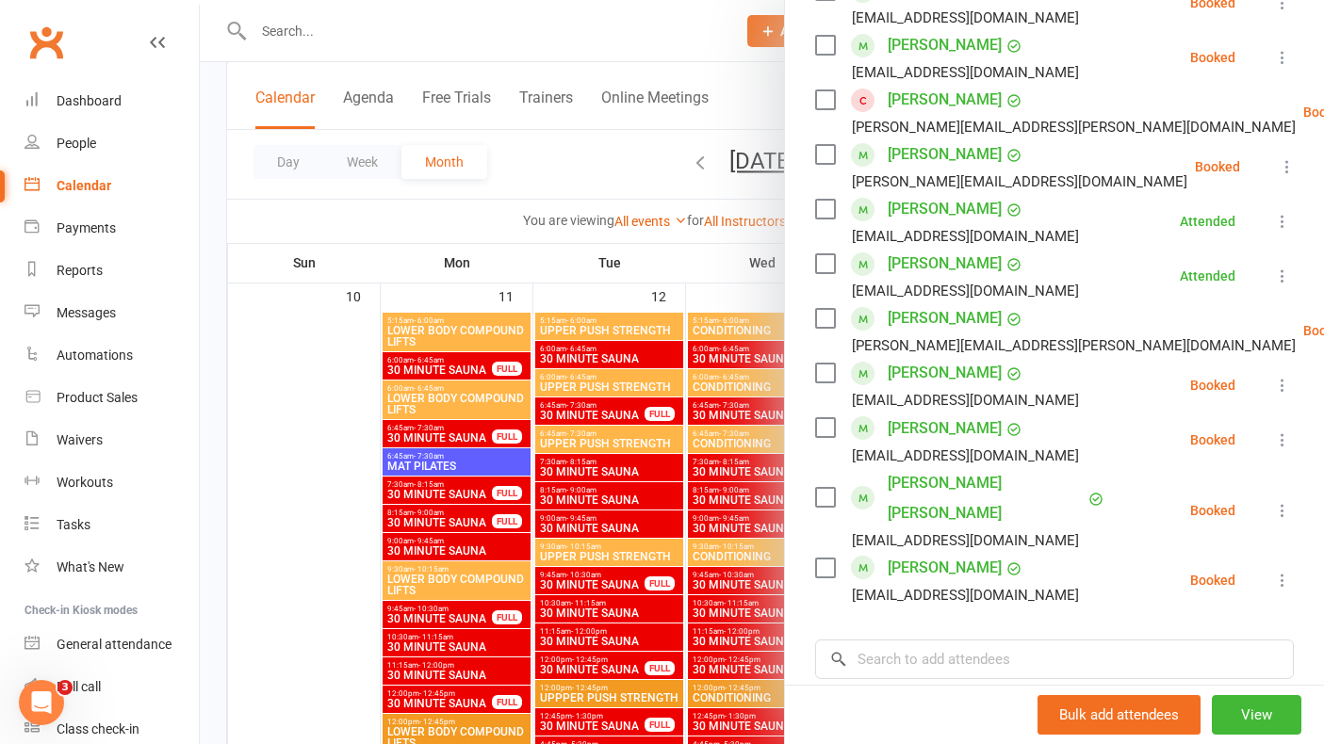
scroll to position [758, 0]
click at [1280, 437] on icon at bounding box center [1282, 439] width 19 height 19
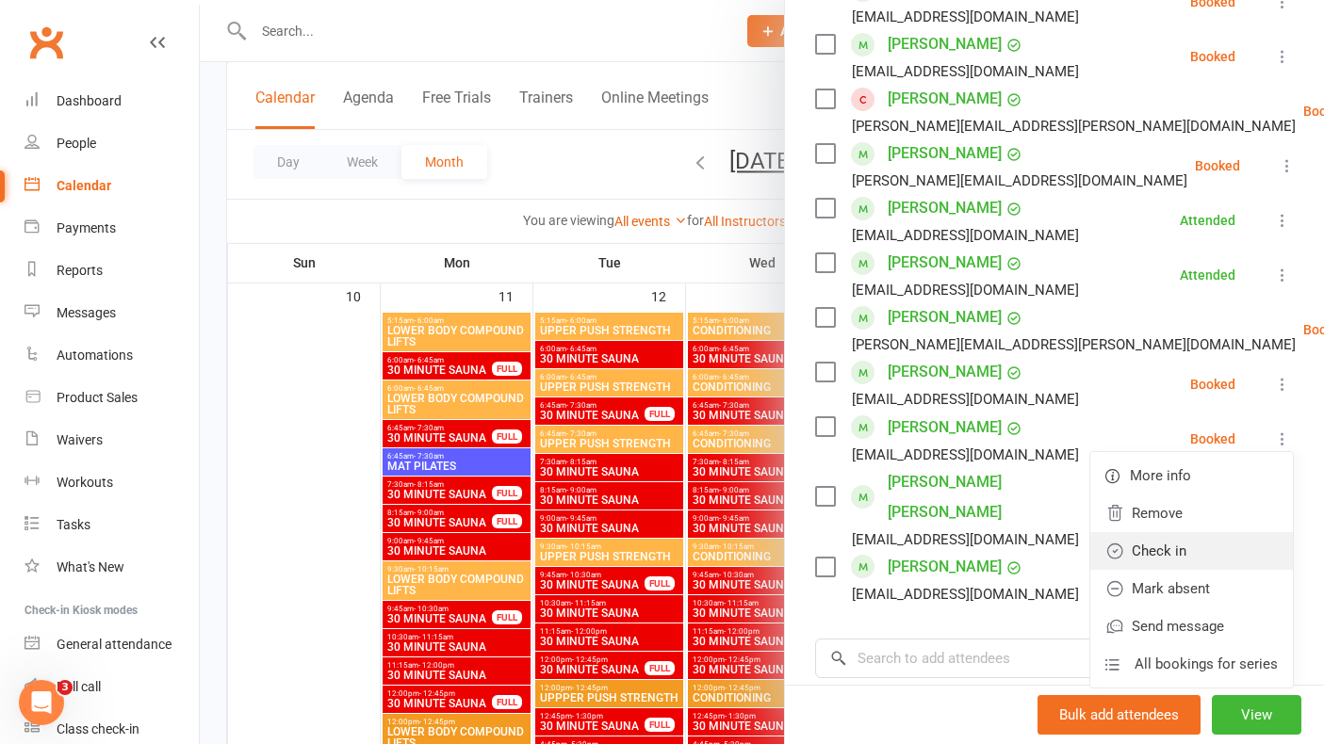
click at [1168, 563] on link "Check in" at bounding box center [1191, 551] width 203 height 38
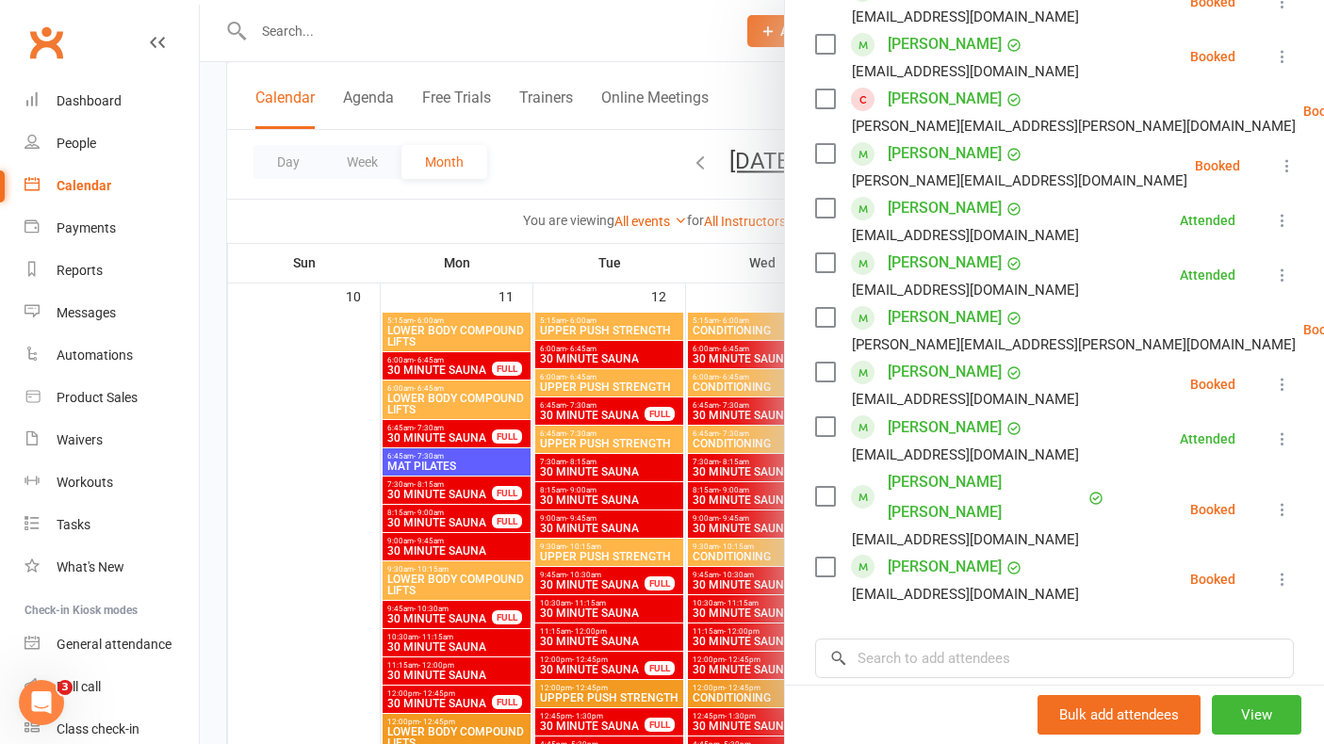
click at [1281, 500] on icon at bounding box center [1282, 509] width 19 height 19
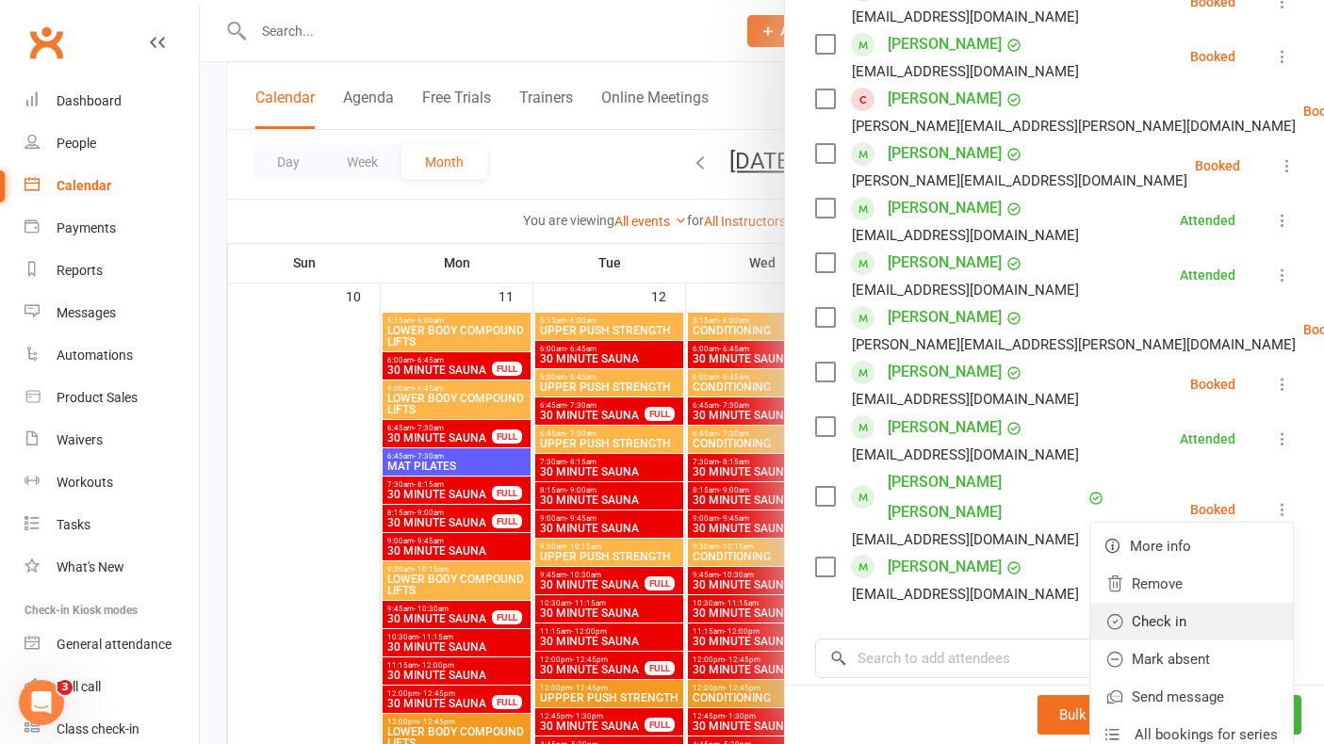
click at [1190, 618] on link "Check in" at bounding box center [1191, 622] width 203 height 38
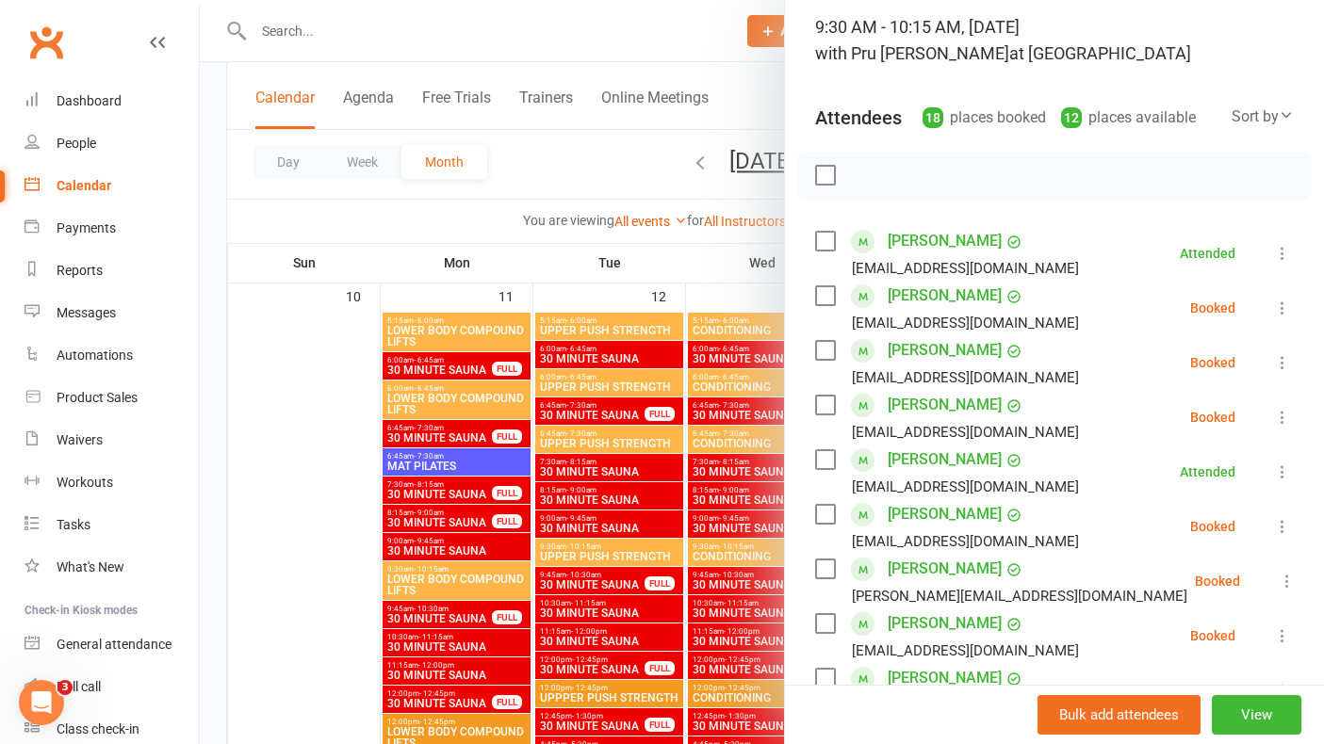
scroll to position [107, 0]
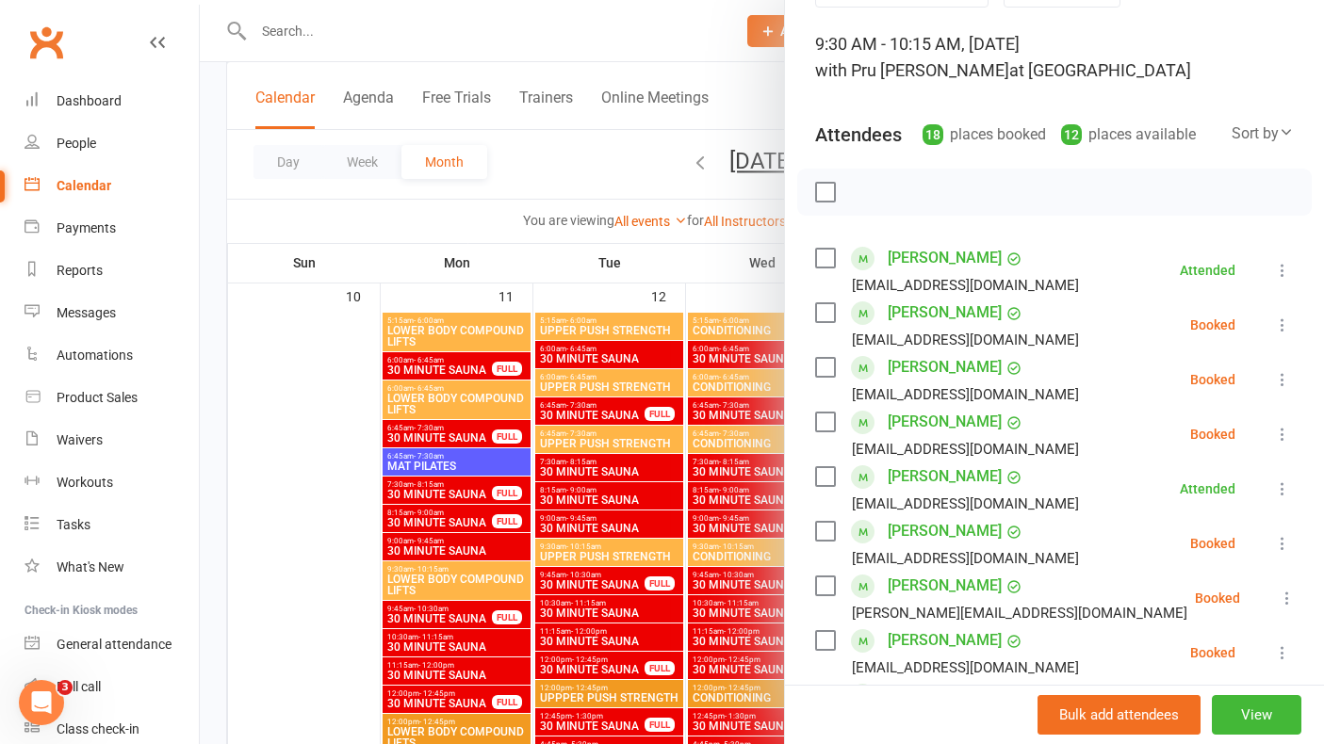
click at [422, 24] on div at bounding box center [762, 372] width 1124 height 744
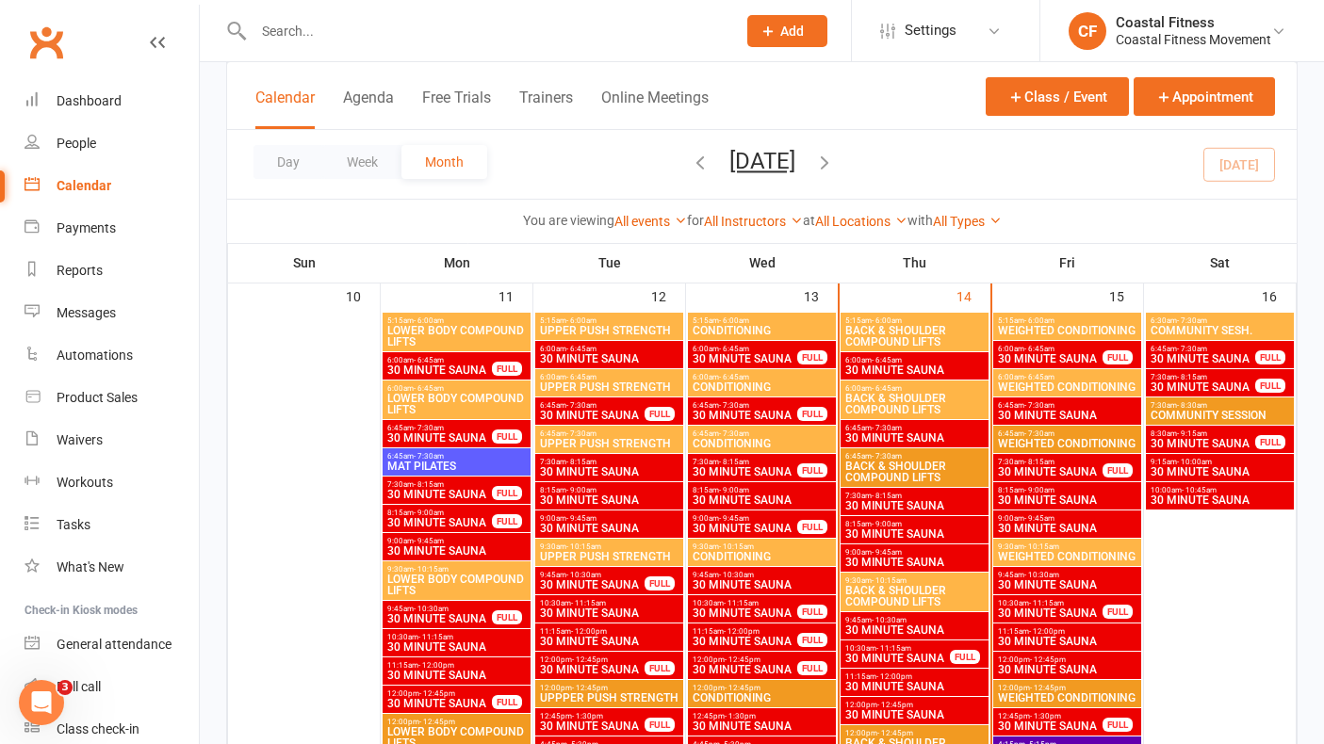
click at [399, 32] on input "text" at bounding box center [485, 31] width 475 height 26
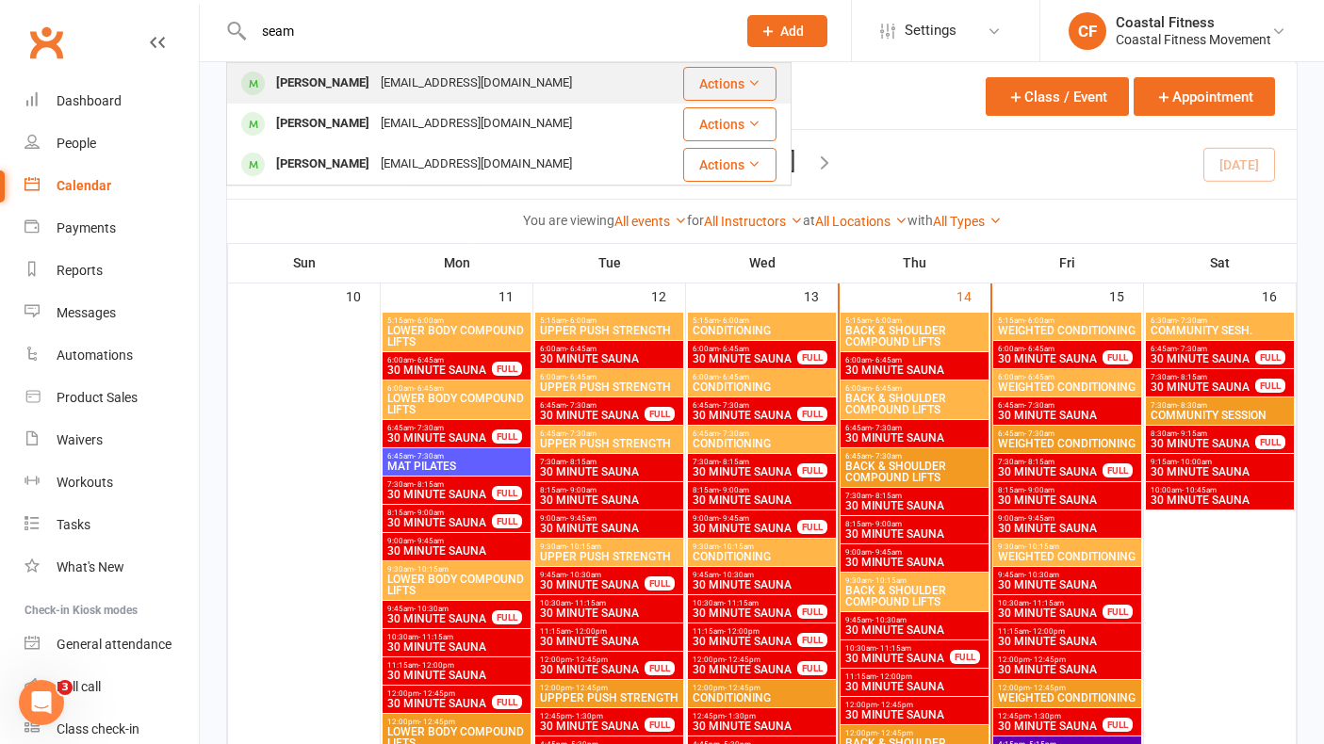
type input "seam"
click at [383, 78] on div "[EMAIL_ADDRESS][DOMAIN_NAME]" at bounding box center [476, 83] width 203 height 27
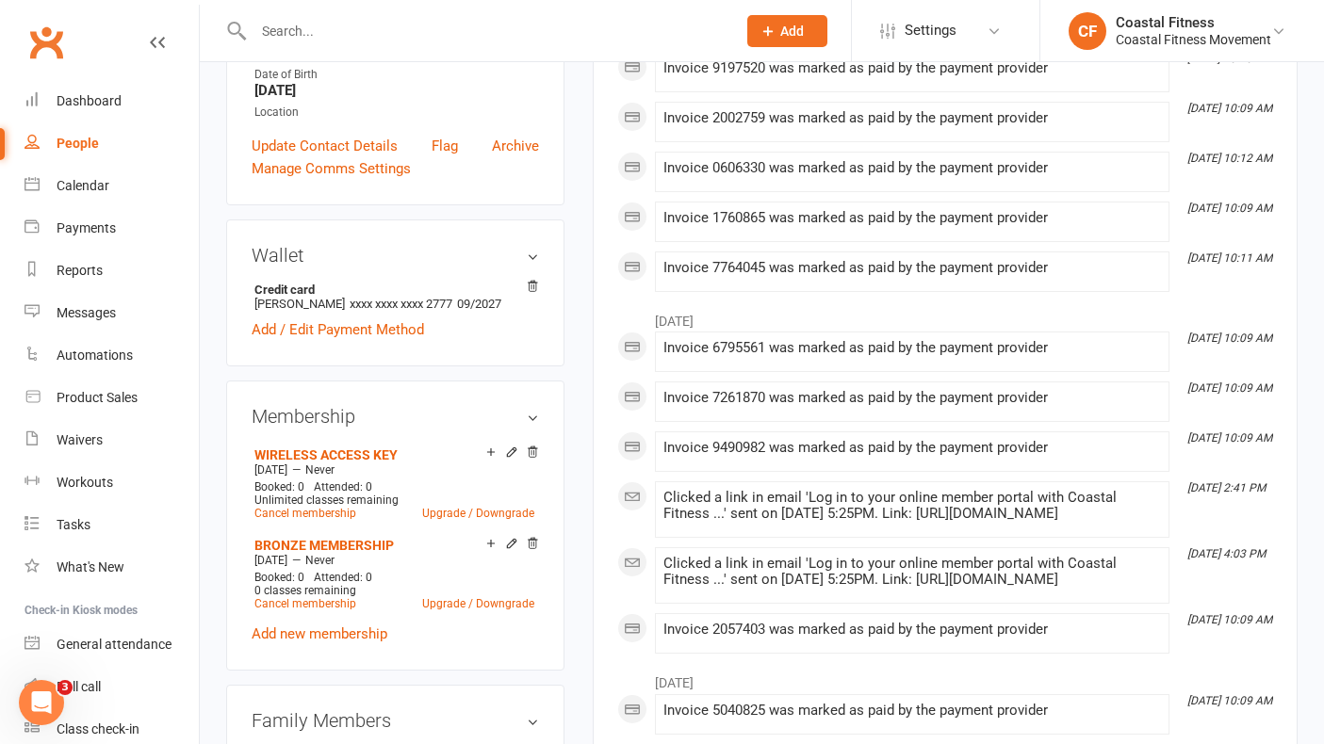
scroll to position [513, 0]
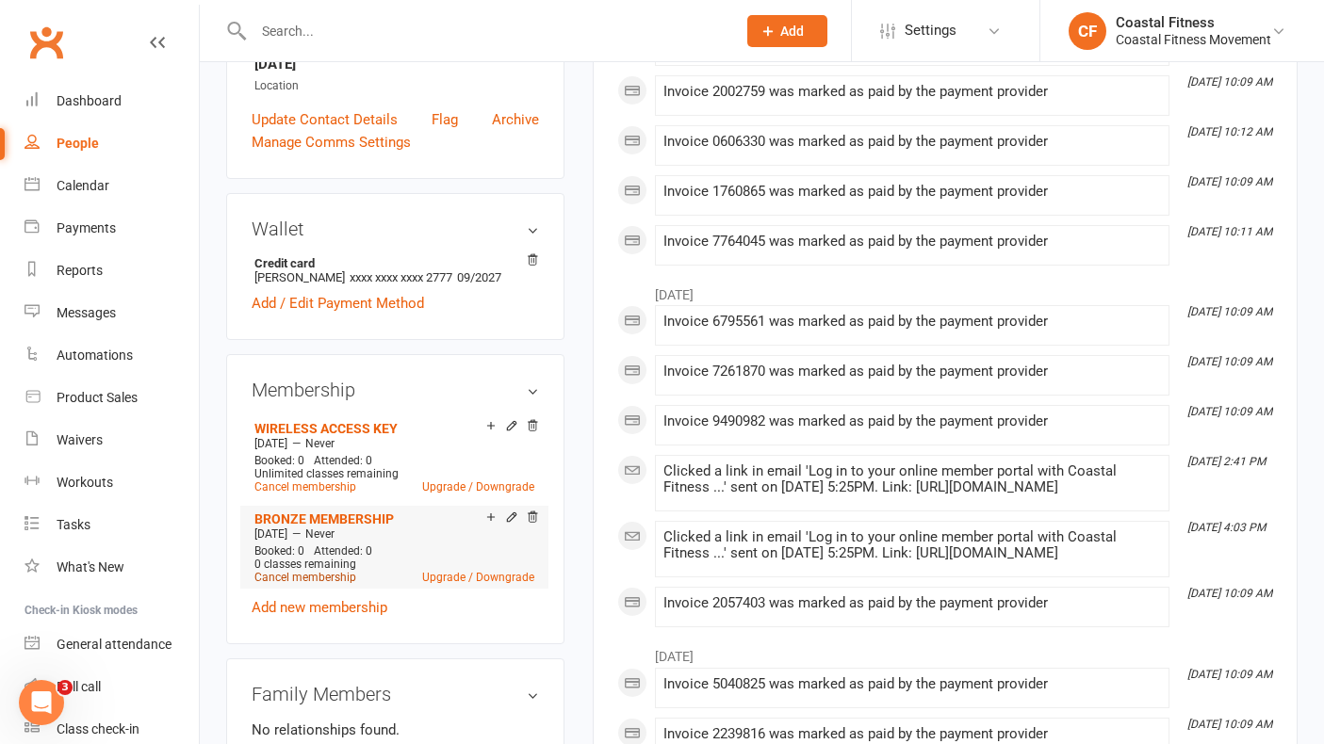
click at [314, 571] on link "Cancel membership" at bounding box center [305, 577] width 102 height 13
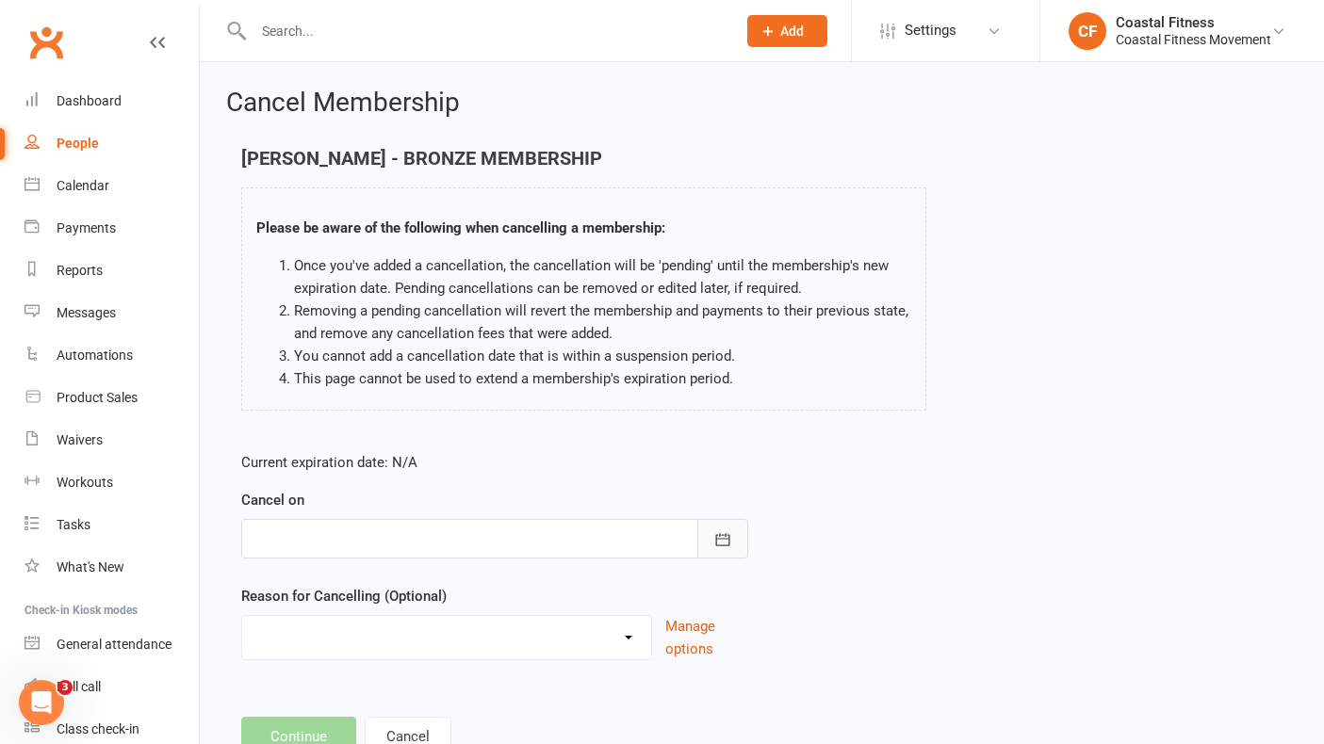
click at [723, 536] on icon "button" at bounding box center [722, 539] width 19 height 19
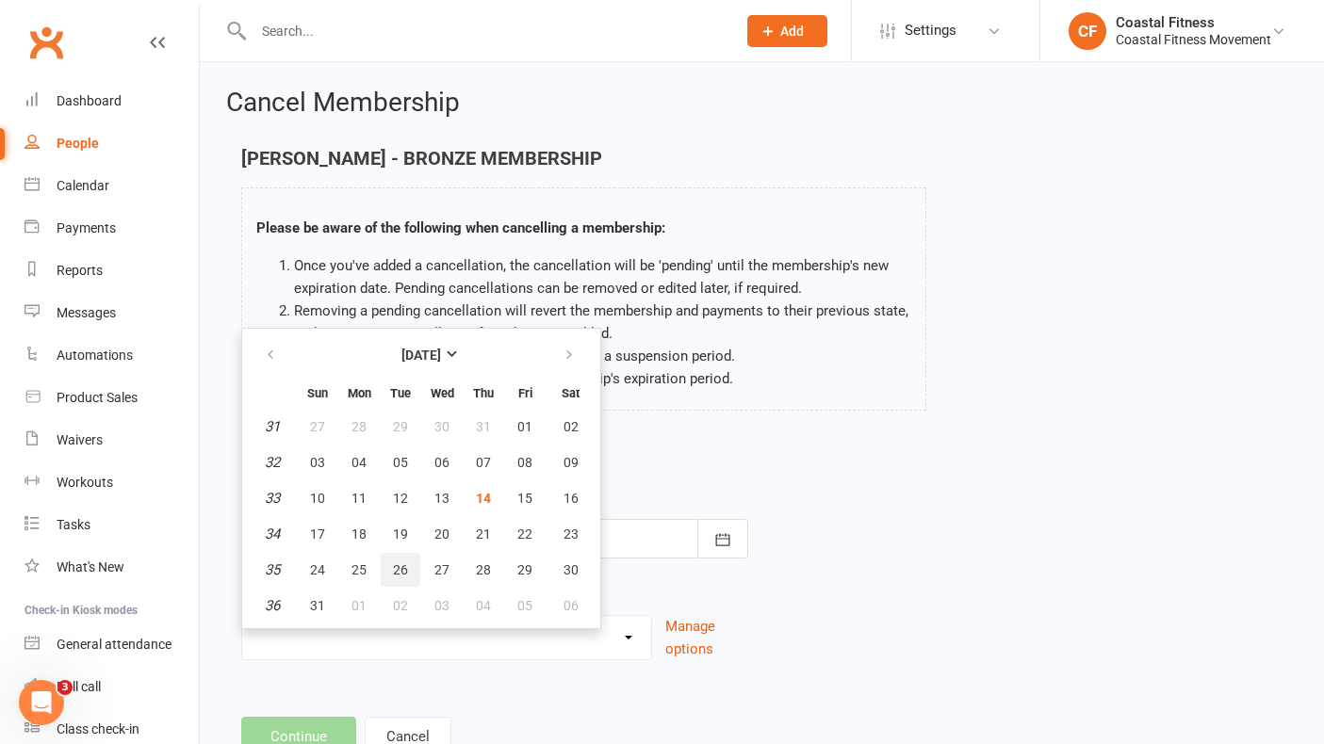
click at [409, 563] on button "26" at bounding box center [401, 570] width 40 height 34
type input "[DATE]"
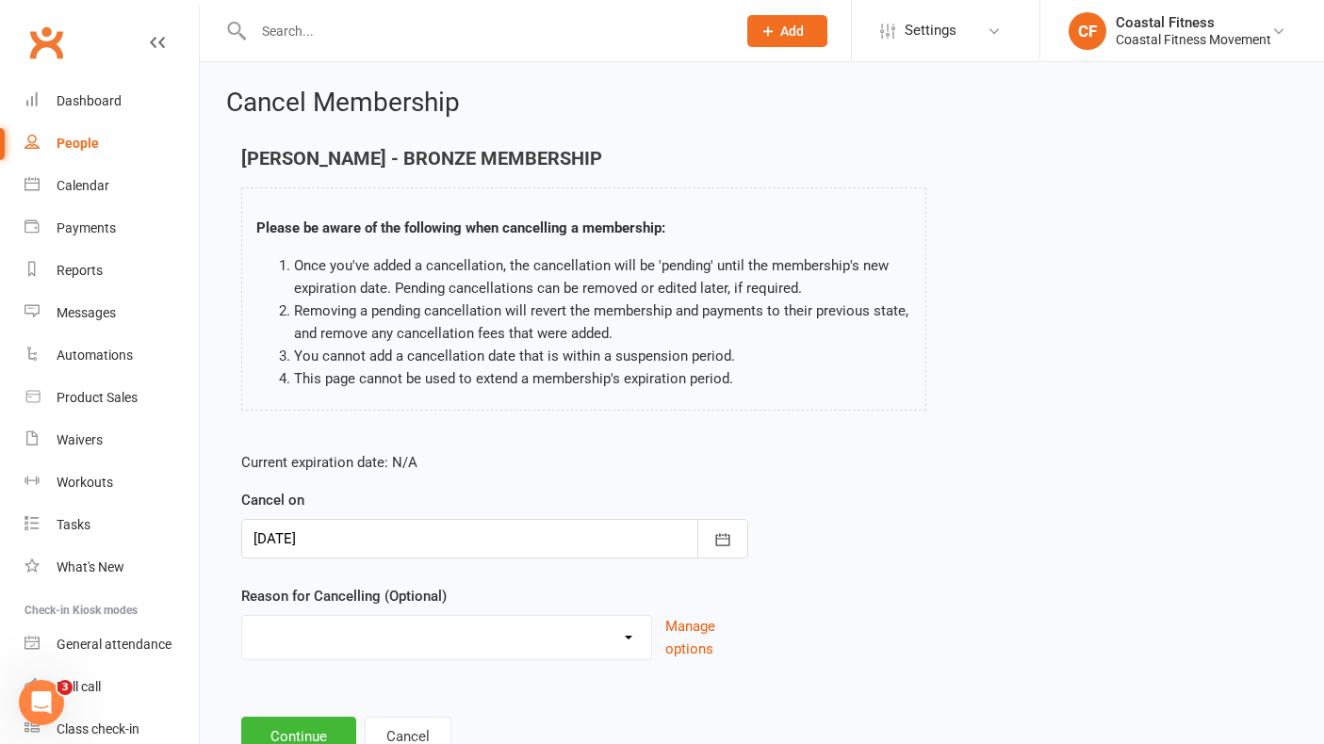
scroll to position [70, 0]
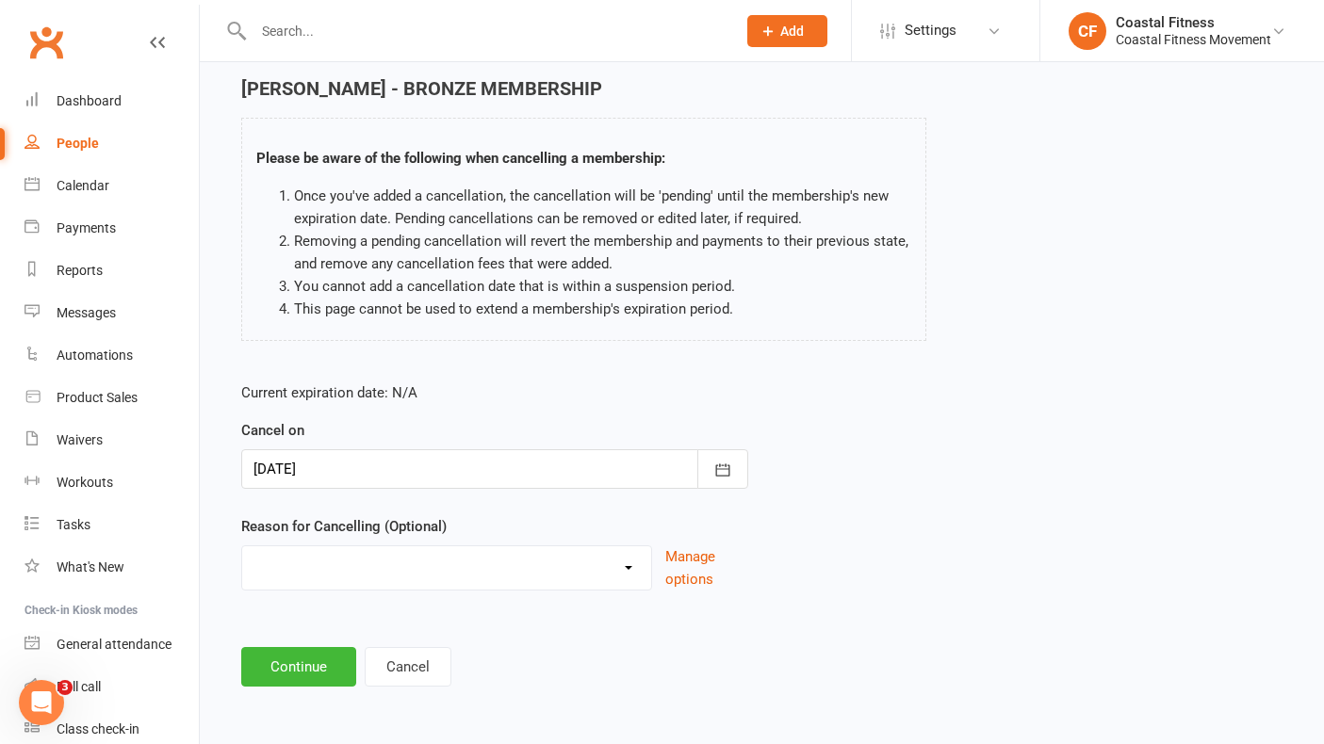
click at [364, 574] on select "Holiday Injury Other reason" at bounding box center [446, 565] width 409 height 38
select select "2"
click at [288, 657] on input at bounding box center [494, 667] width 507 height 40
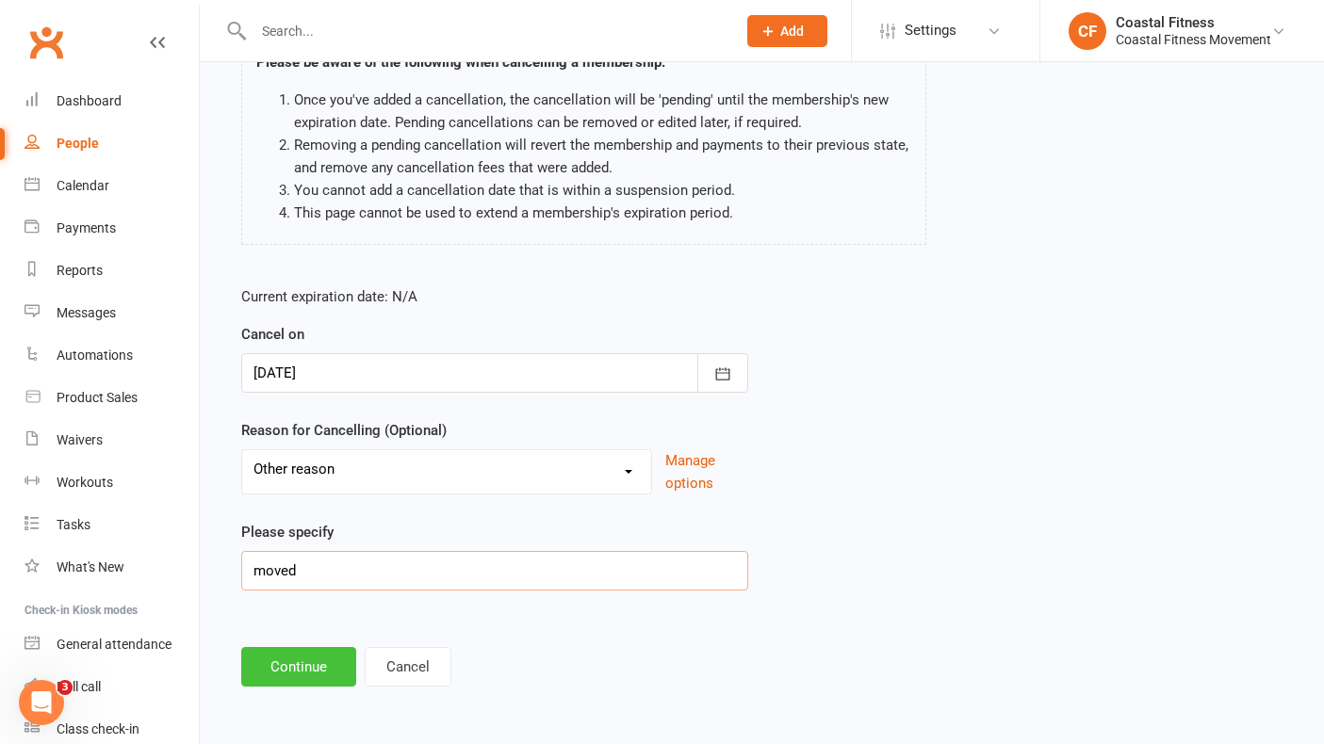
type input "moved"
click at [296, 669] on button "Continue" at bounding box center [298, 667] width 115 height 40
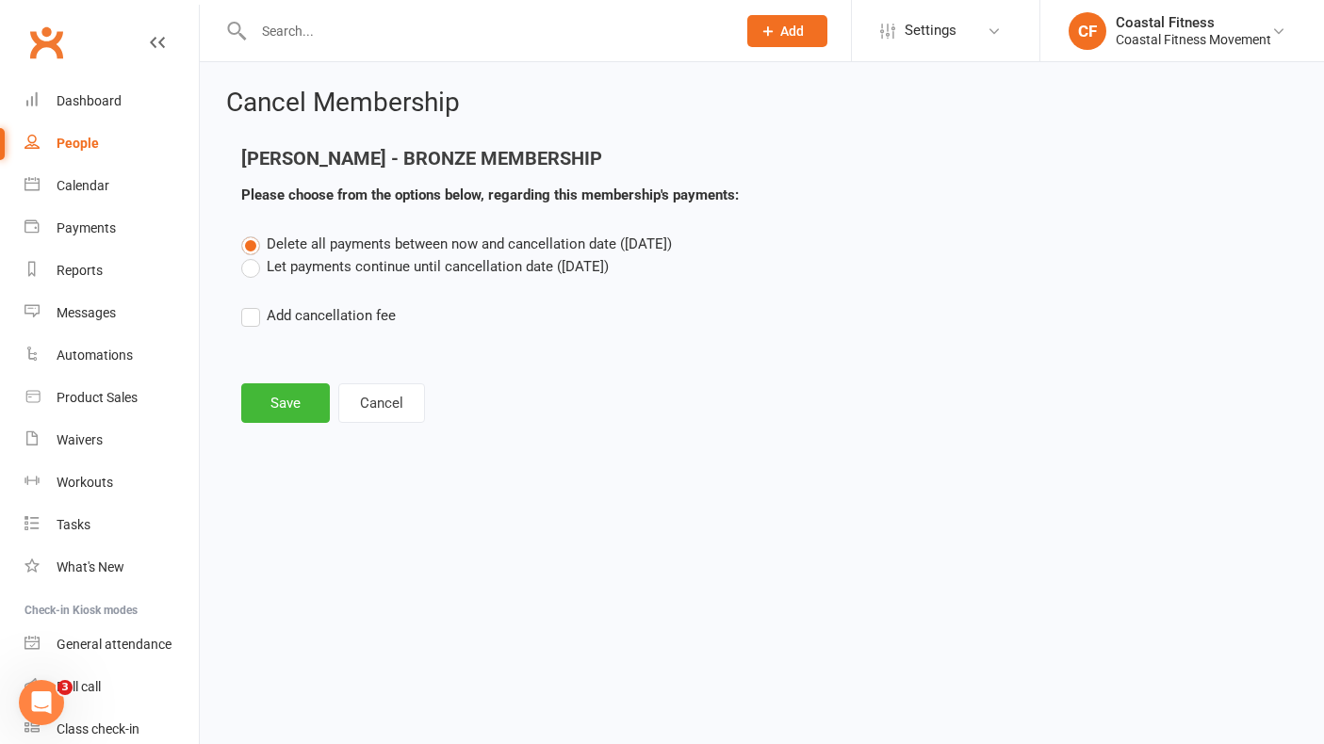
scroll to position [0, 0]
click at [253, 267] on label "Let payments continue until cancellation date ([DATE])" at bounding box center [424, 266] width 367 height 23
click at [253, 255] on input "Let payments continue until cancellation date ([DATE])" at bounding box center [247, 255] width 12 height 0
click at [294, 405] on button "Save" at bounding box center [285, 403] width 89 height 40
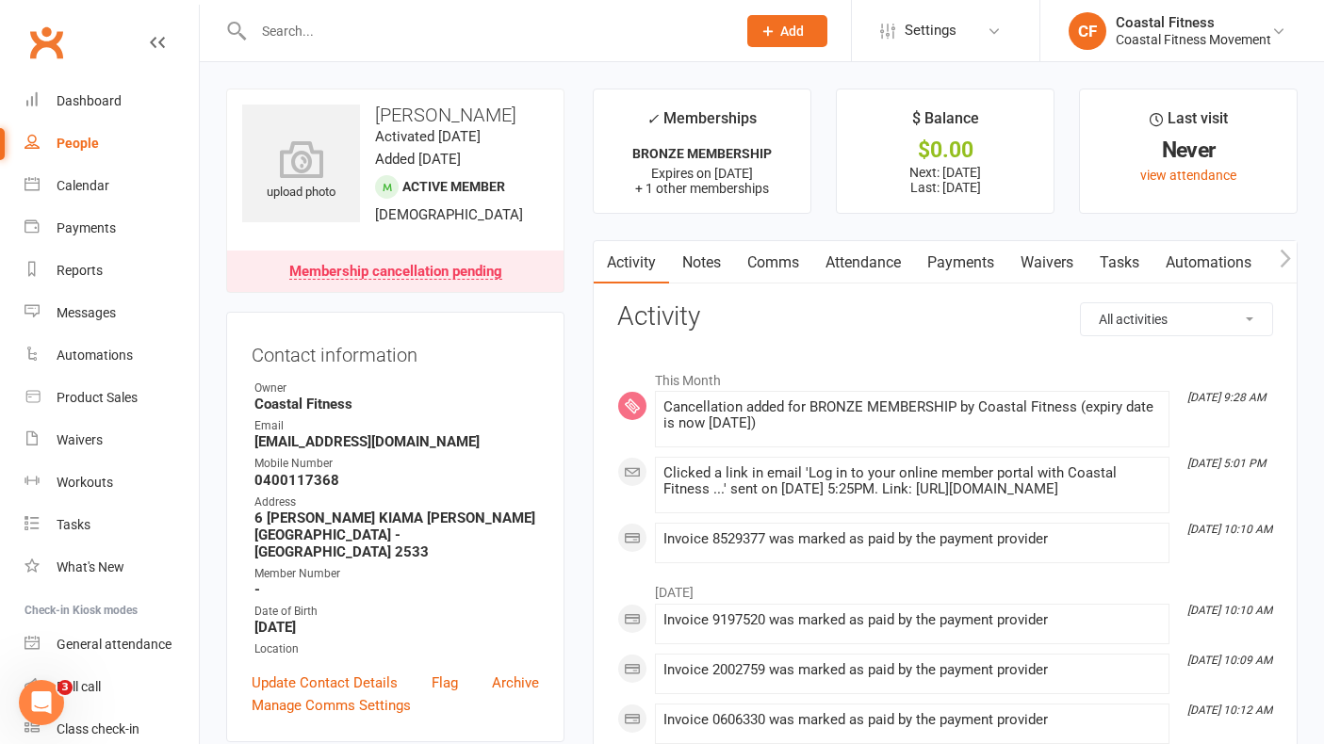
click at [788, 28] on span "Add" at bounding box center [792, 31] width 24 height 15
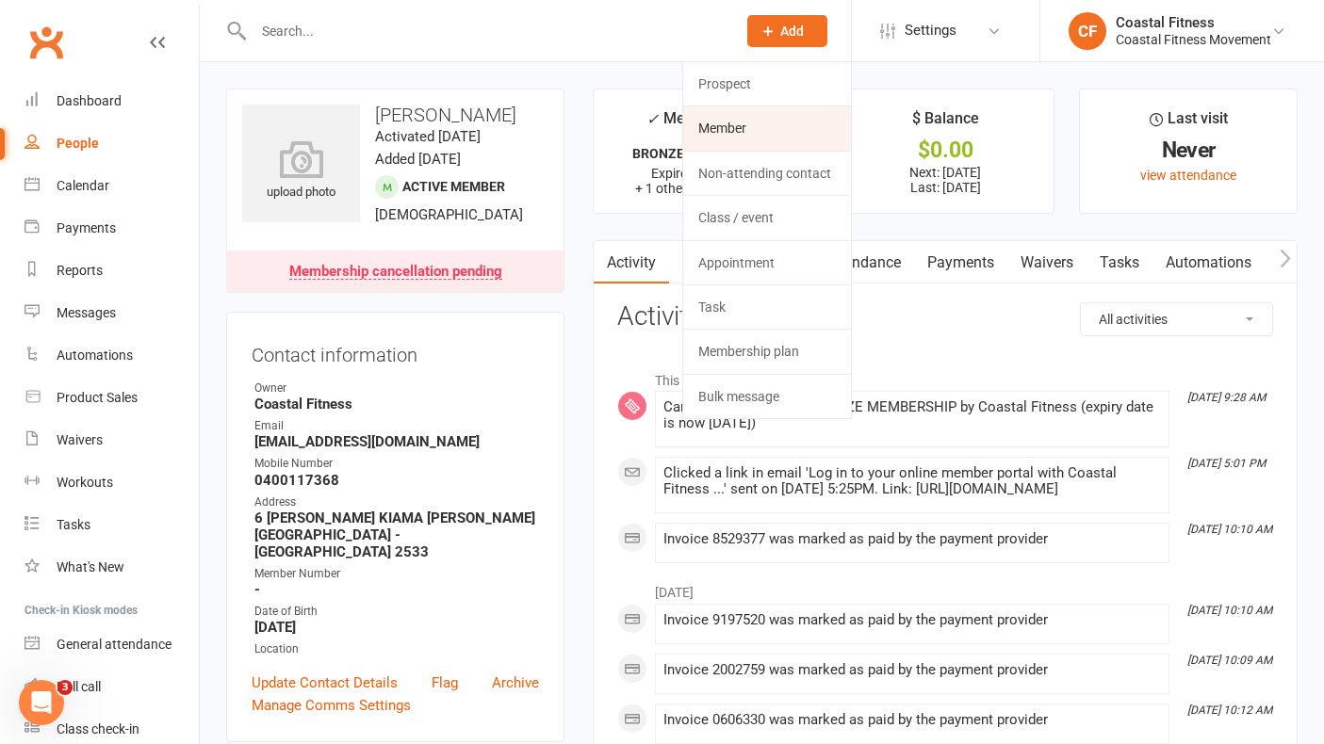
click at [767, 131] on link "Member" at bounding box center [767, 127] width 168 height 43
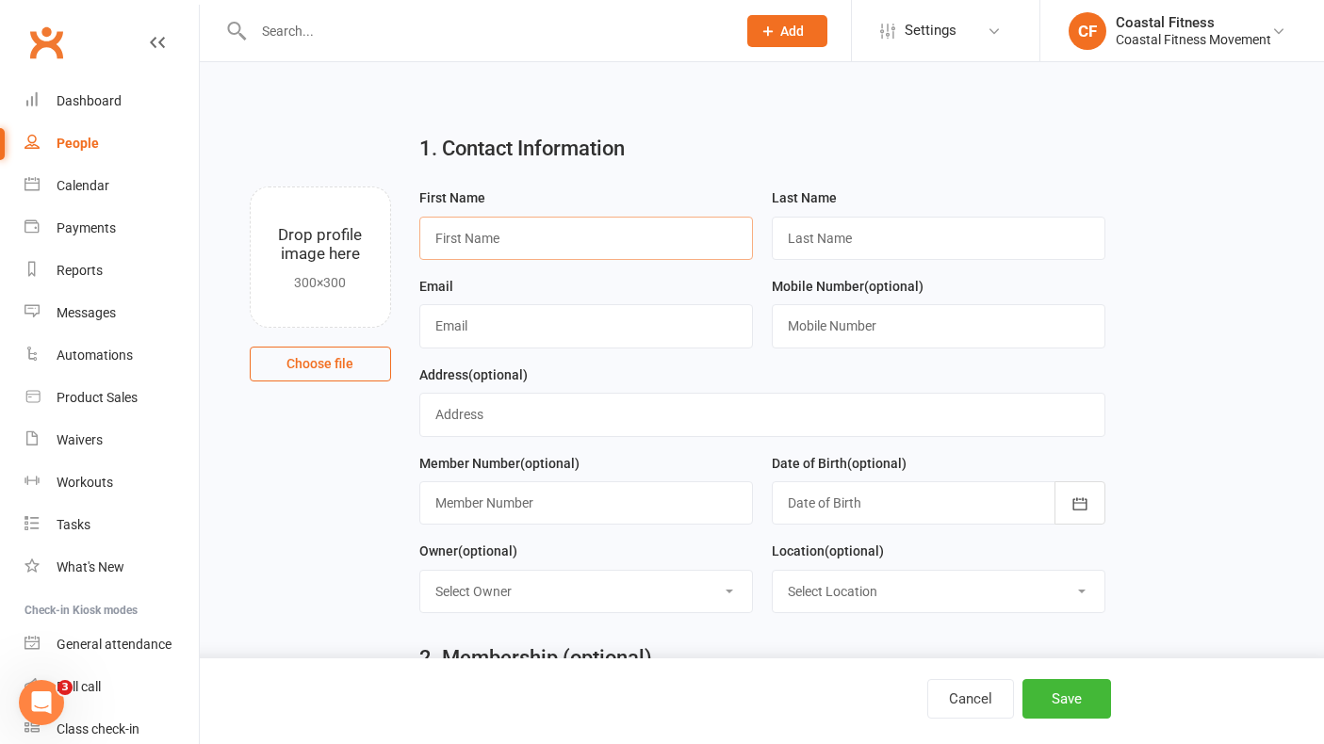
click at [513, 235] on input "text" at bounding box center [586, 238] width 334 height 43
type input "H"
type input "[PERSON_NAME]"
click at [483, 326] on input "text" at bounding box center [586, 325] width 334 height 43
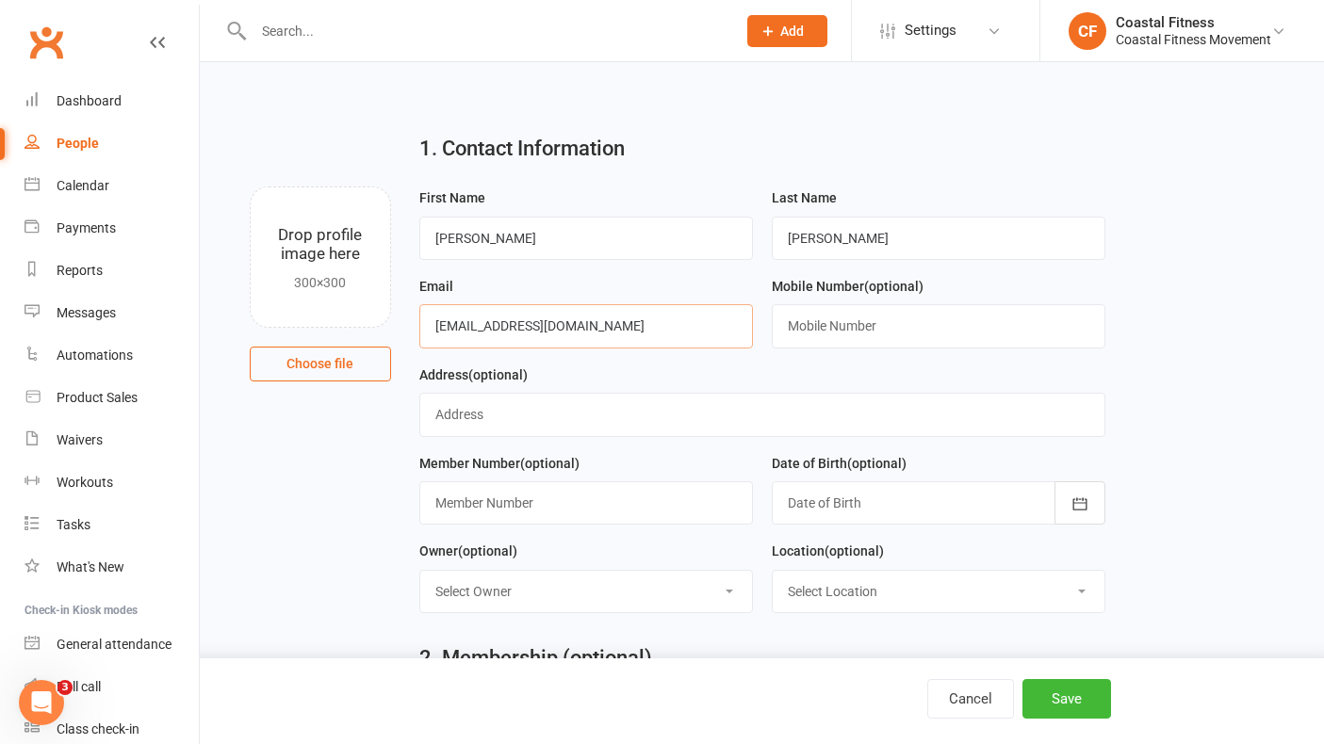
click at [583, 332] on input "[EMAIL_ADDRESS][DOMAIN_NAME]" at bounding box center [586, 325] width 334 height 43
type input "[EMAIL_ADDRESS][DOMAIN_NAME]"
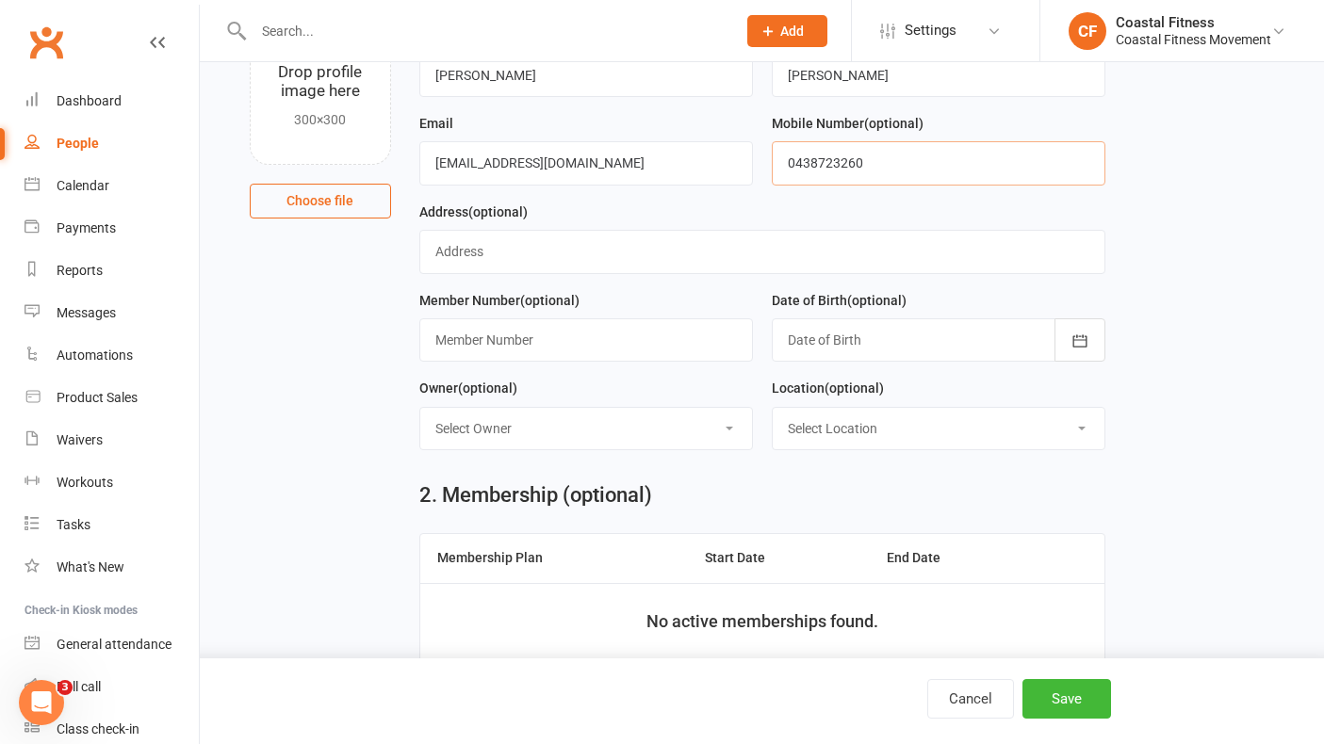
scroll to position [159, 0]
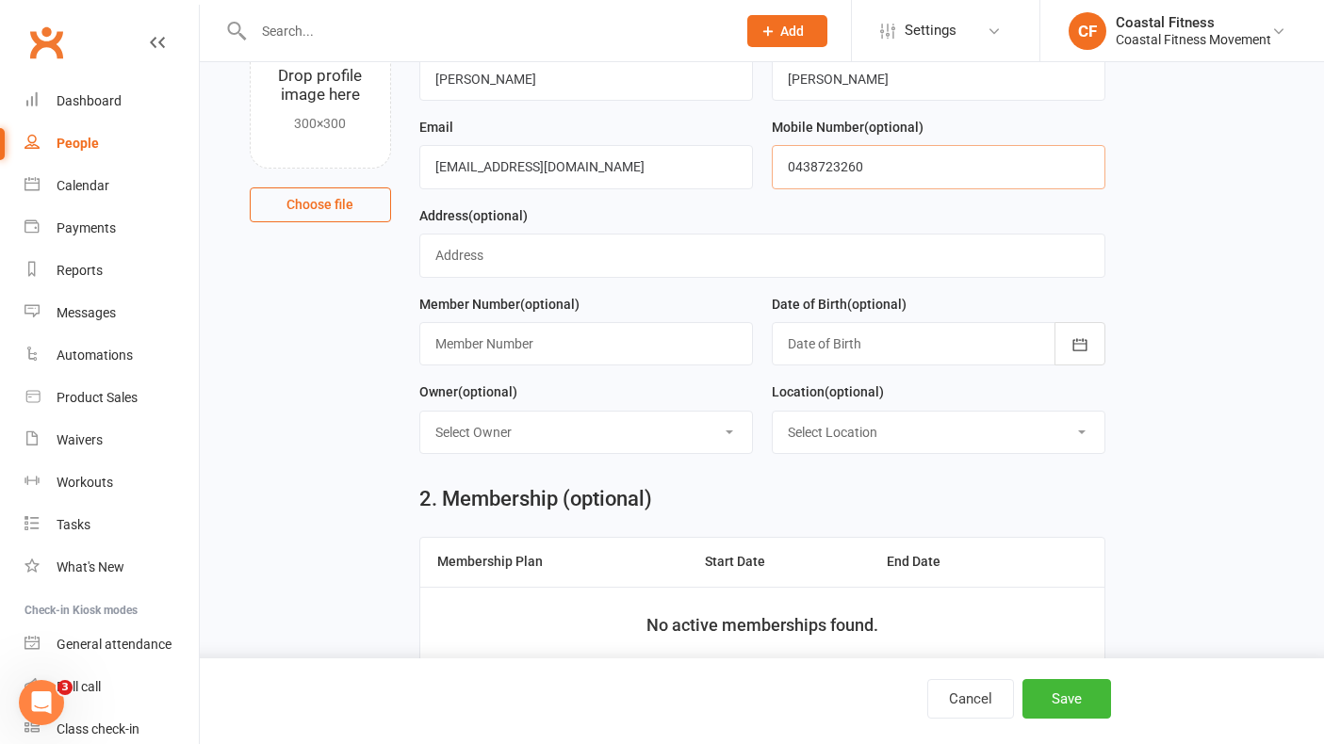
type input "0438723260"
click at [558, 336] on input "text" at bounding box center [586, 343] width 334 height 43
type input "IHS.3032.3"
click at [1086, 338] on icon "button" at bounding box center [1079, 344] width 19 height 19
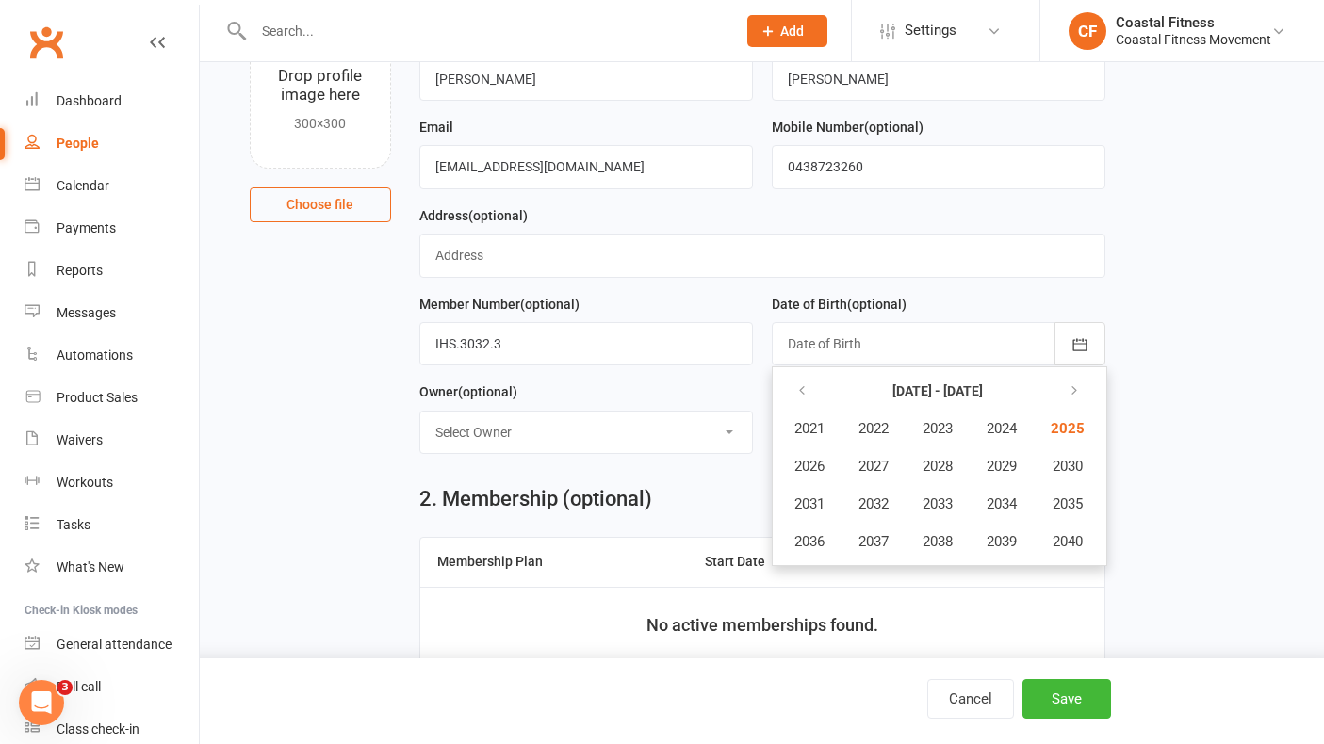
click at [823, 391] on th at bounding box center [809, 391] width 62 height 36
click at [801, 391] on icon "button" at bounding box center [801, 390] width 13 height 15
click at [1083, 383] on button "button" at bounding box center [1071, 391] width 41 height 34
click at [885, 472] on span "2007" at bounding box center [873, 466] width 30 height 17
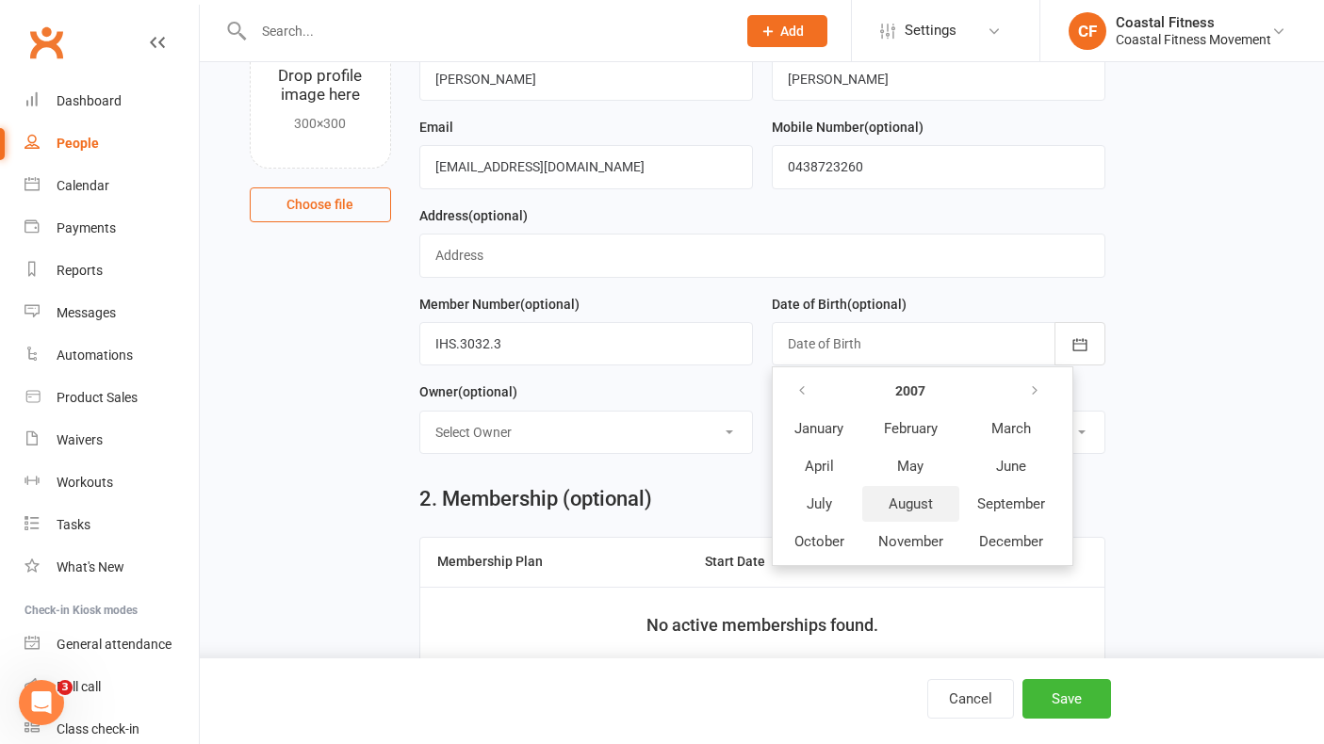
click at [898, 506] on span "August" at bounding box center [910, 504] width 44 height 17
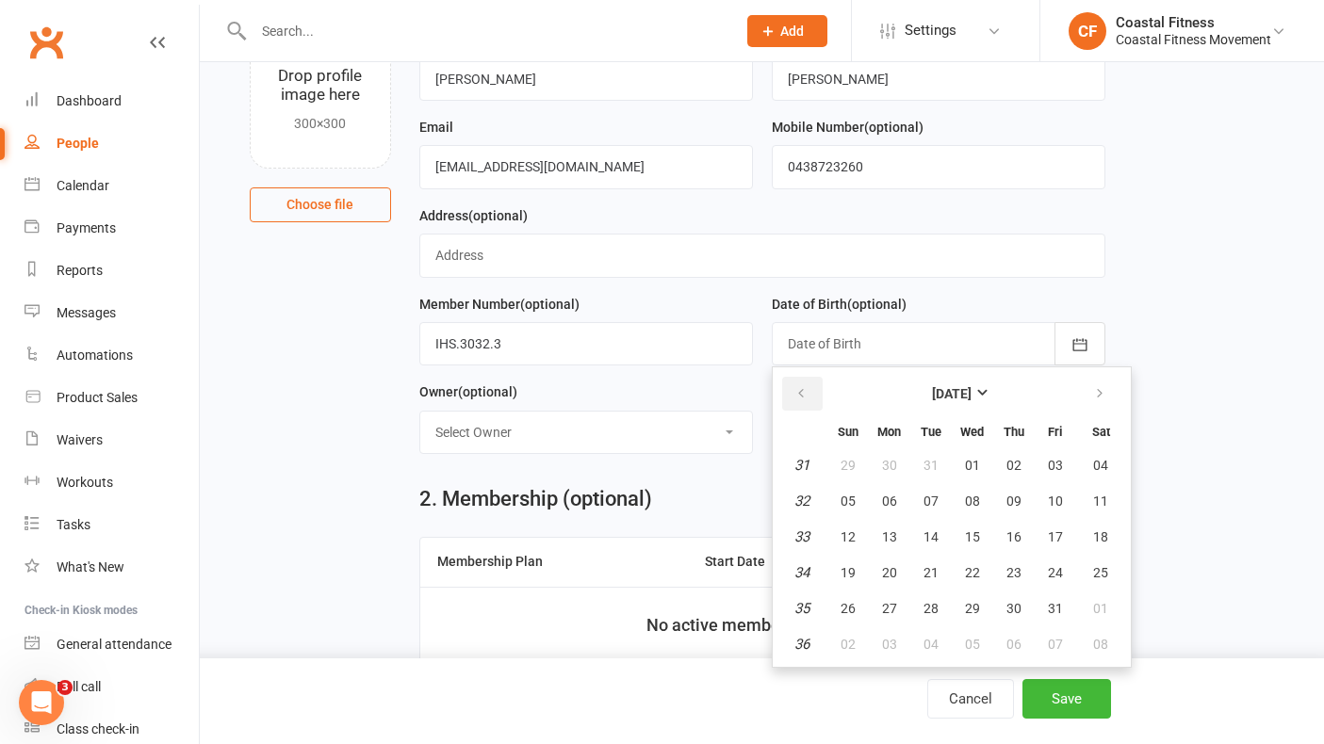
click at [800, 389] on icon "button" at bounding box center [800, 393] width 13 height 15
click at [1059, 576] on span "27" at bounding box center [1055, 572] width 15 height 15
type input "[DATE]"
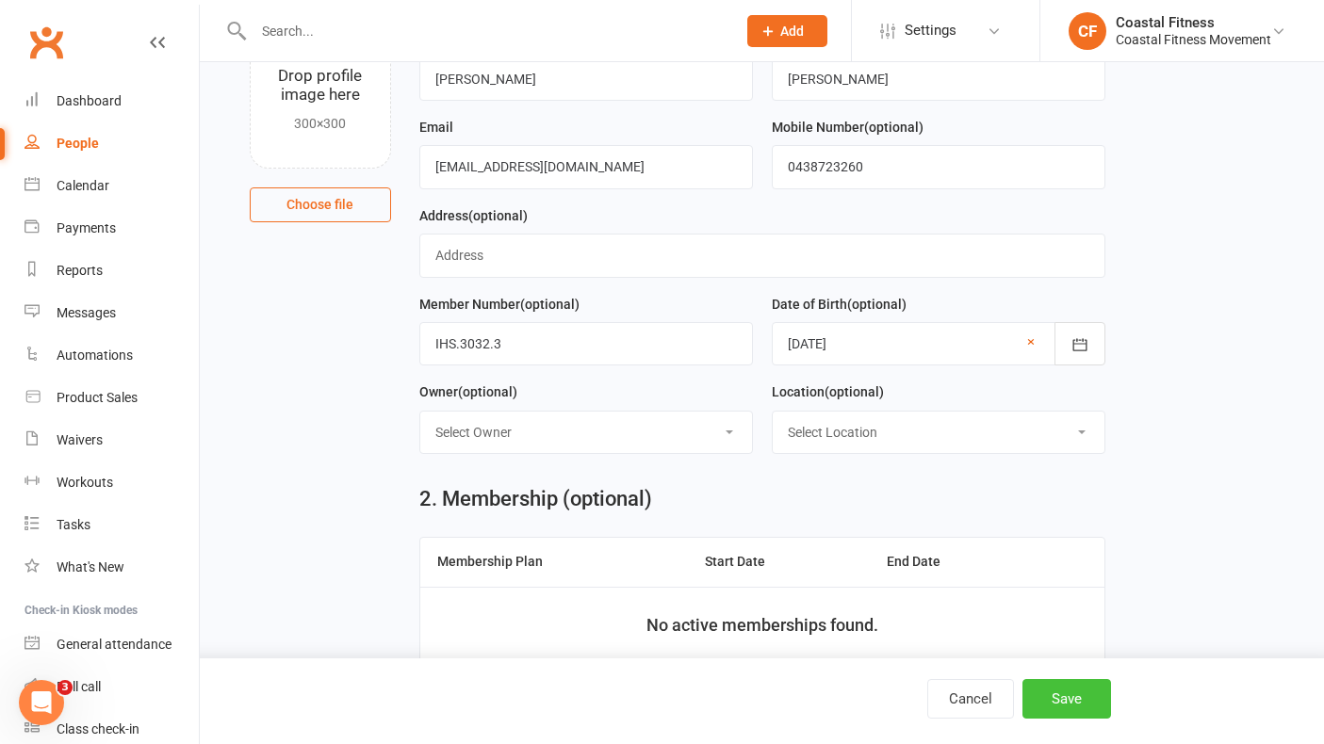
click at [1067, 703] on button "Save" at bounding box center [1066, 699] width 89 height 40
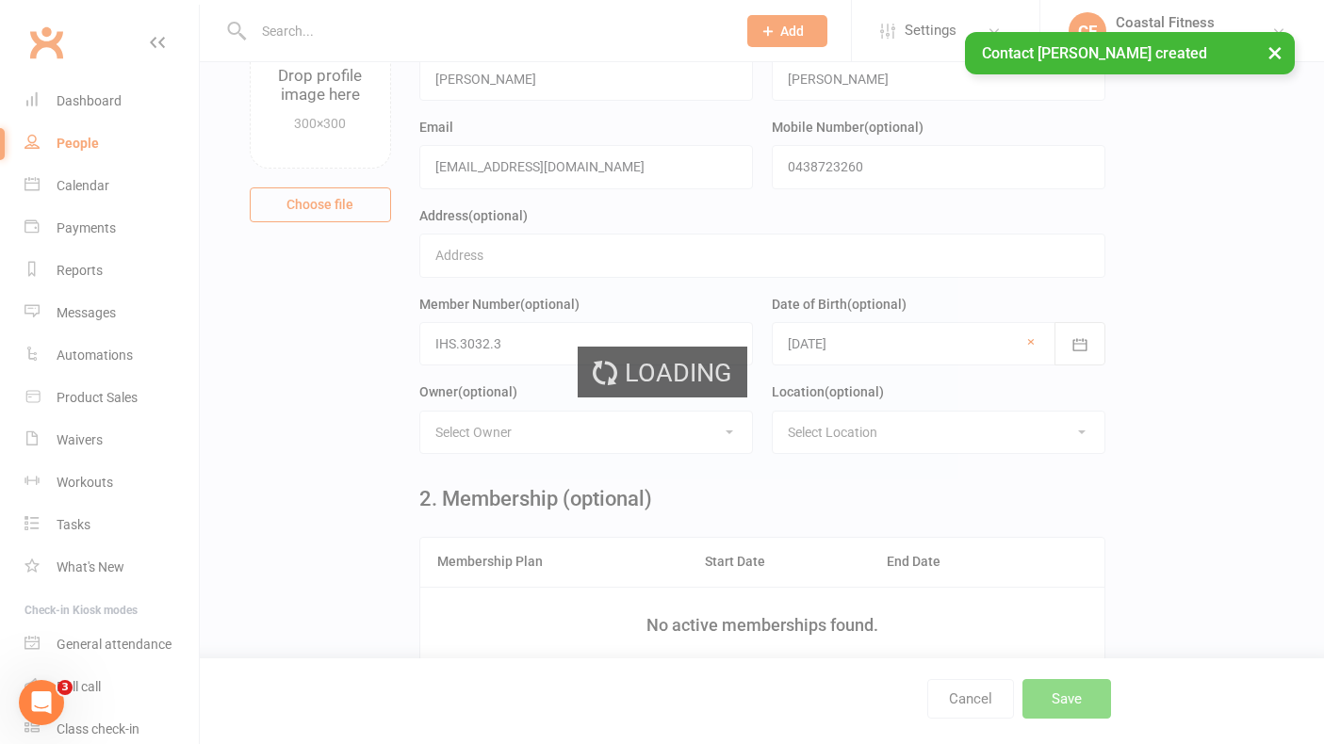
scroll to position [0, 0]
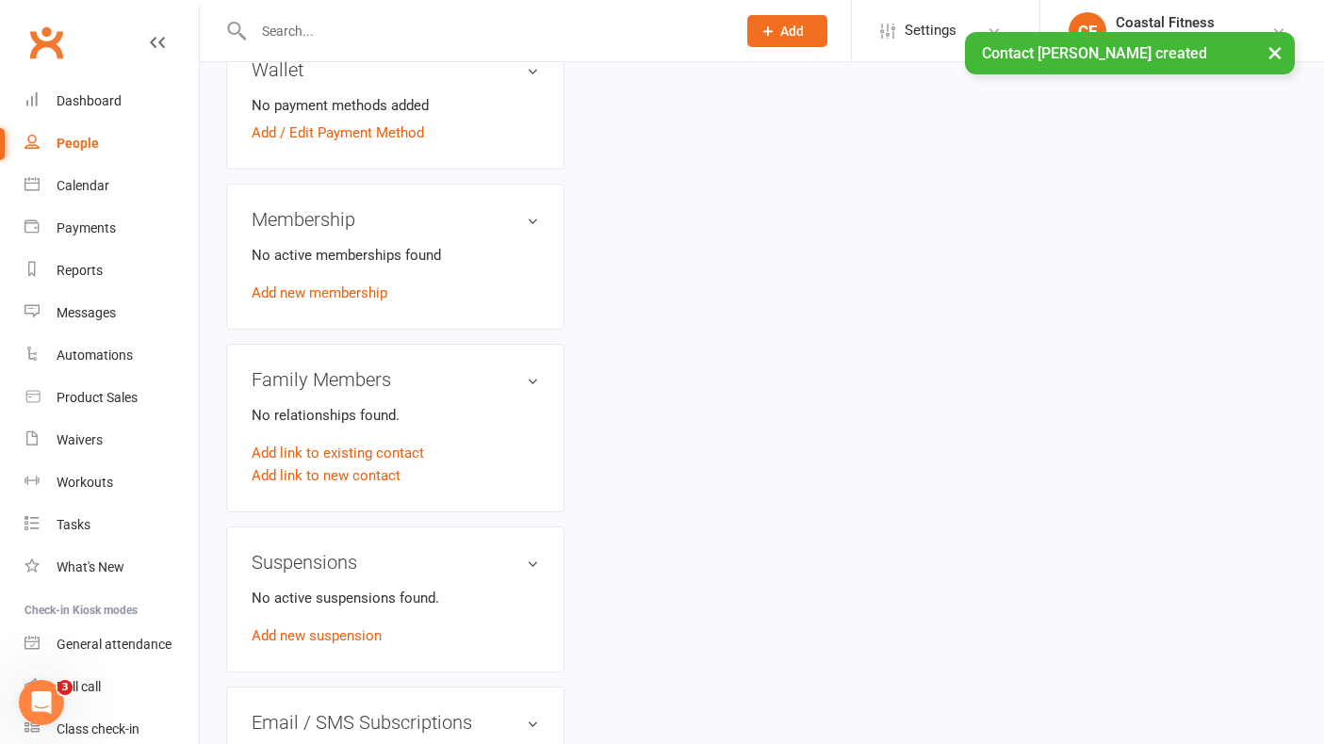
scroll to position [633, 0]
click at [337, 296] on link "Add new membership" at bounding box center [320, 293] width 136 height 17
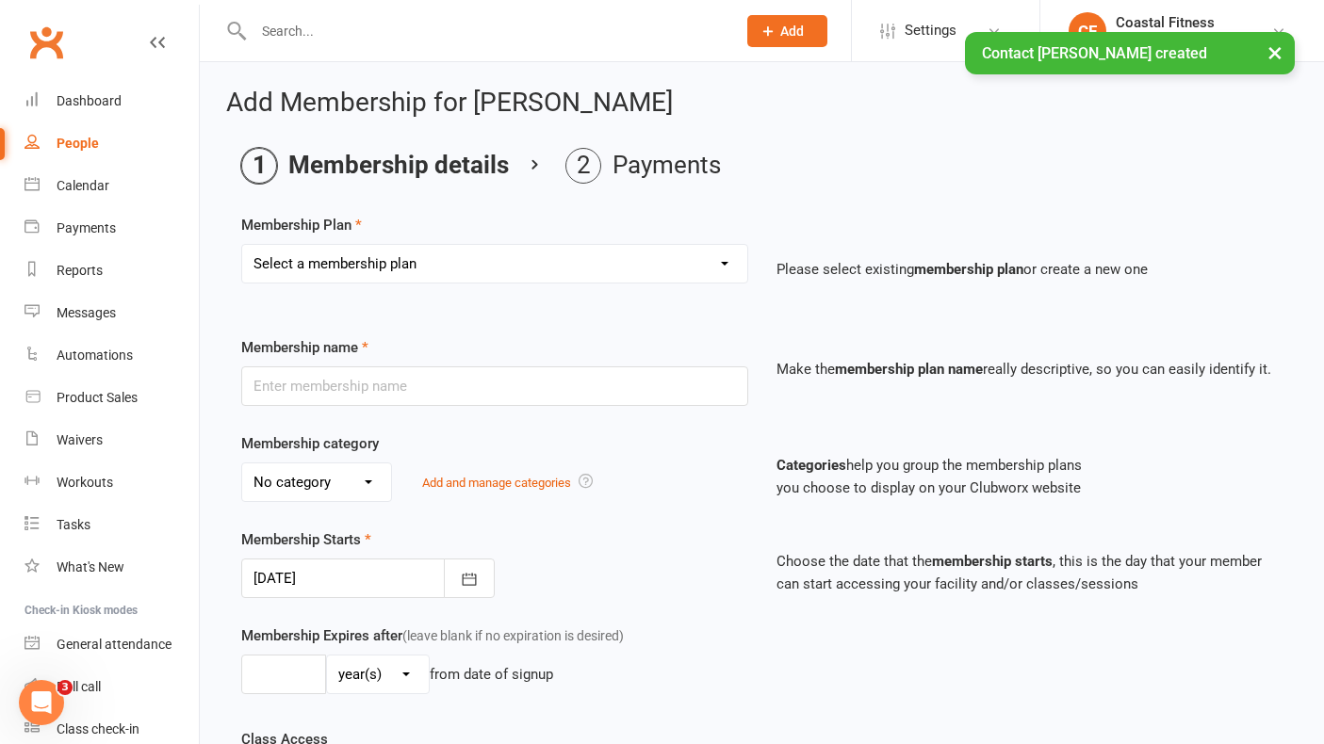
click at [710, 281] on select "Select a membership plan Create new Membership Plan GOLD MEMBERSHIP - FORTNIGHT…" at bounding box center [494, 264] width 505 height 38
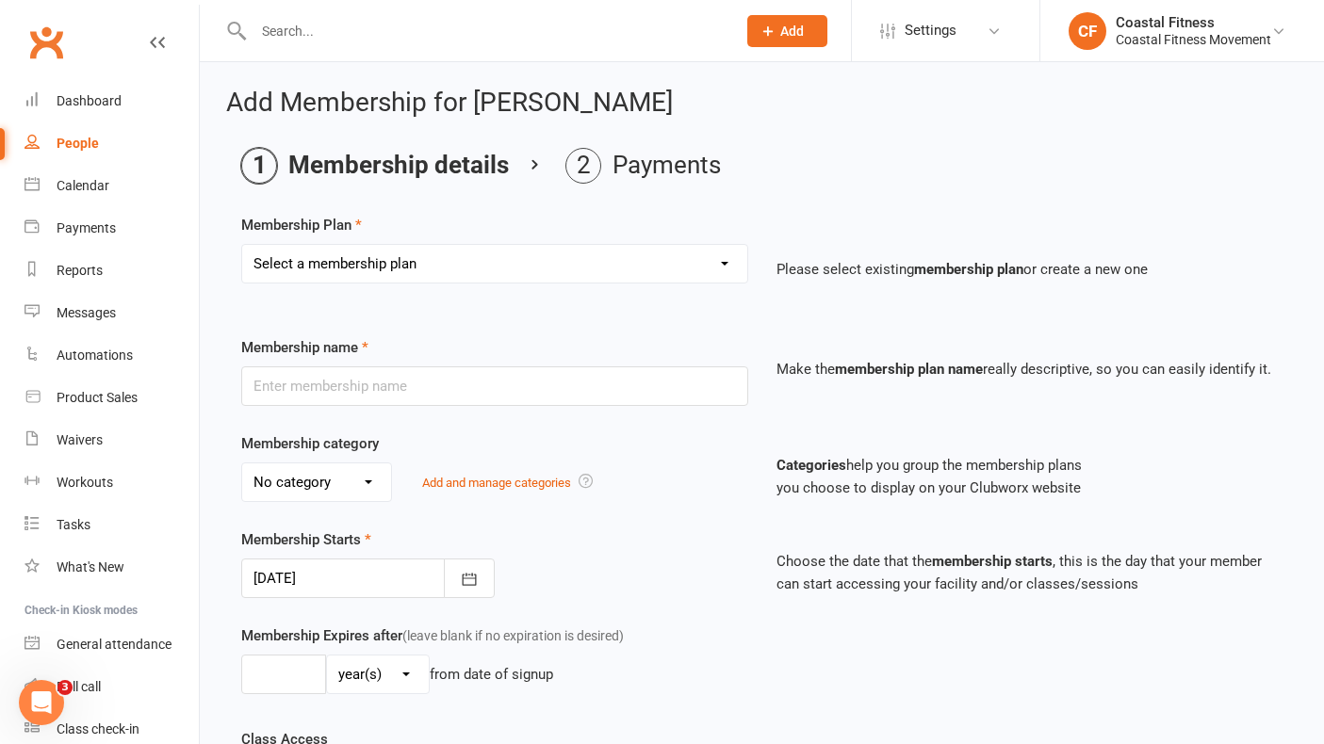
select select "2"
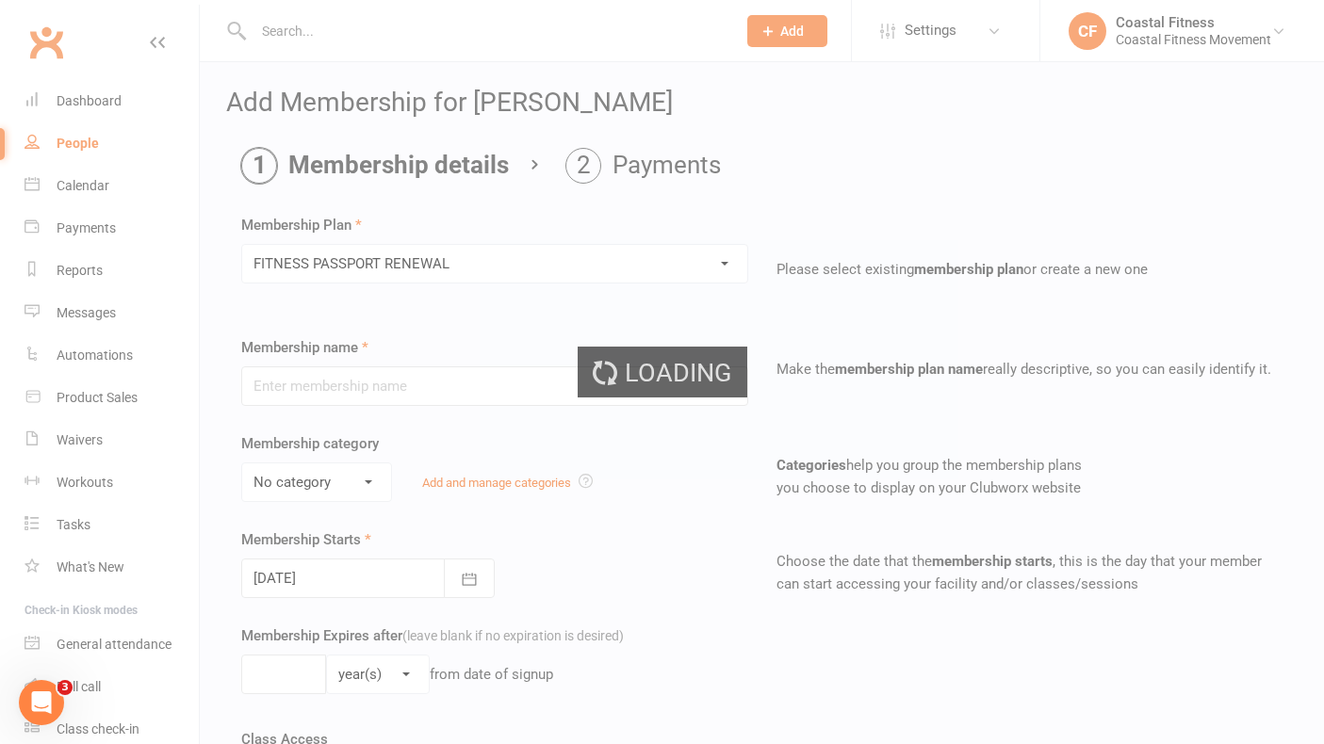
type input "FITNESS PASSPORT RENEWAL"
select select "0"
type input "6"
select select "2"
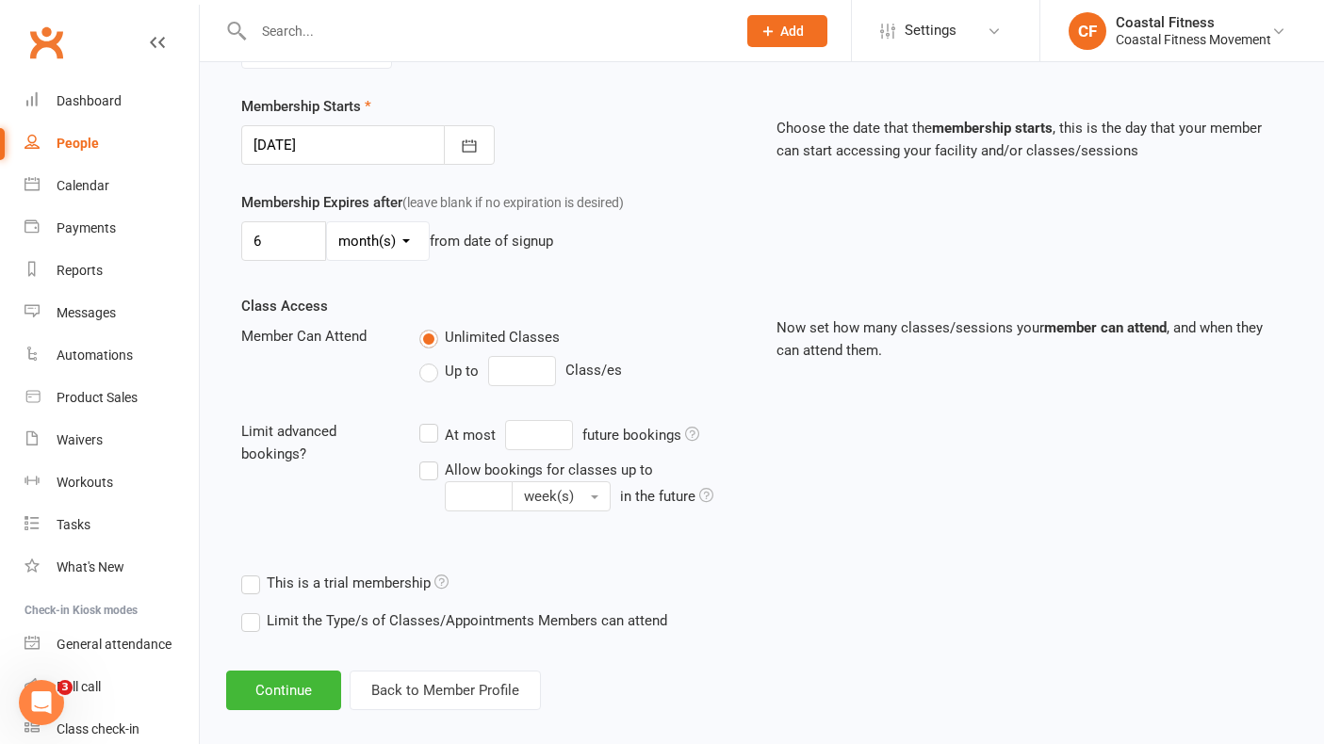
scroll to position [453, 0]
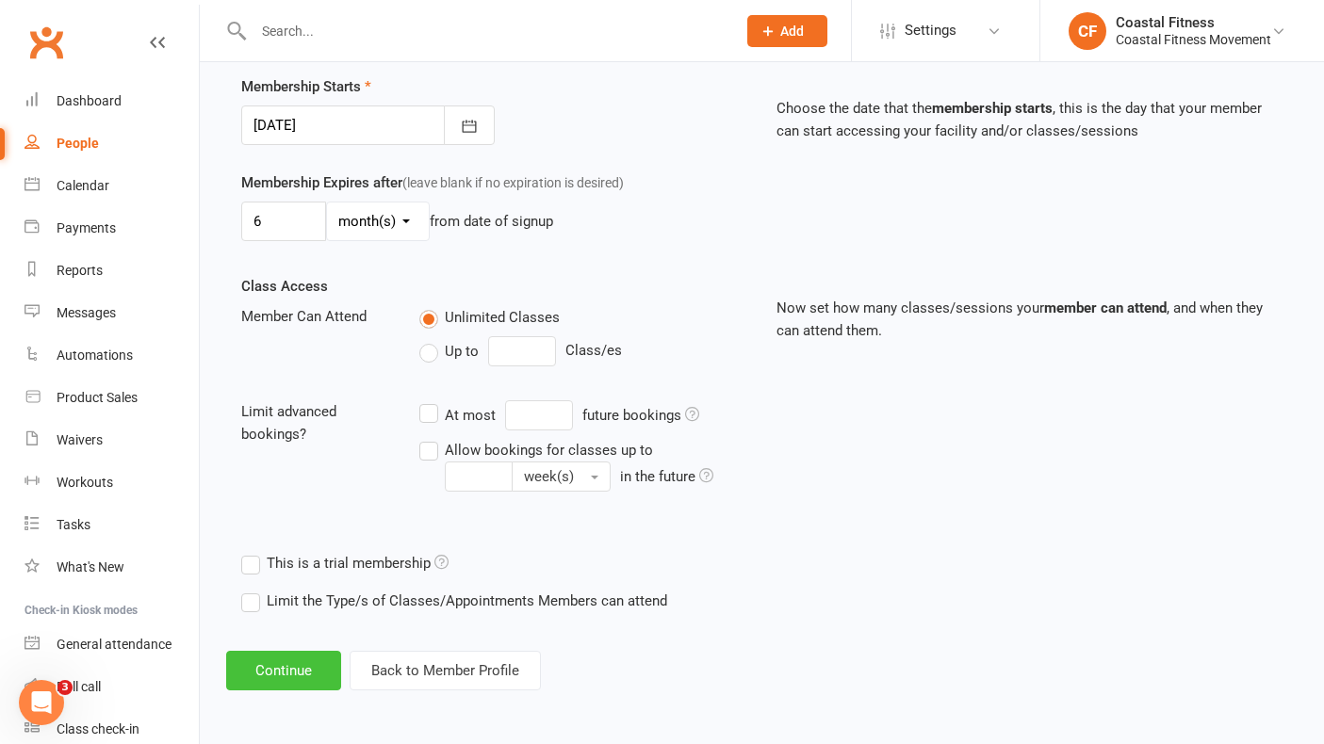
click at [310, 665] on button "Continue" at bounding box center [283, 671] width 115 height 40
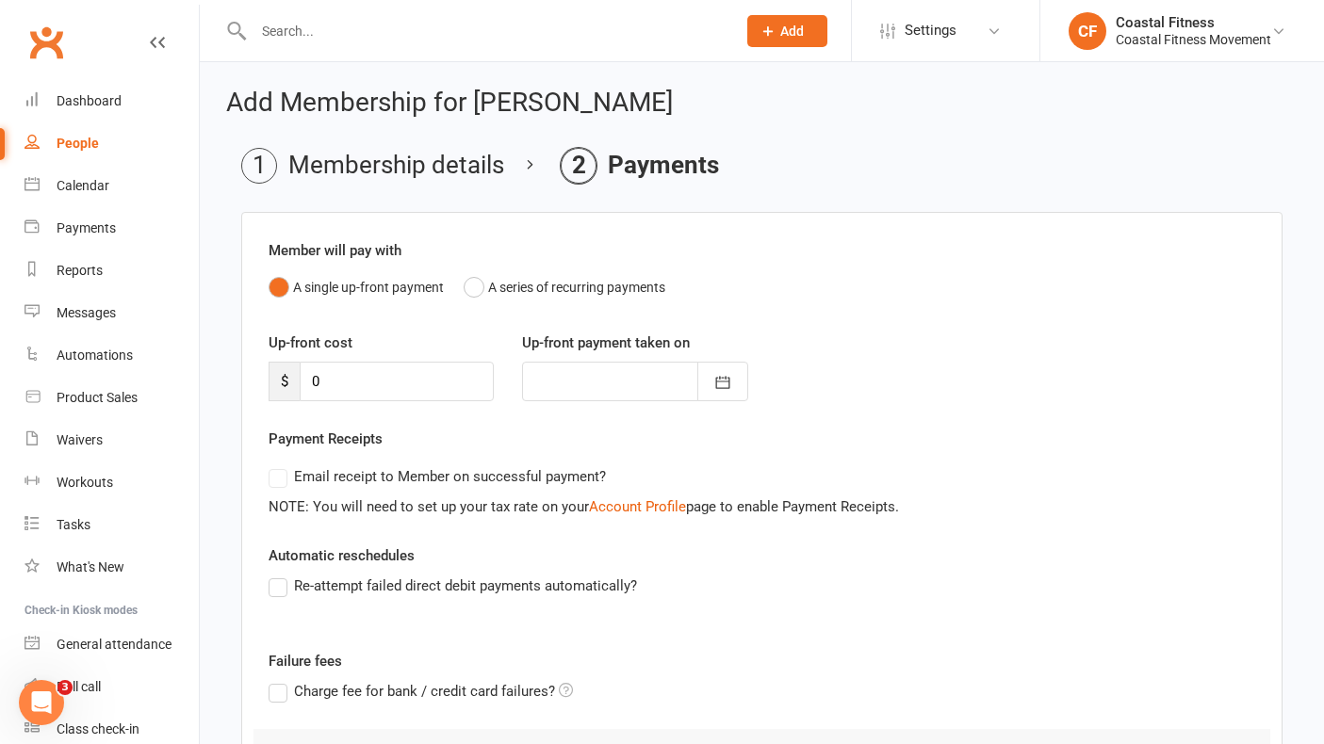
scroll to position [206, 0]
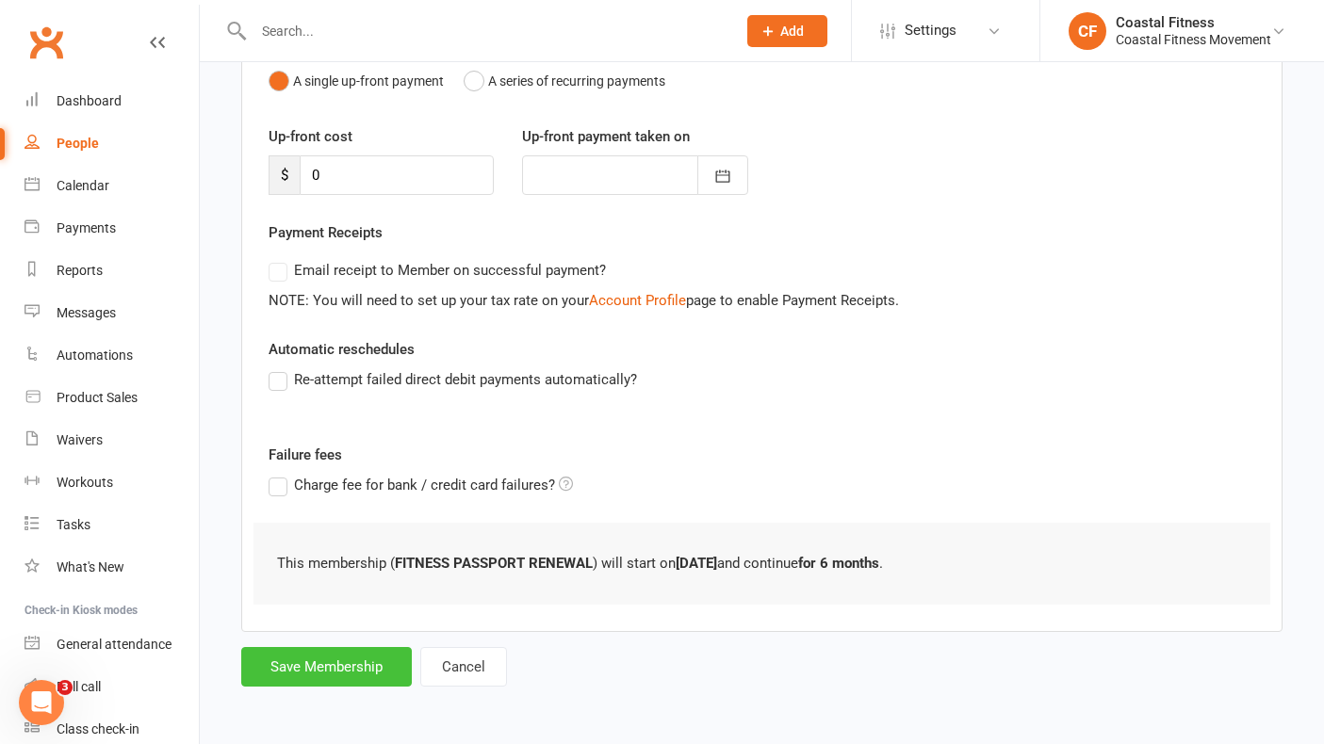
click at [359, 679] on button "Save Membership" at bounding box center [326, 667] width 171 height 40
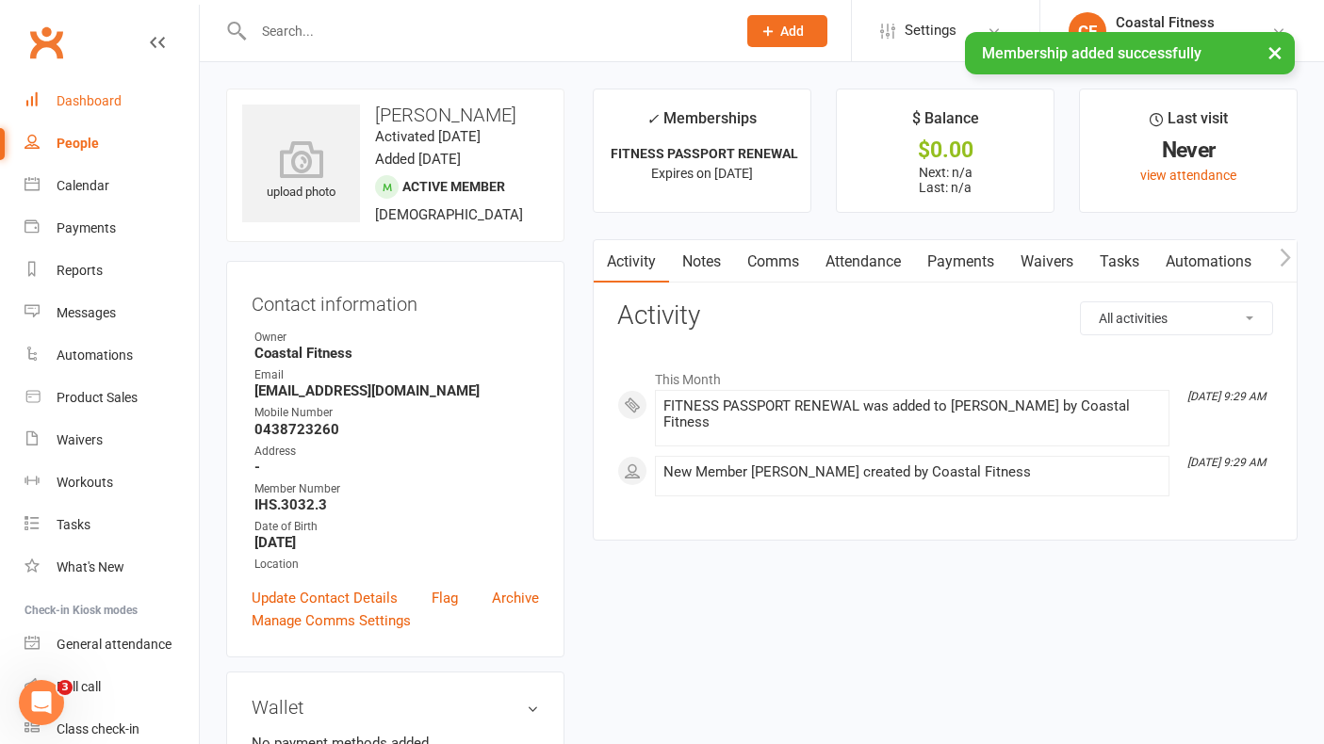
click at [80, 90] on link "Dashboard" at bounding box center [111, 101] width 174 height 42
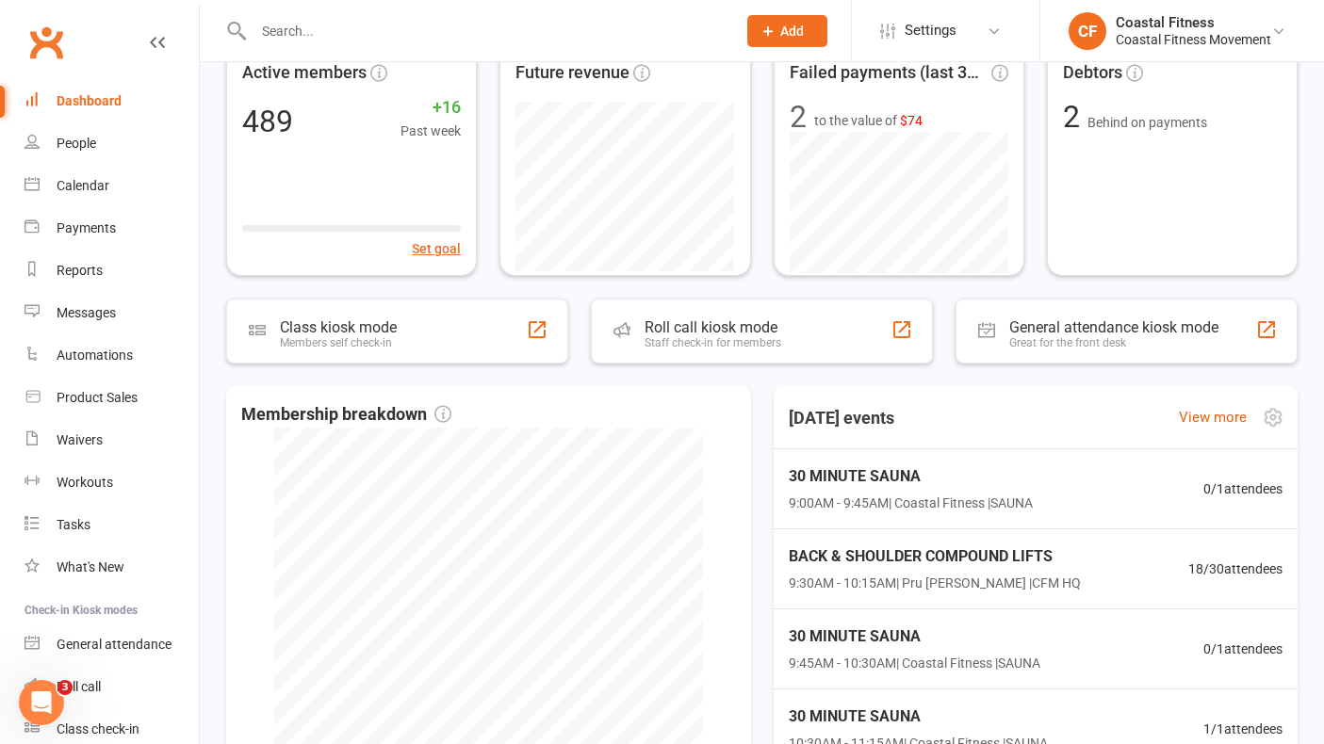
scroll to position [240, 0]
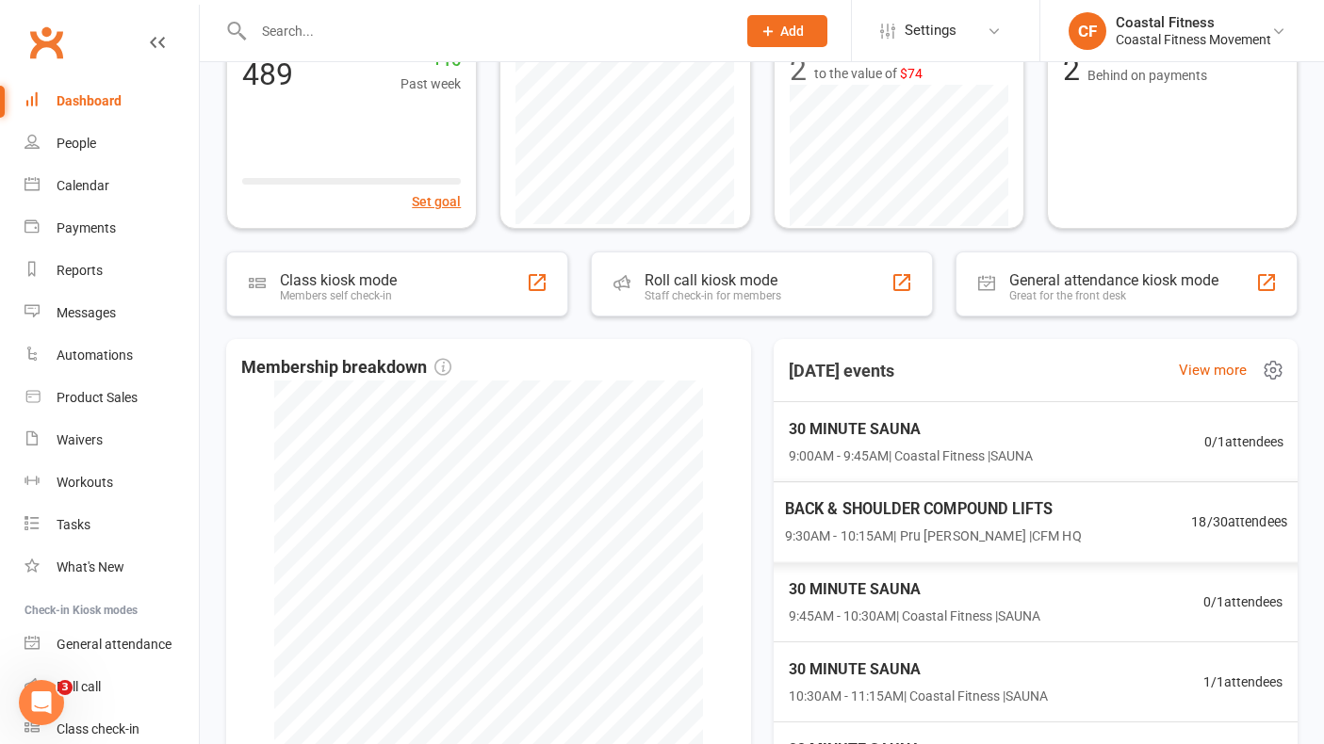
click at [910, 506] on span "BACK & SHOULDER COMPOUND LIFTS" at bounding box center [932, 509] width 297 height 24
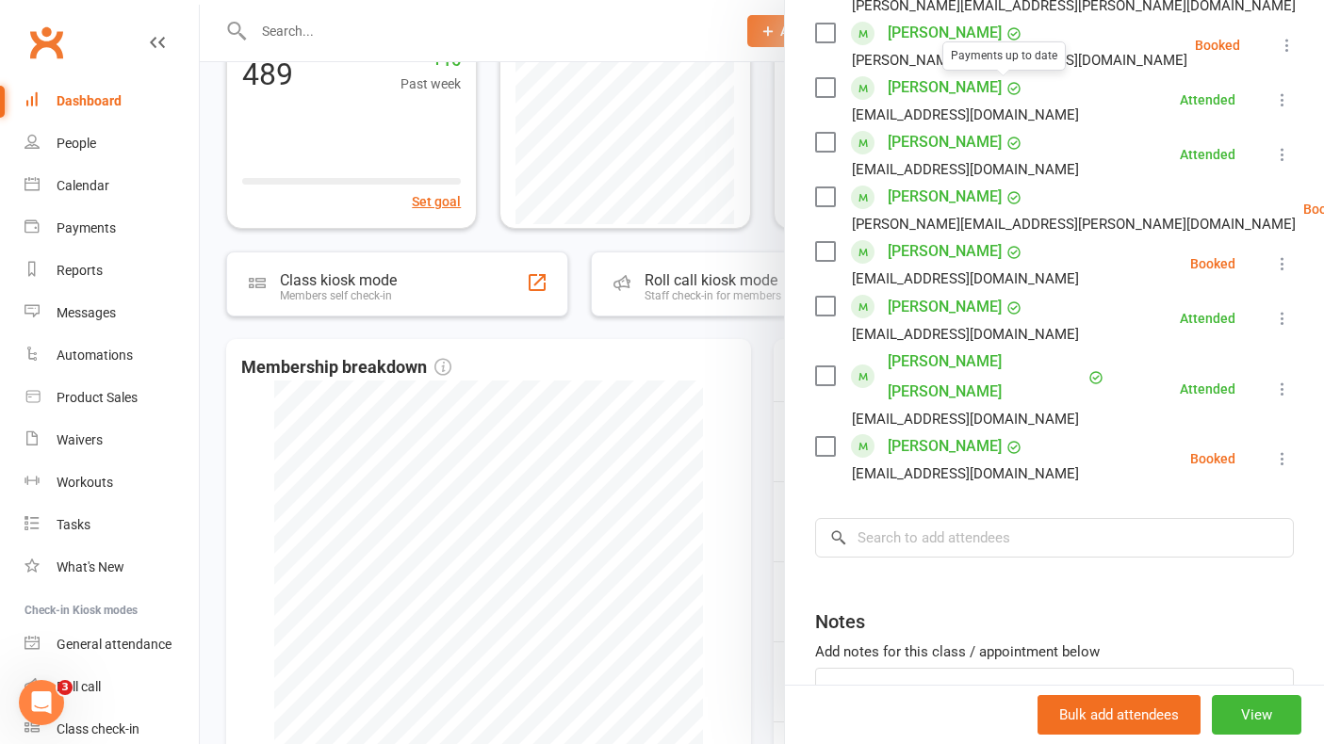
scroll to position [913, 0]
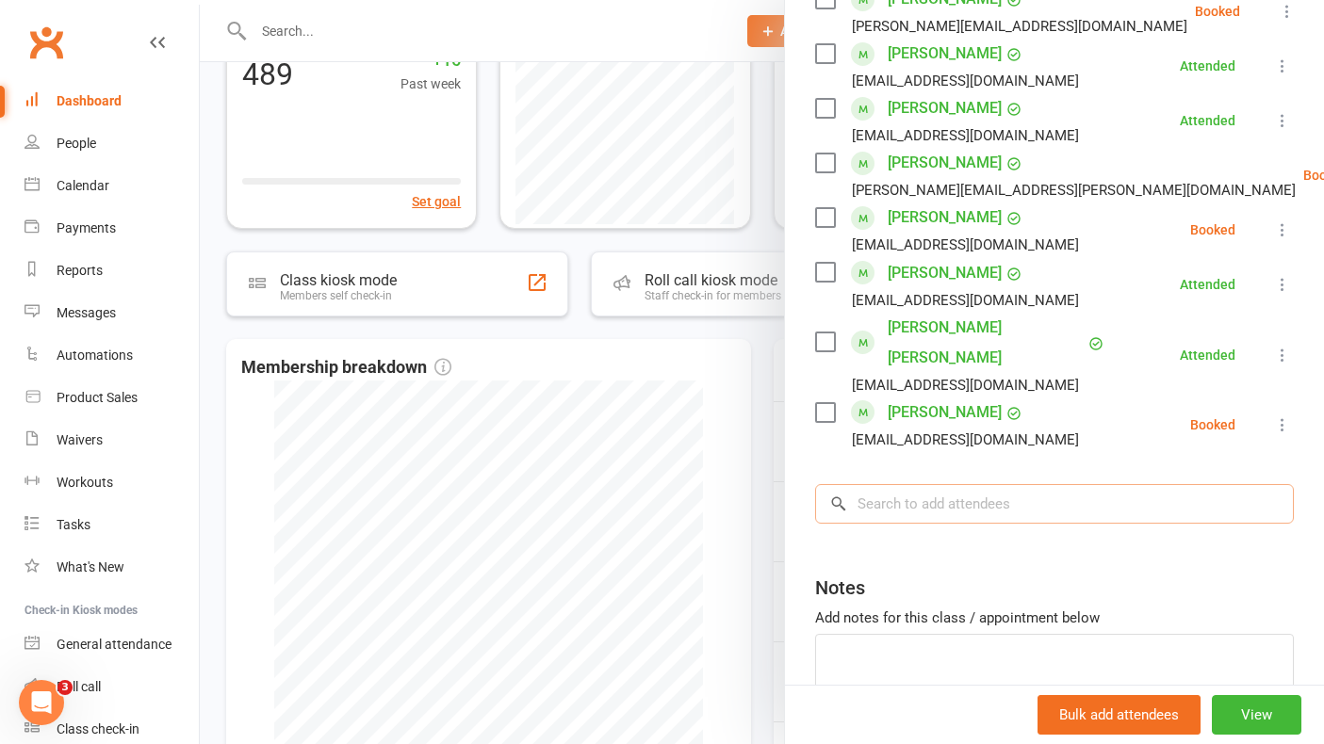
click at [926, 484] on input "search" at bounding box center [1054, 504] width 479 height 40
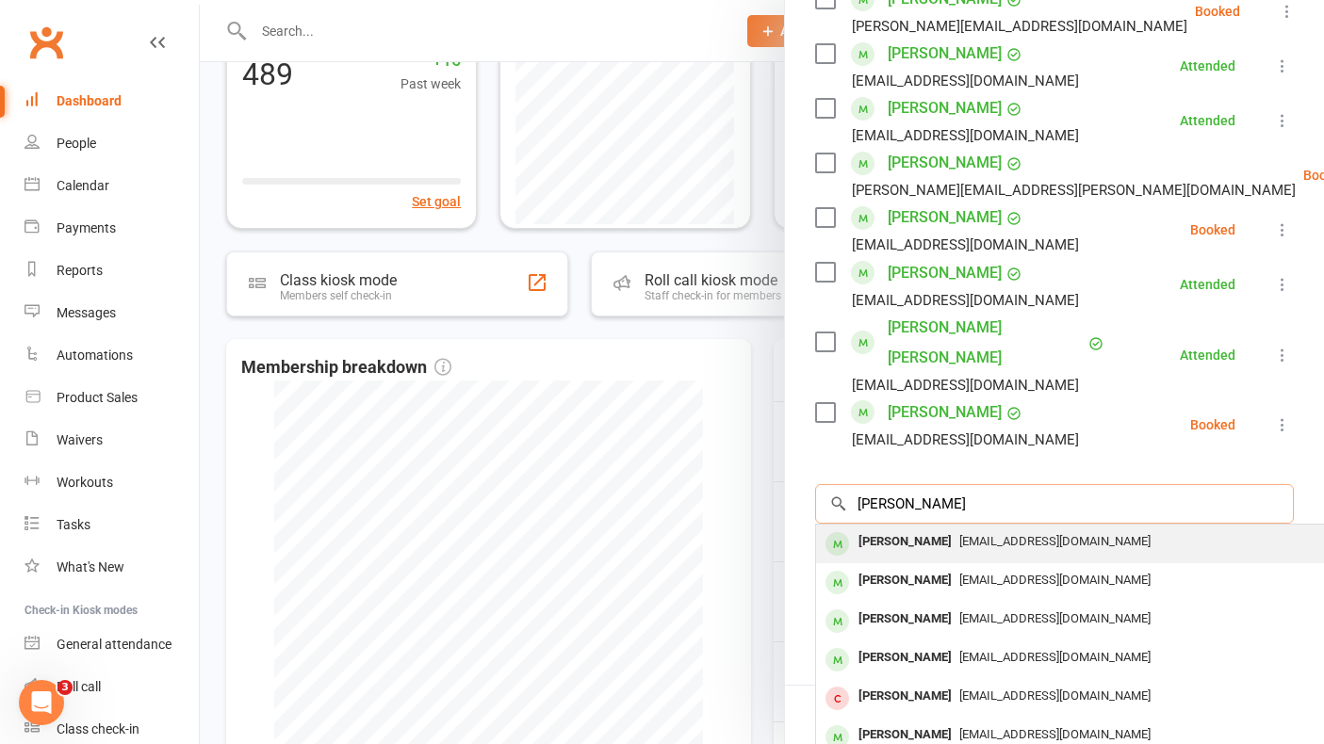
type input "[PERSON_NAME]"
click at [915, 529] on div "[PERSON_NAME]" at bounding box center [905, 542] width 108 height 27
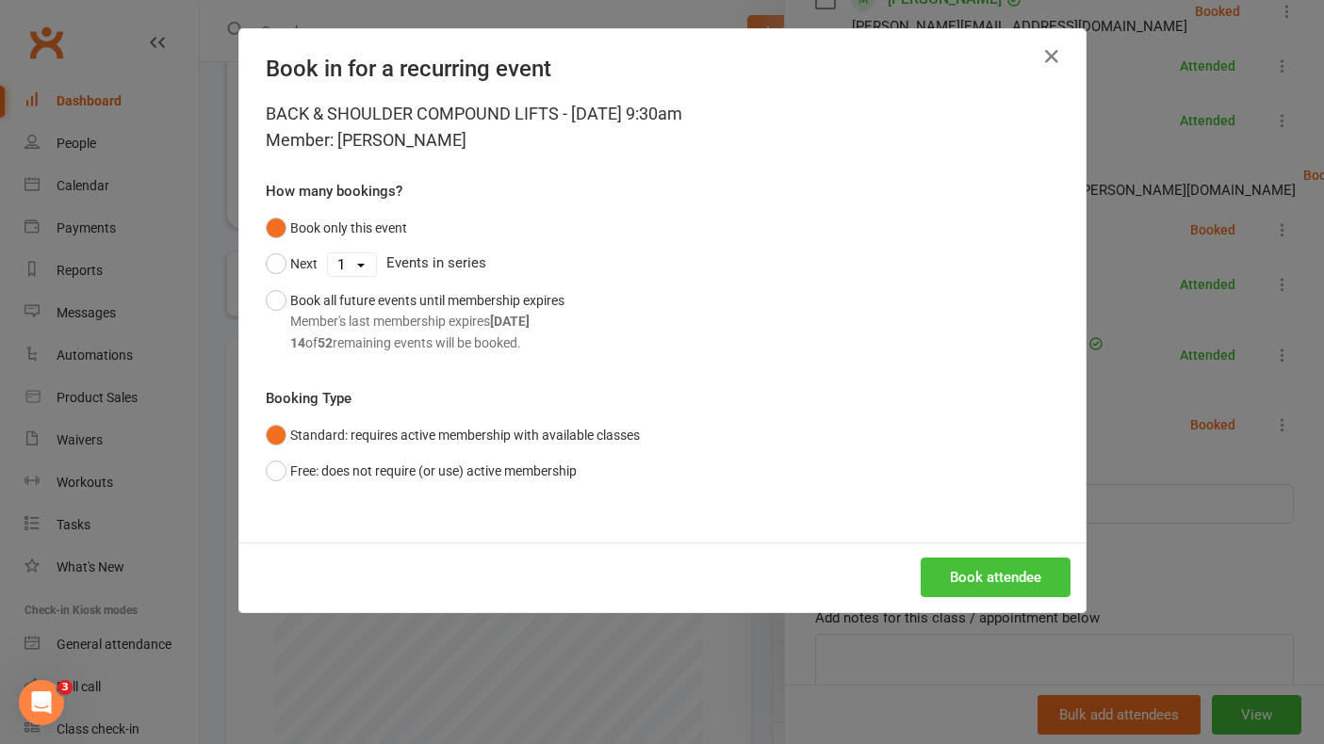
click at [990, 570] on button "Book attendee" at bounding box center [996, 578] width 150 height 40
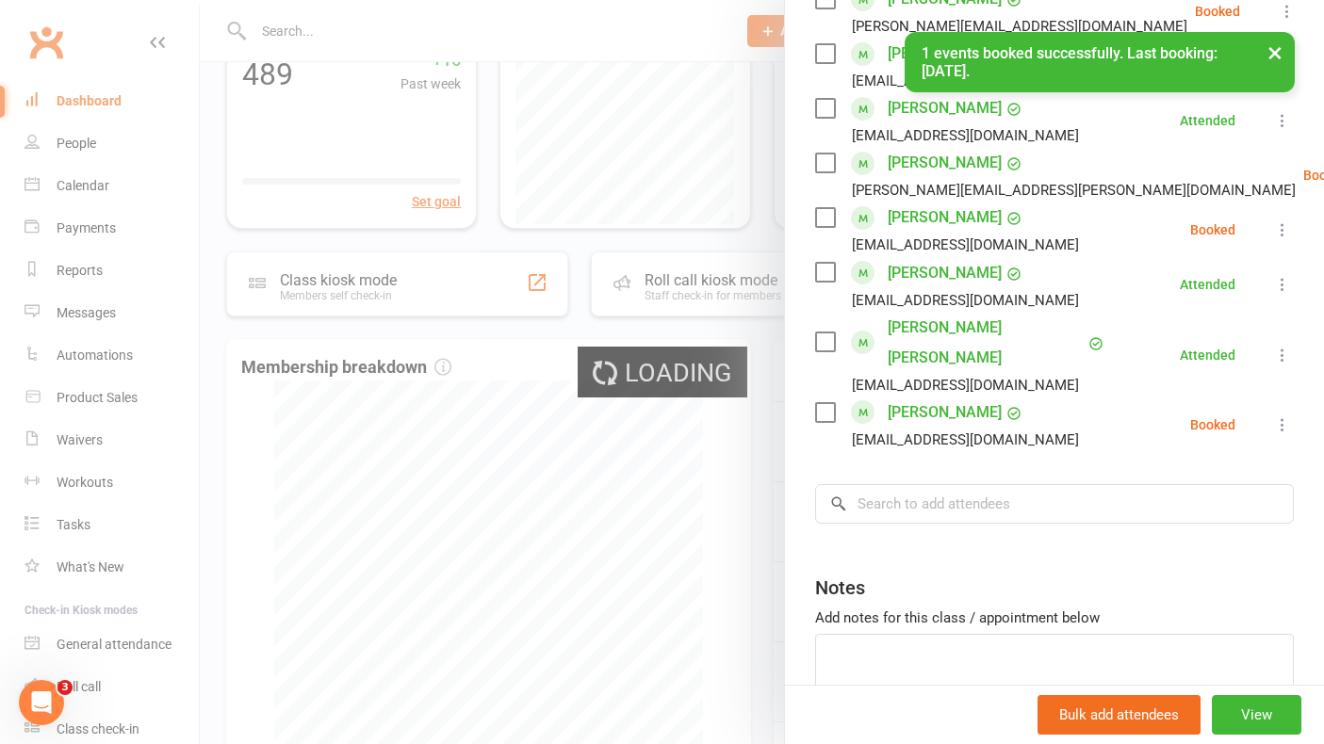
scroll to position [968, 0]
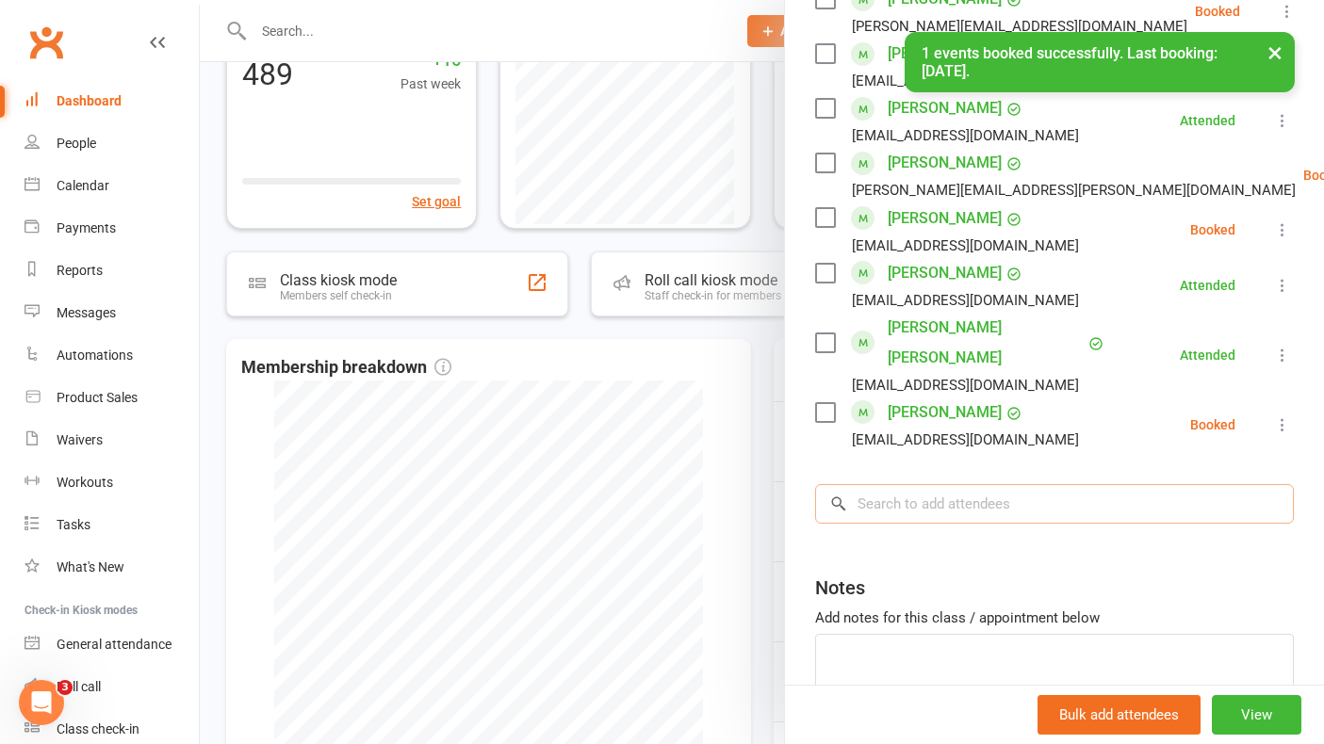
click at [919, 484] on input "search" at bounding box center [1054, 504] width 479 height 40
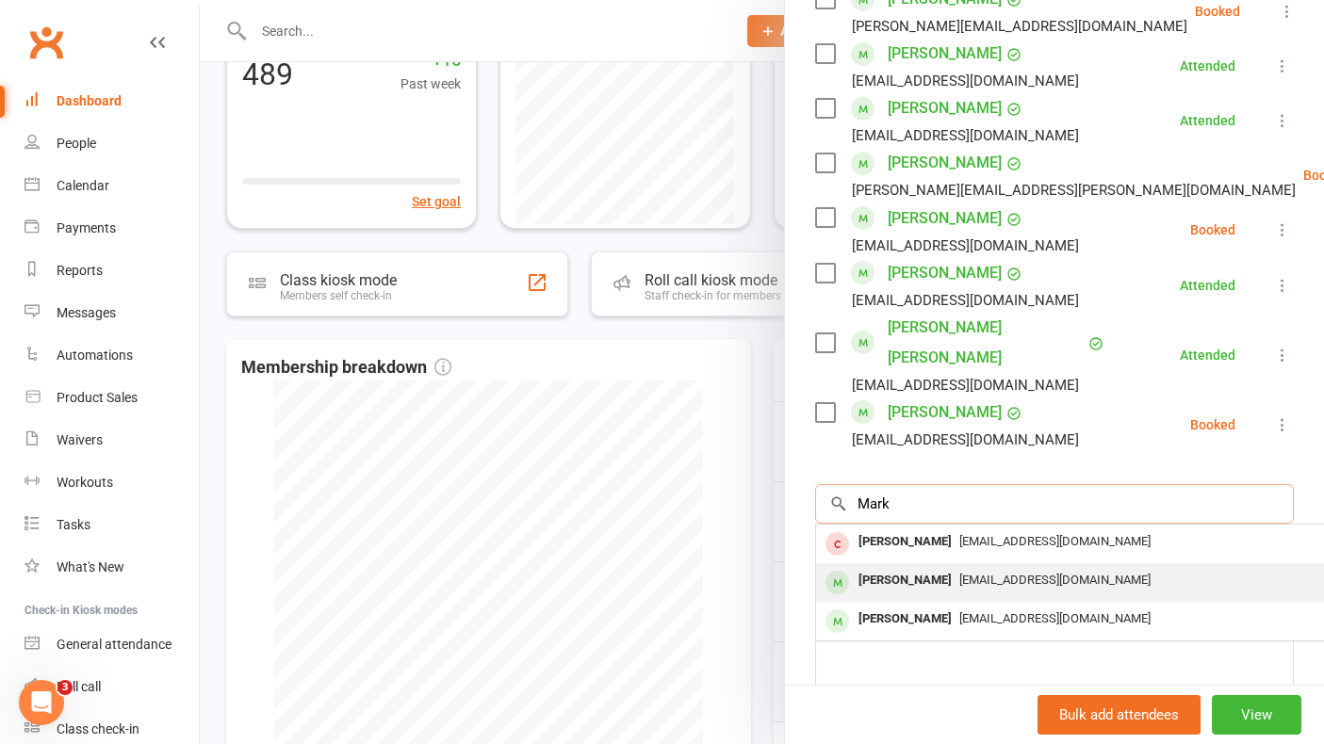
type input "Mark"
click at [910, 567] on div "[PERSON_NAME]" at bounding box center [905, 580] width 108 height 27
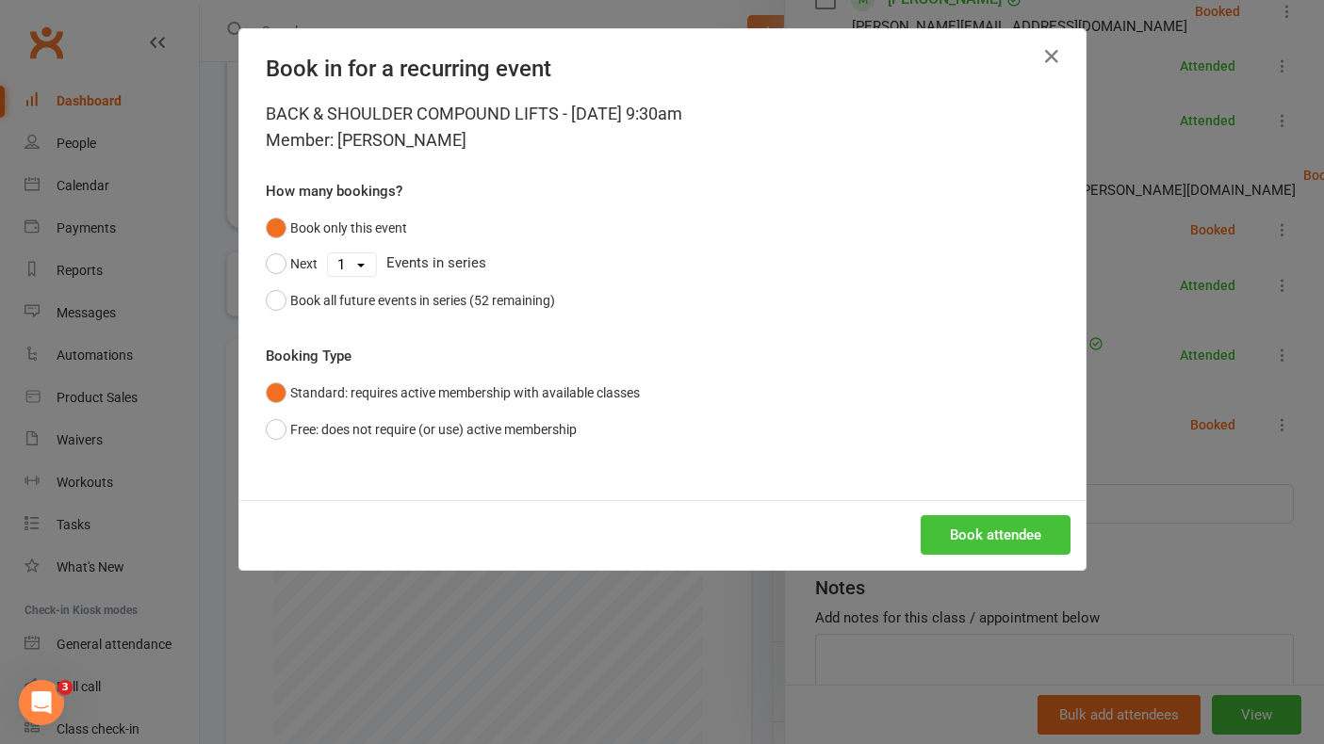
click at [983, 547] on button "Book attendee" at bounding box center [996, 535] width 150 height 40
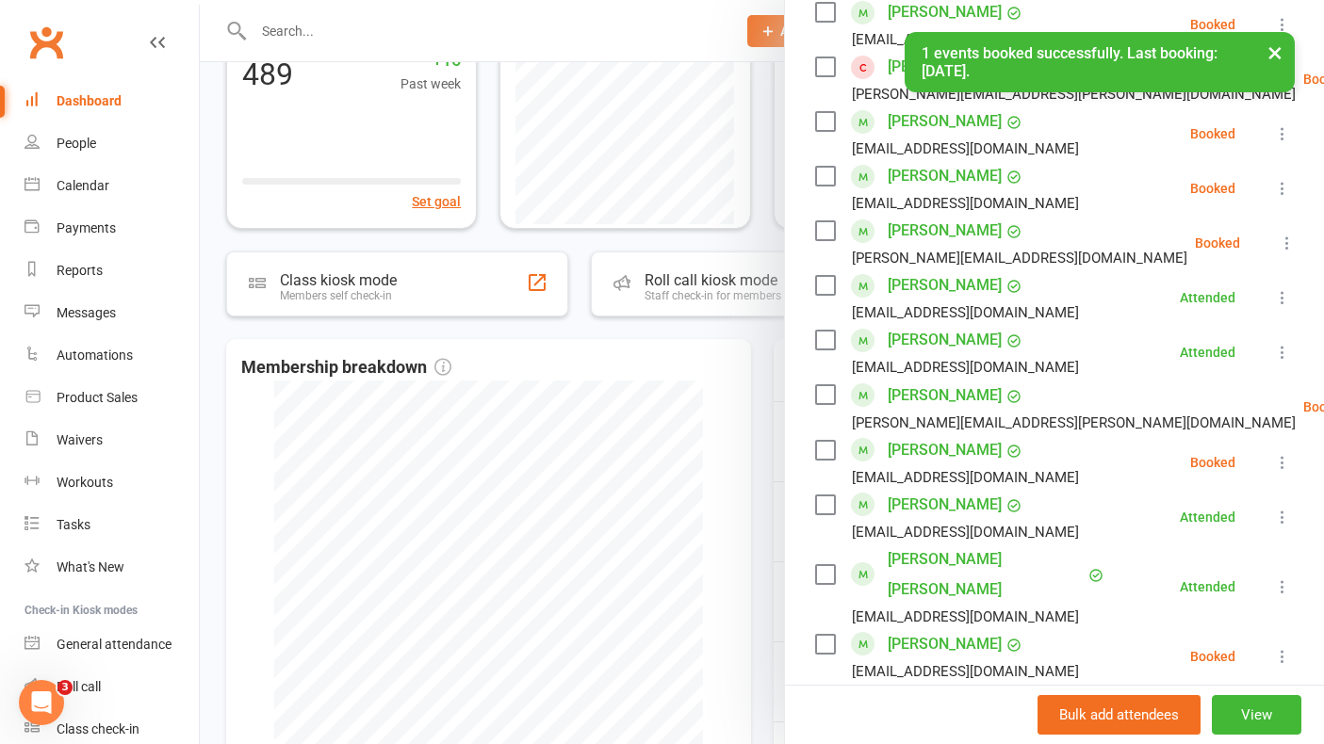
scroll to position [774, 0]
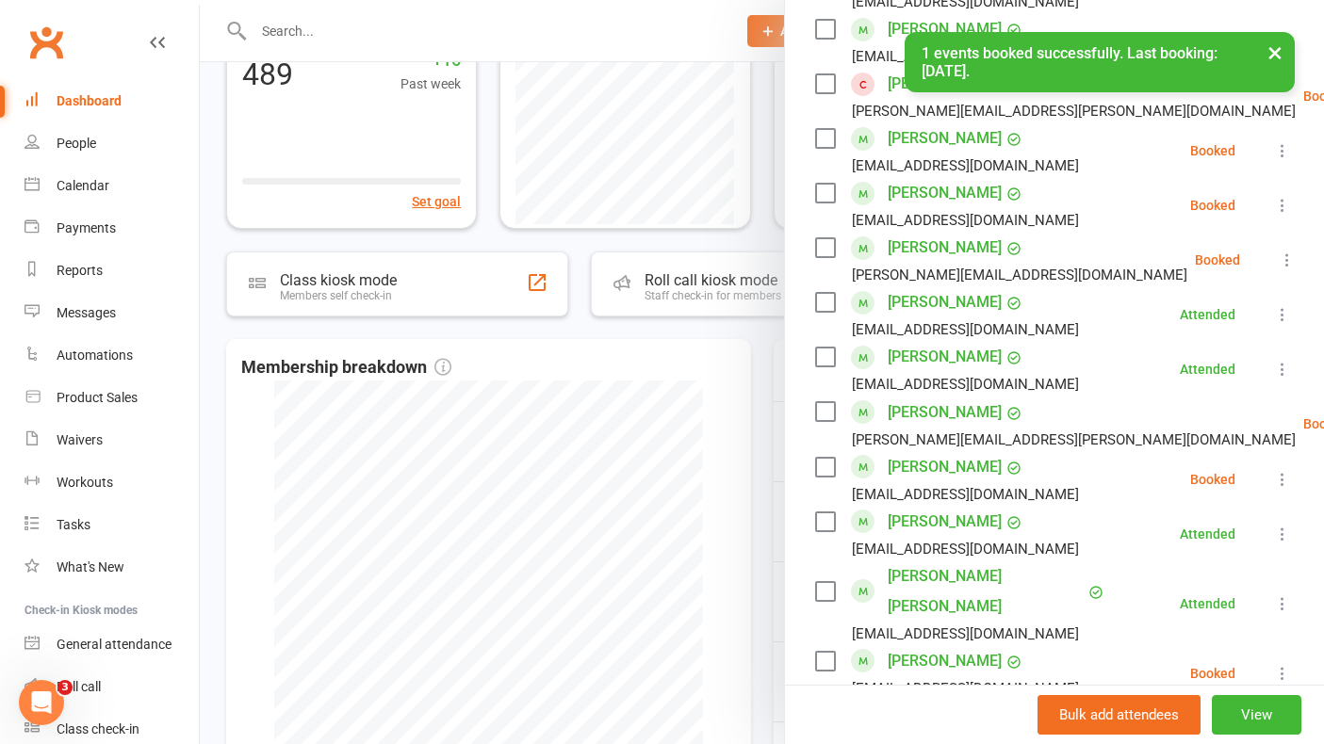
click at [1280, 256] on icon at bounding box center [1287, 260] width 19 height 19
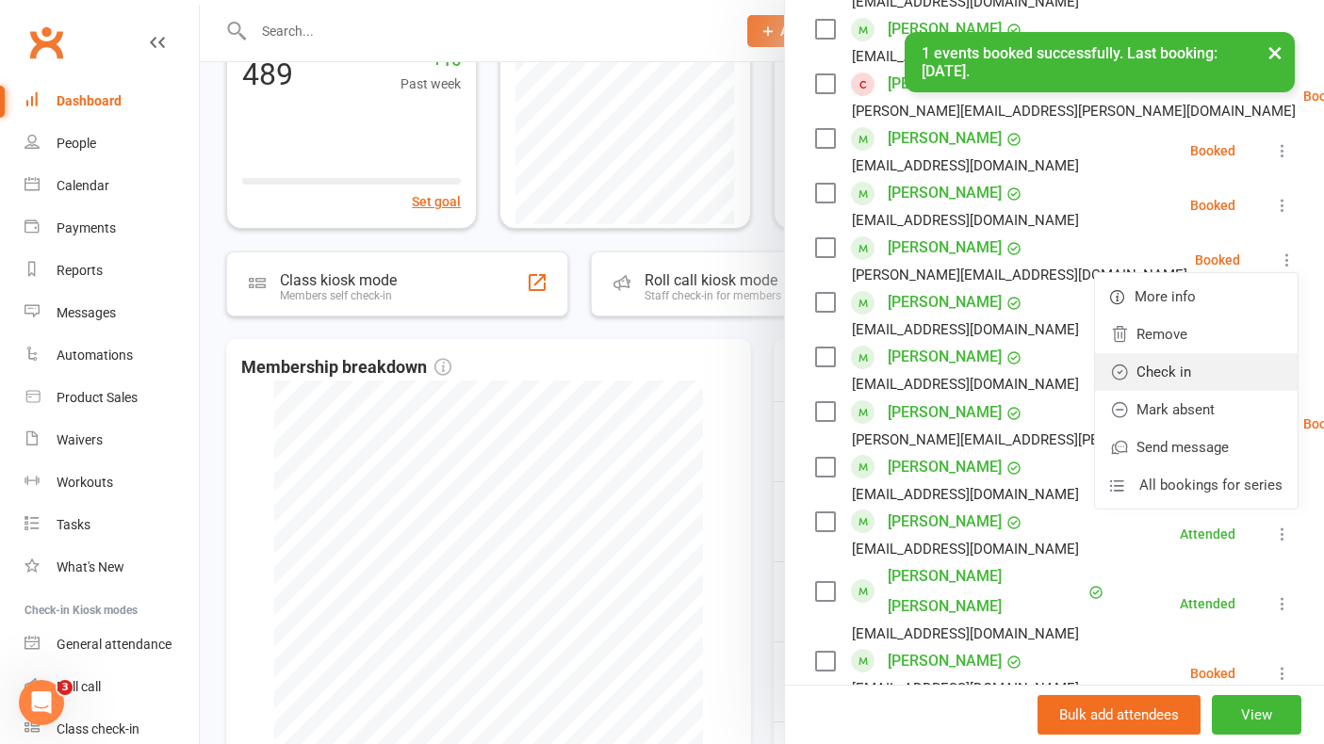
click at [1205, 366] on link "Check in" at bounding box center [1196, 372] width 203 height 38
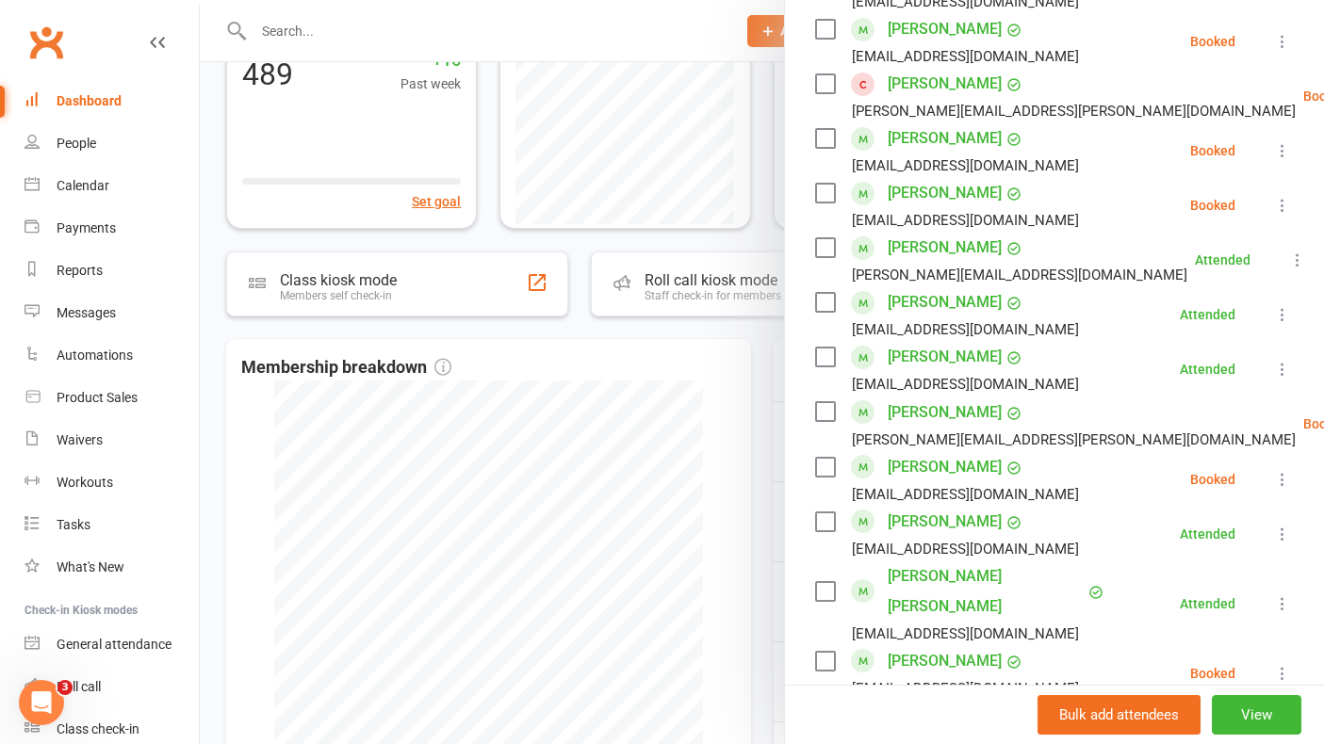
scroll to position [0, 0]
